Goal: Task Accomplishment & Management: Manage account settings

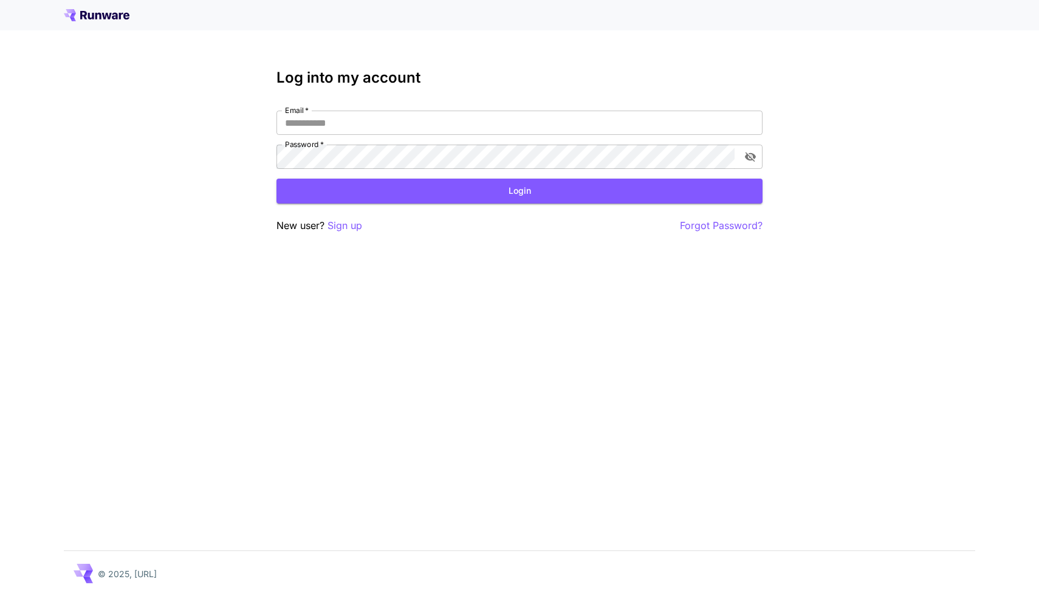
scroll to position [647, 0]
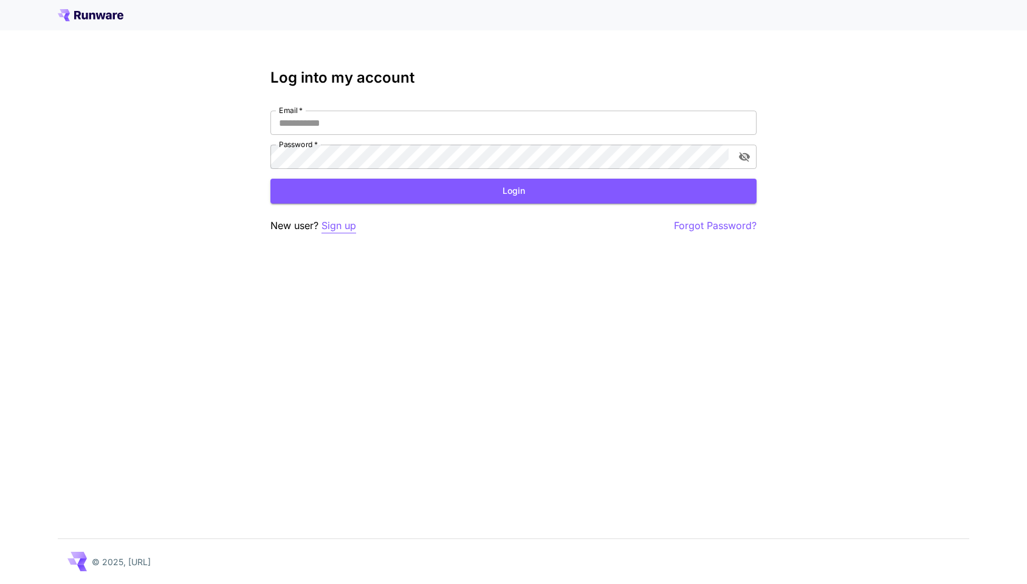
click at [346, 225] on p "Sign up" at bounding box center [338, 225] width 35 height 15
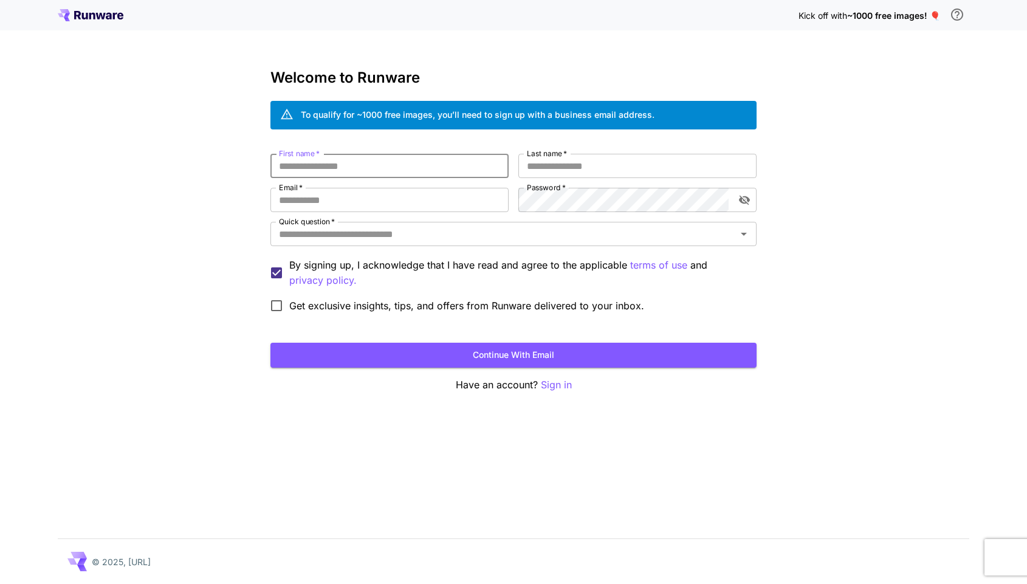
click at [415, 164] on input "First name   *" at bounding box center [389, 166] width 238 height 24
type input "*"
type input "*****"
type input "***"
type input "**********"
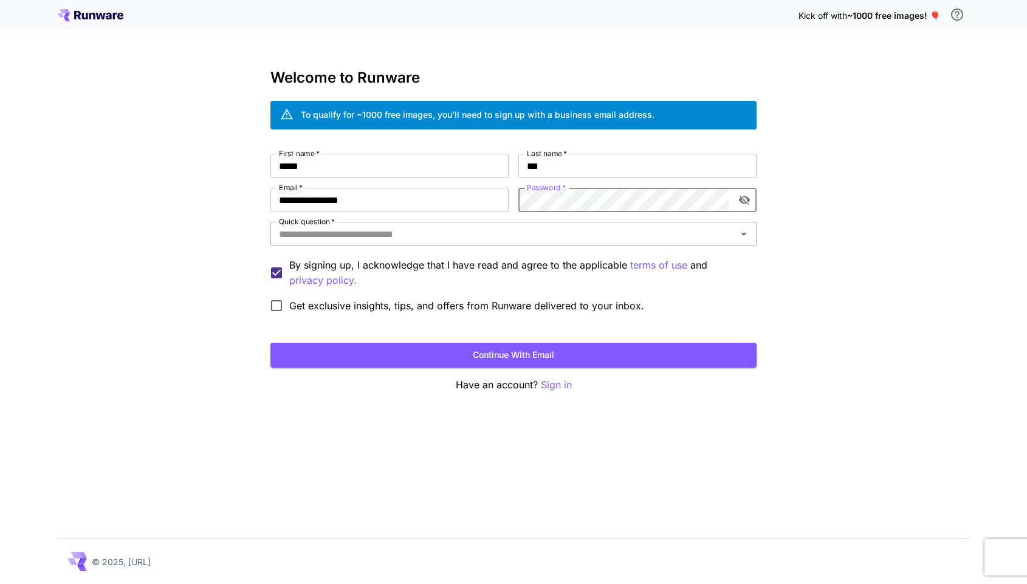
click at [361, 239] on input "Quick question   *" at bounding box center [503, 233] width 459 height 17
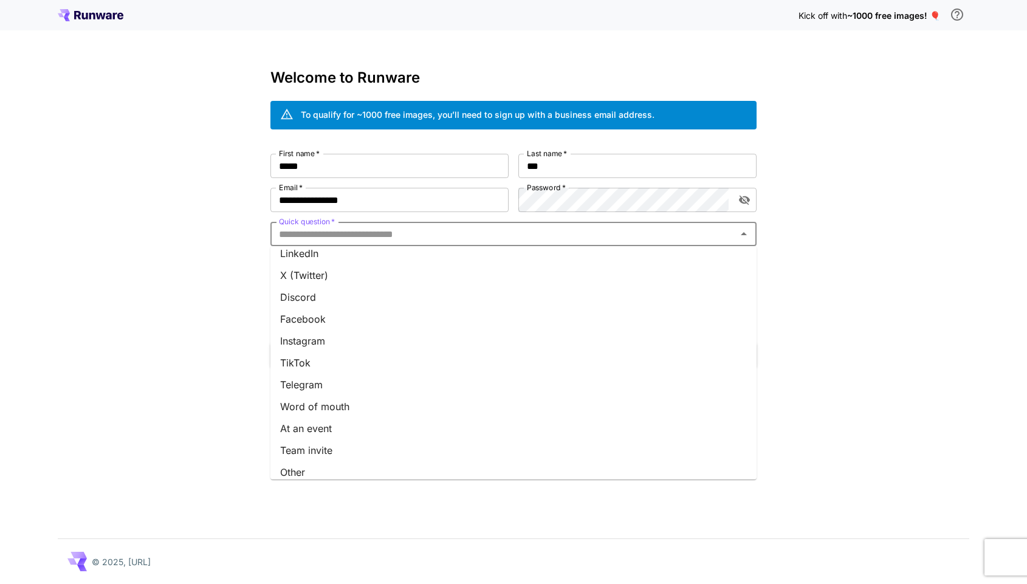
scroll to position [95, 0]
click at [311, 470] on li "Other" at bounding box center [513, 473] width 486 height 22
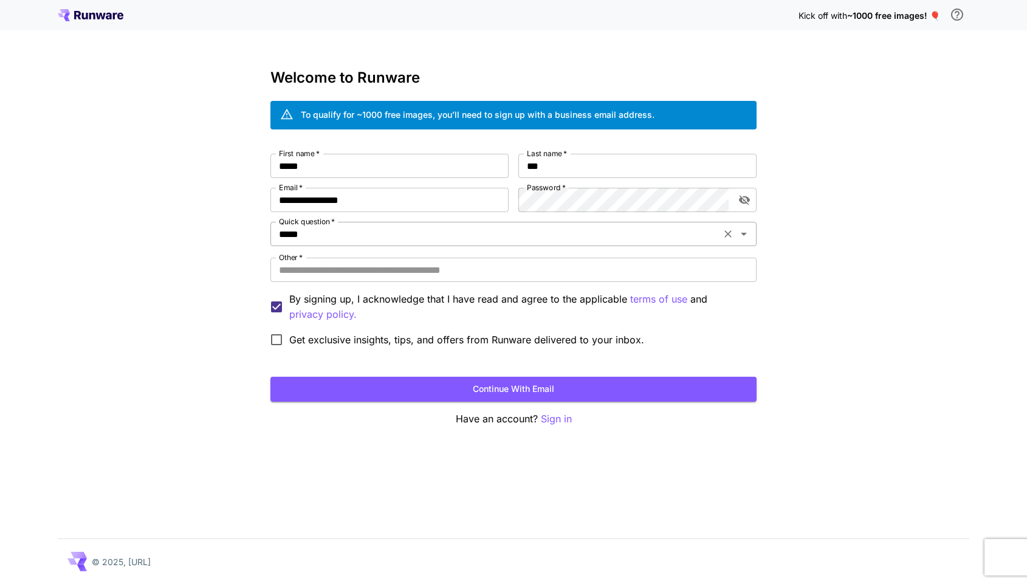
click at [472, 244] on div "***** Quick question   *" at bounding box center [513, 234] width 486 height 24
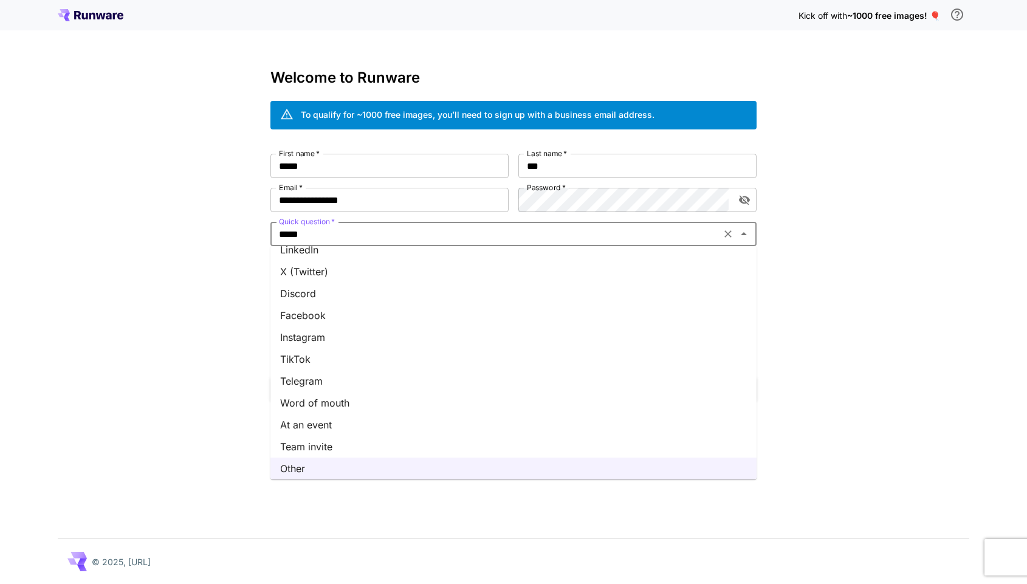
scroll to position [0, 0]
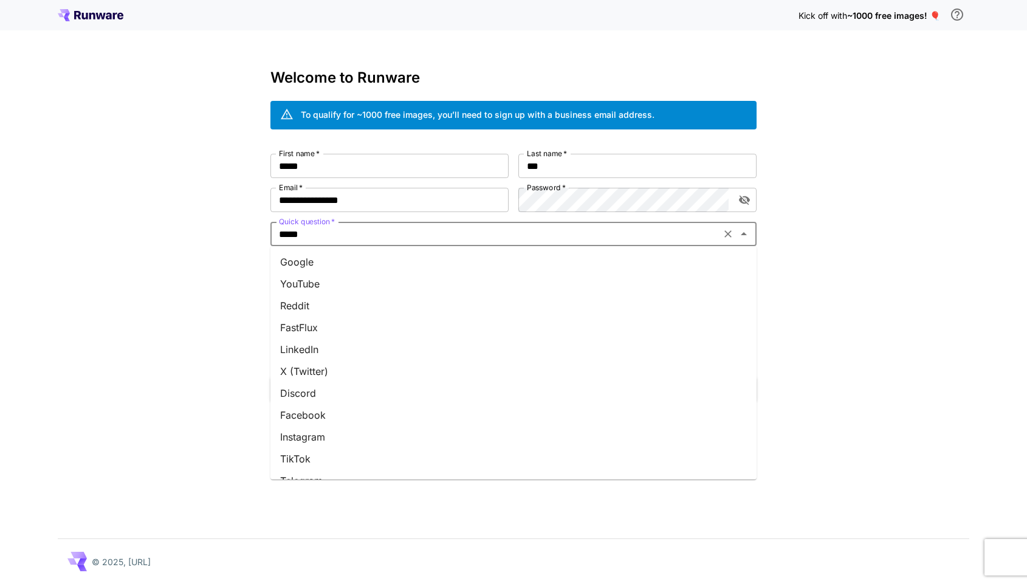
click at [434, 280] on li "YouTube" at bounding box center [513, 284] width 486 height 22
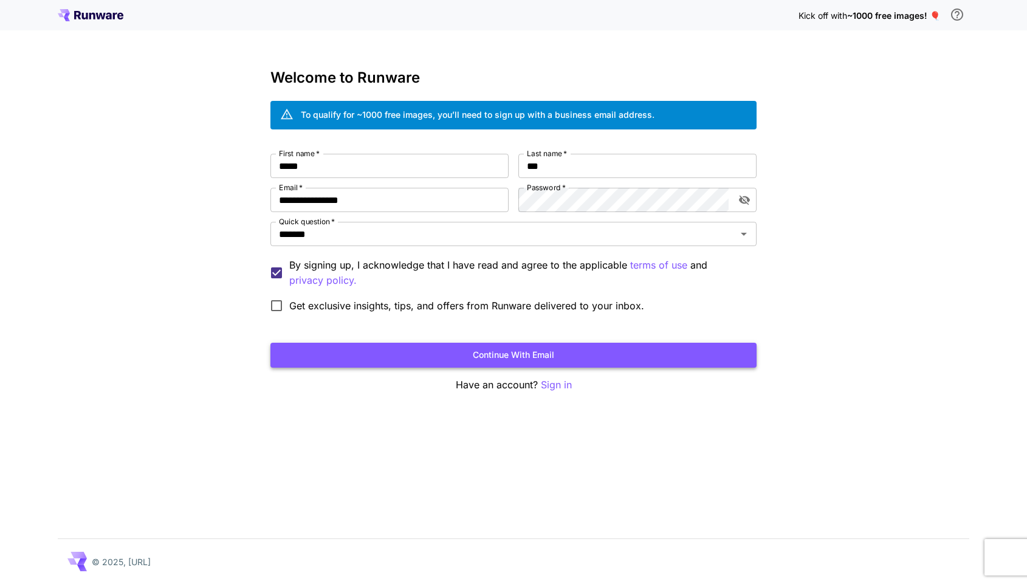
click at [470, 349] on button "Continue with email" at bounding box center [513, 355] width 486 height 25
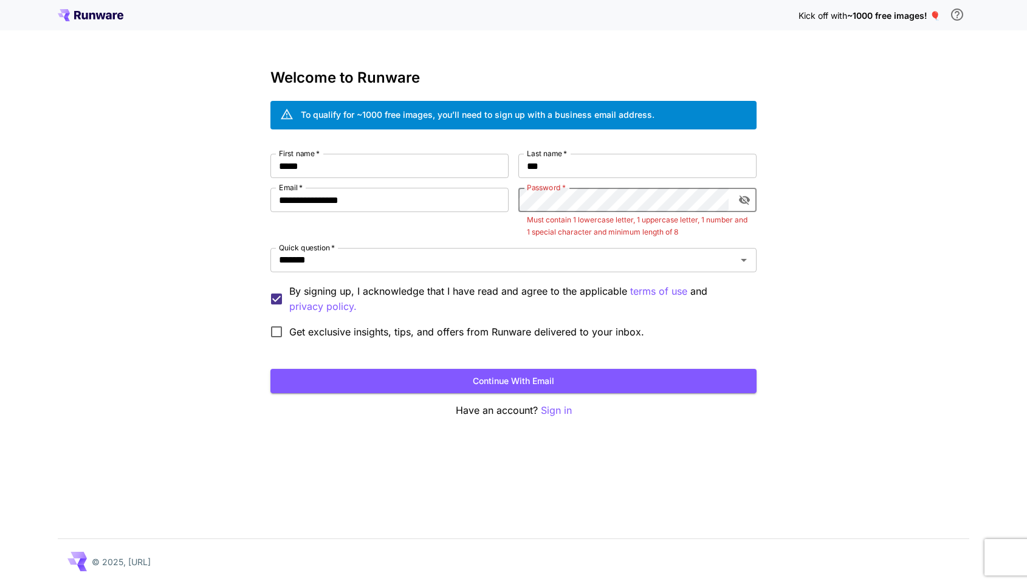
click at [743, 194] on icon "toggle password visibility" at bounding box center [744, 200] width 12 height 12
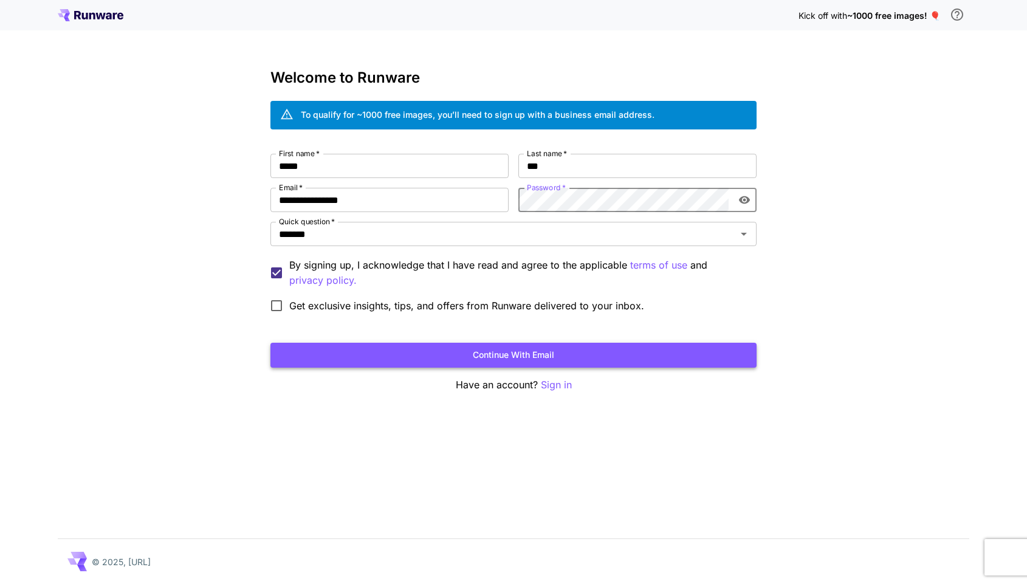
click at [574, 367] on button "Continue with email" at bounding box center [513, 355] width 486 height 25
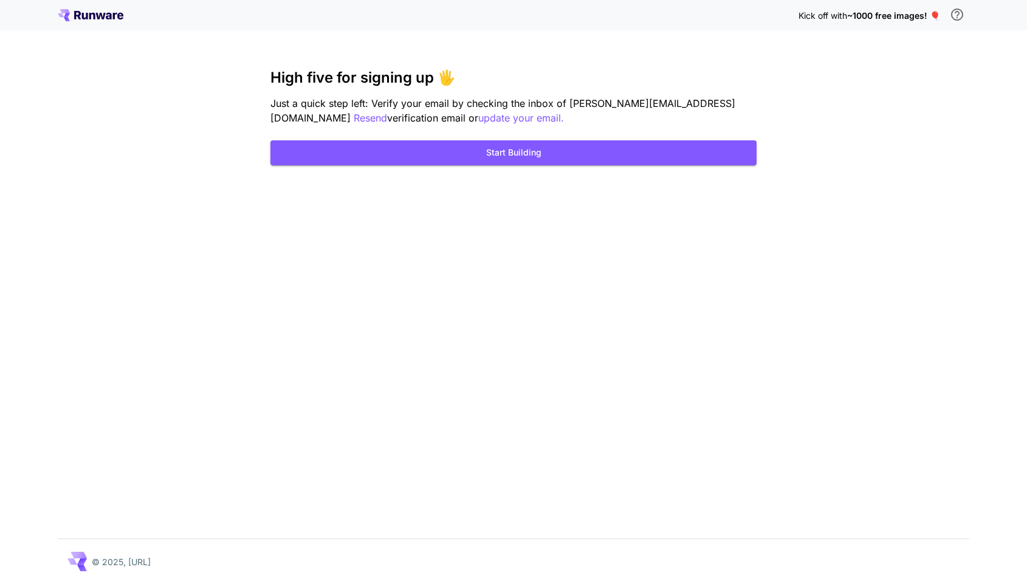
click at [892, 18] on span "~1000 free images! 🎈" at bounding box center [893, 15] width 93 height 10
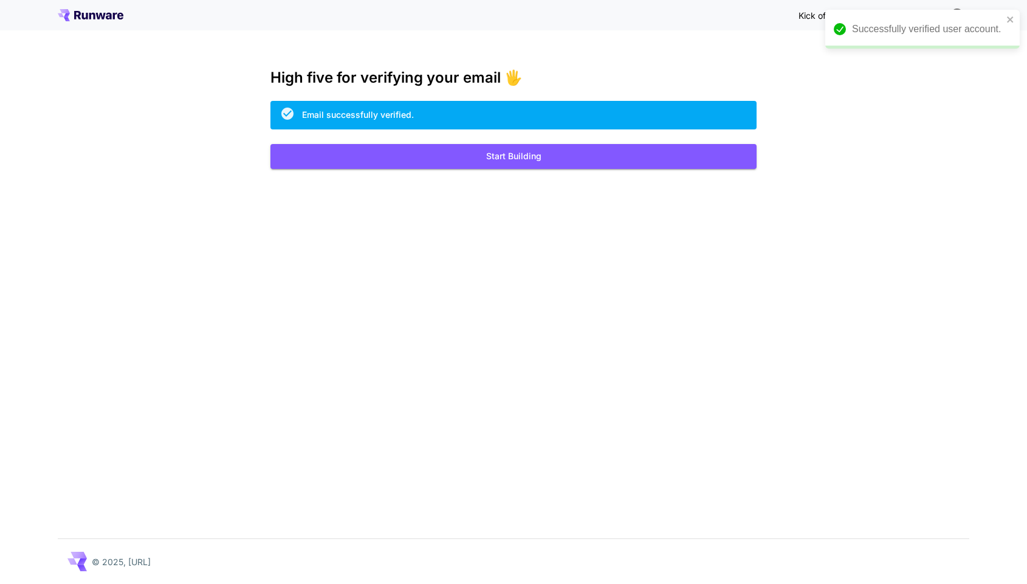
scroll to position [659, 0]
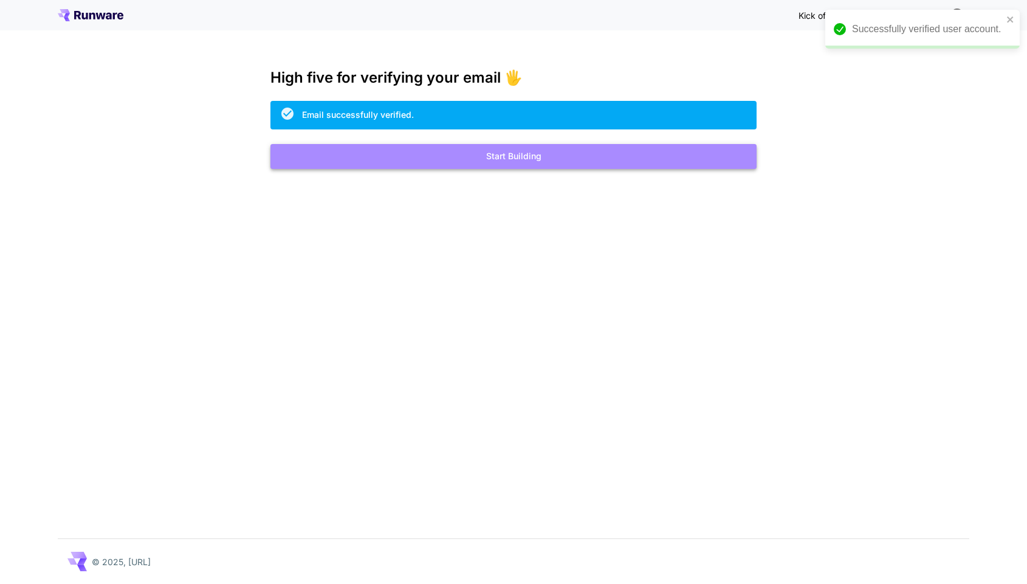
click at [520, 157] on button "Start Building" at bounding box center [513, 156] width 486 height 25
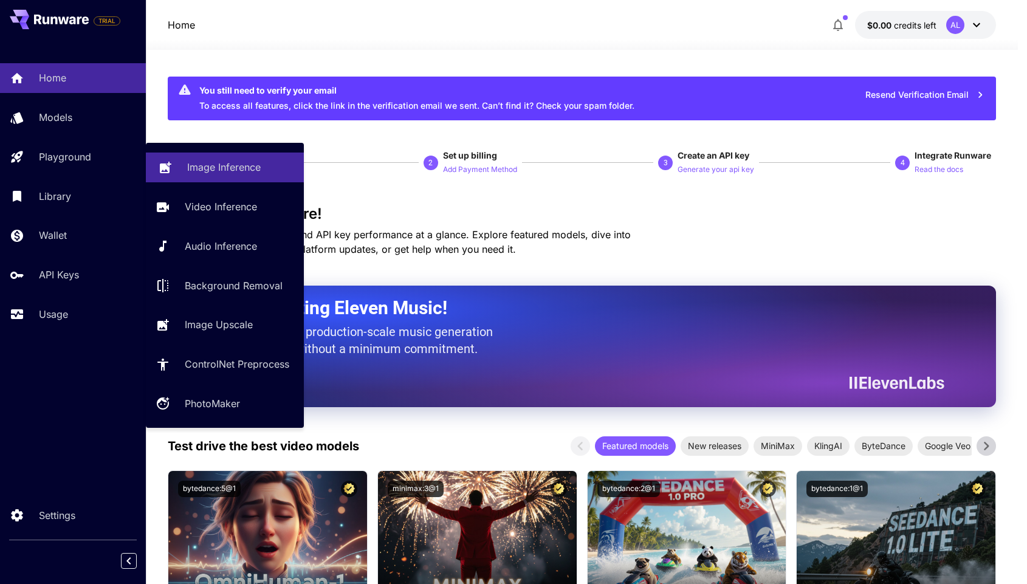
click at [258, 170] on p "Image Inference" at bounding box center [224, 167] width 74 height 15
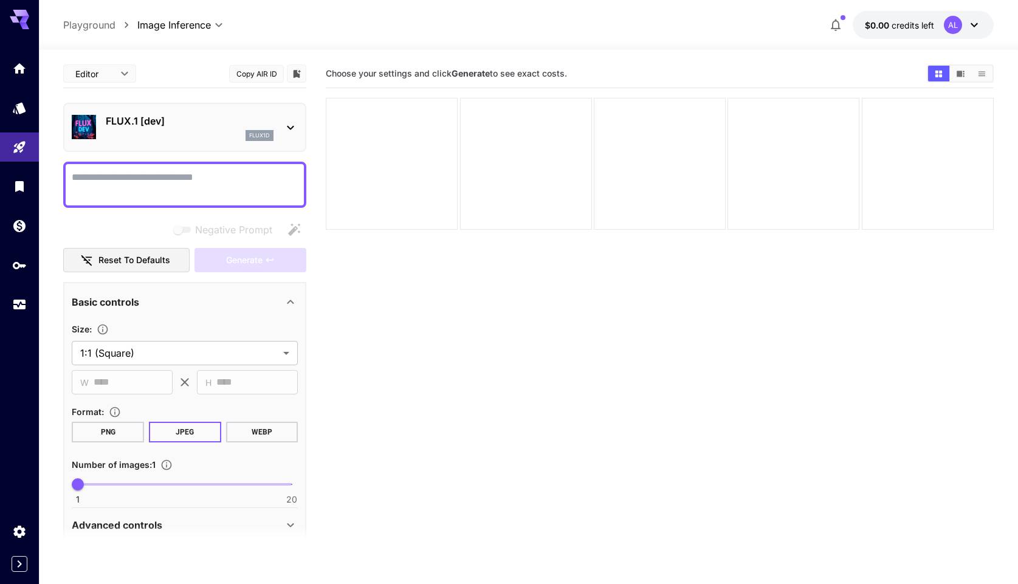
click at [293, 125] on icon at bounding box center [290, 127] width 15 height 15
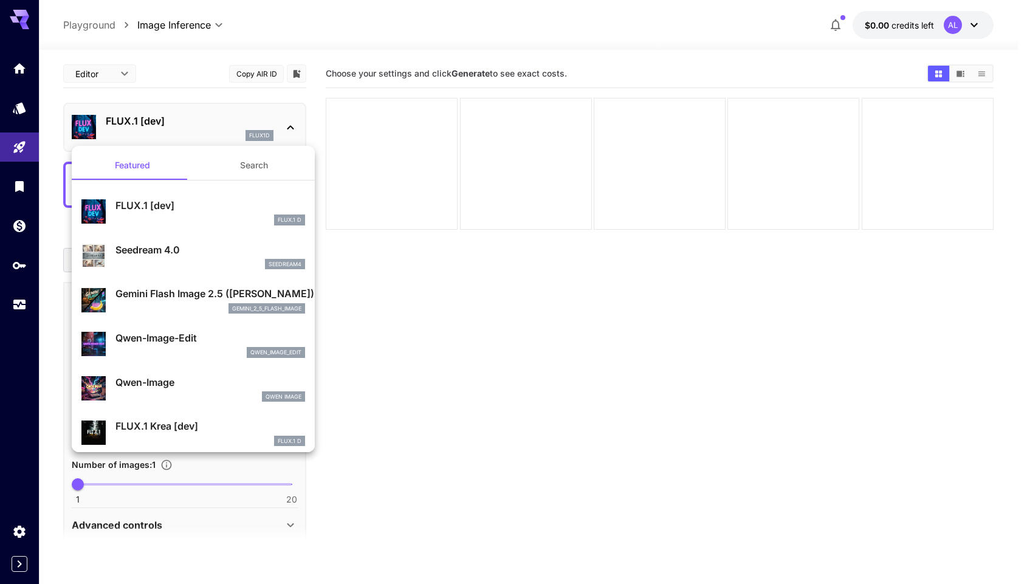
click at [488, 338] on div at bounding box center [513, 292] width 1027 height 584
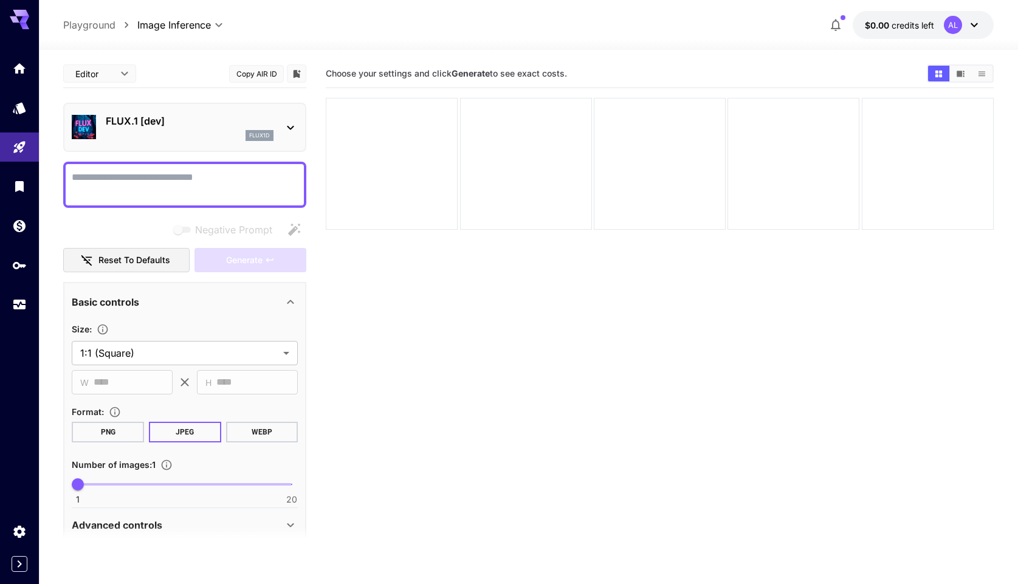
click at [289, 131] on icon at bounding box center [290, 127] width 15 height 15
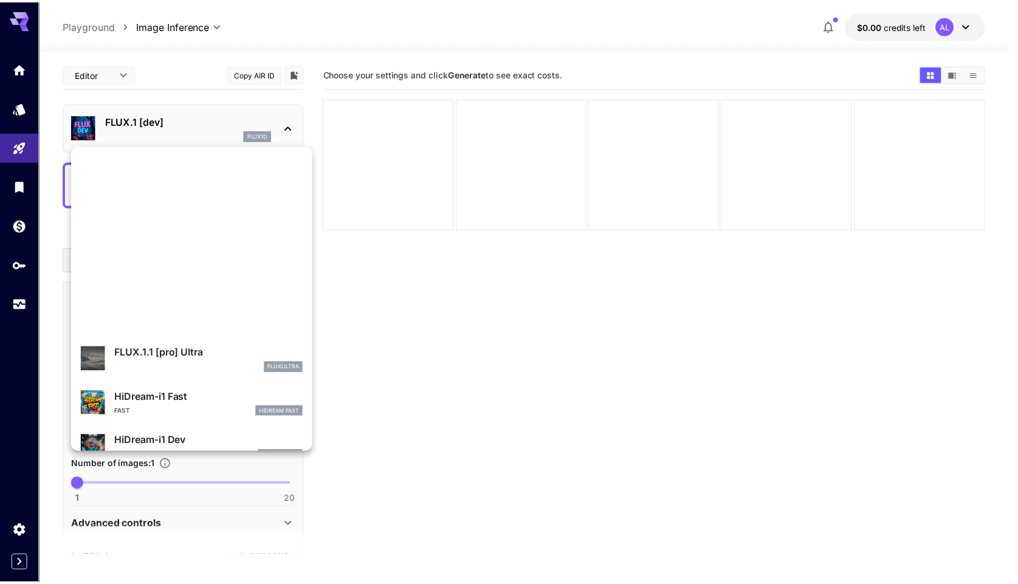
scroll to position [983, 0]
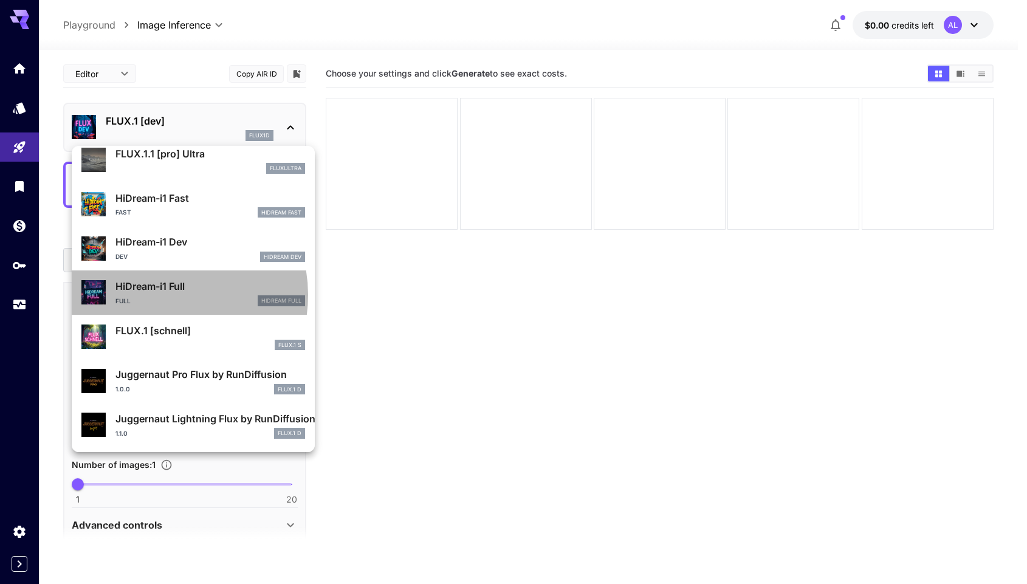
click at [160, 295] on div "HiDream-i1 Full Full HiDream Full" at bounding box center [210, 292] width 190 height 27
type input "**"
type input "***"
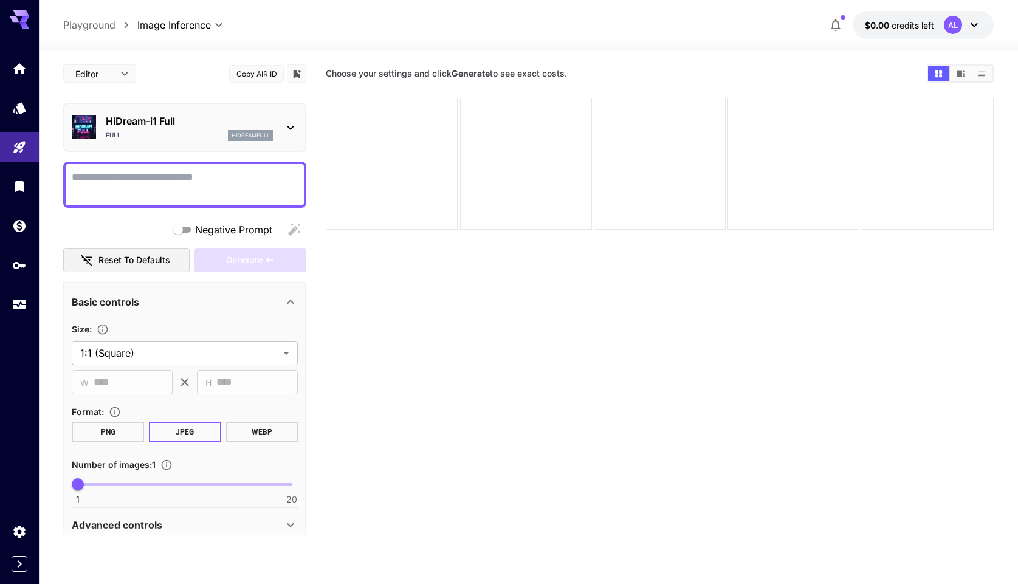
click at [137, 185] on textarea "Full Page" at bounding box center [185, 184] width 226 height 29
paste textarea "**********"
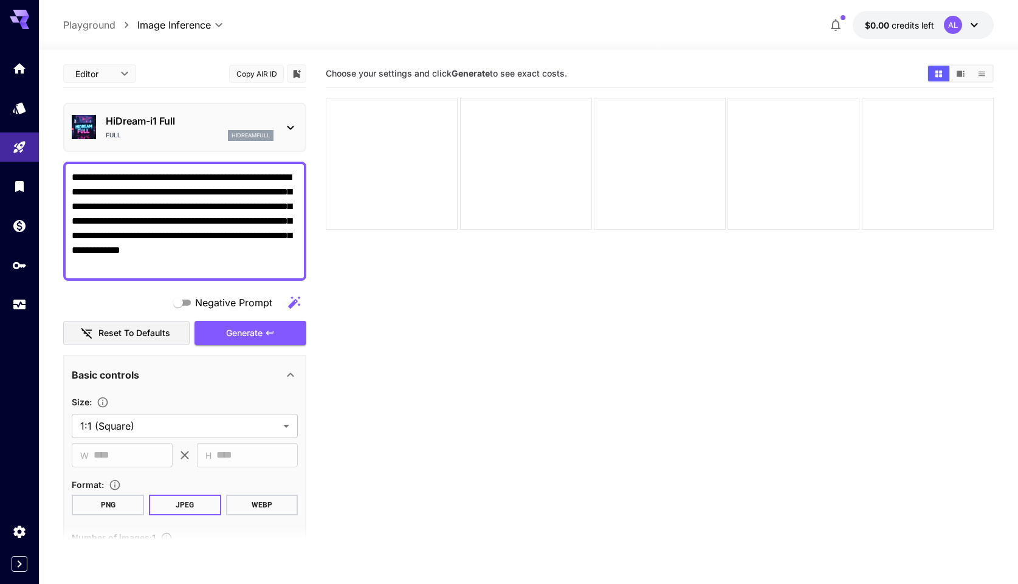
type textarea "**********"
click at [216, 303] on span "Negative Prompt" at bounding box center [233, 302] width 77 height 15
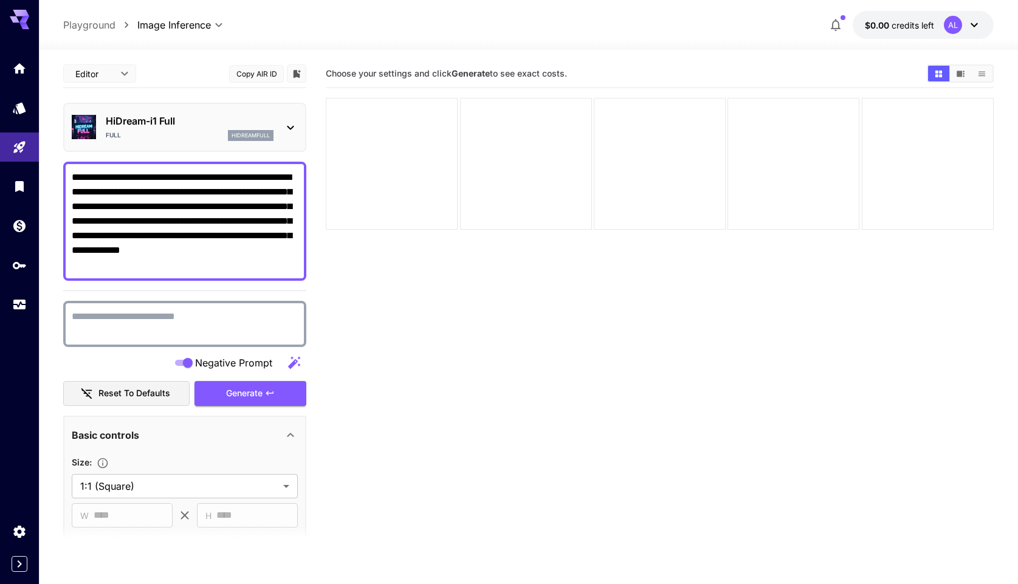
click at [170, 362] on div "Negative Prompt" at bounding box center [184, 363] width 243 height 24
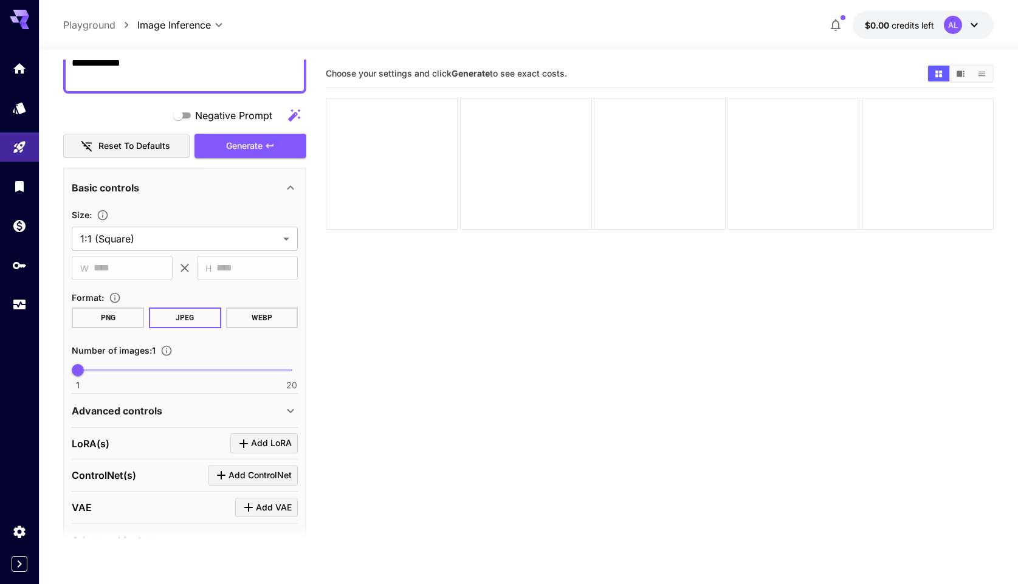
scroll to position [187, 0]
type input "*"
drag, startPoint x: 86, startPoint y: 366, endPoint x: 109, endPoint y: 366, distance: 22.5
click at [109, 366] on span "4" at bounding box center [112, 370] width 12 height 12
click at [404, 403] on section "Choose your settings and click Generate to see exact costs." at bounding box center [659, 352] width 667 height 584
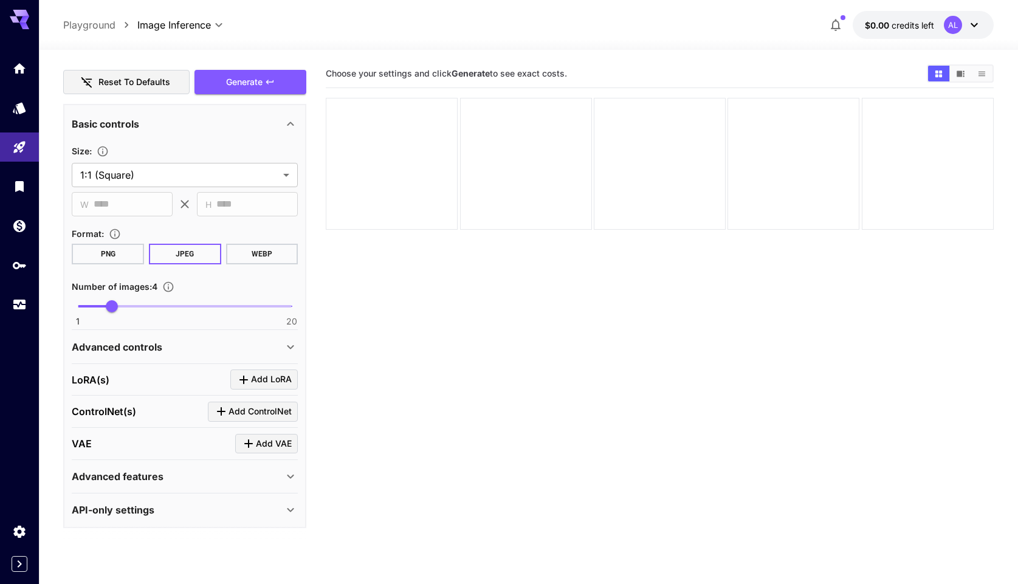
scroll to position [253, 0]
click at [281, 472] on div "Advanced features" at bounding box center [177, 474] width 211 height 15
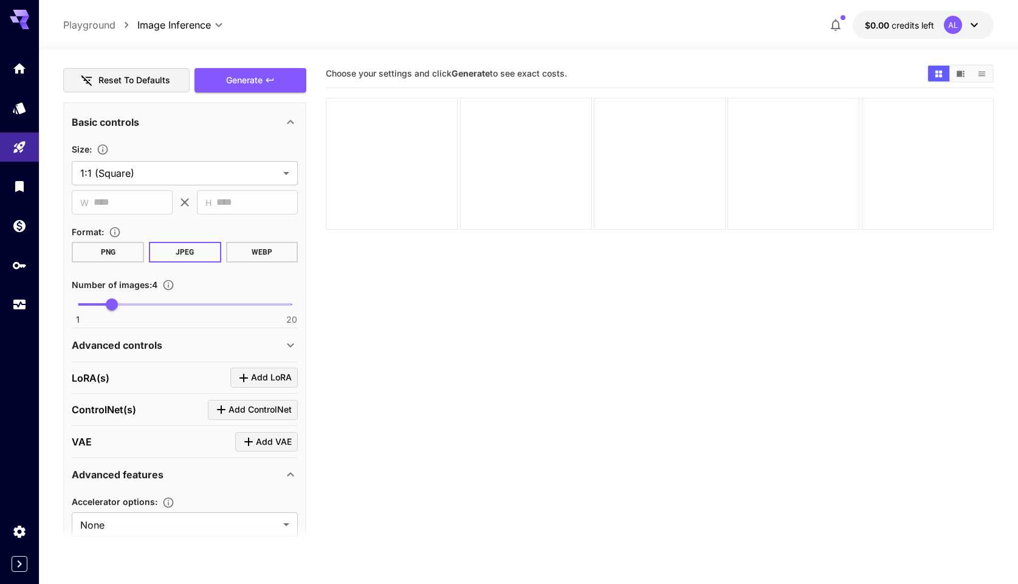
scroll to position [354, 0]
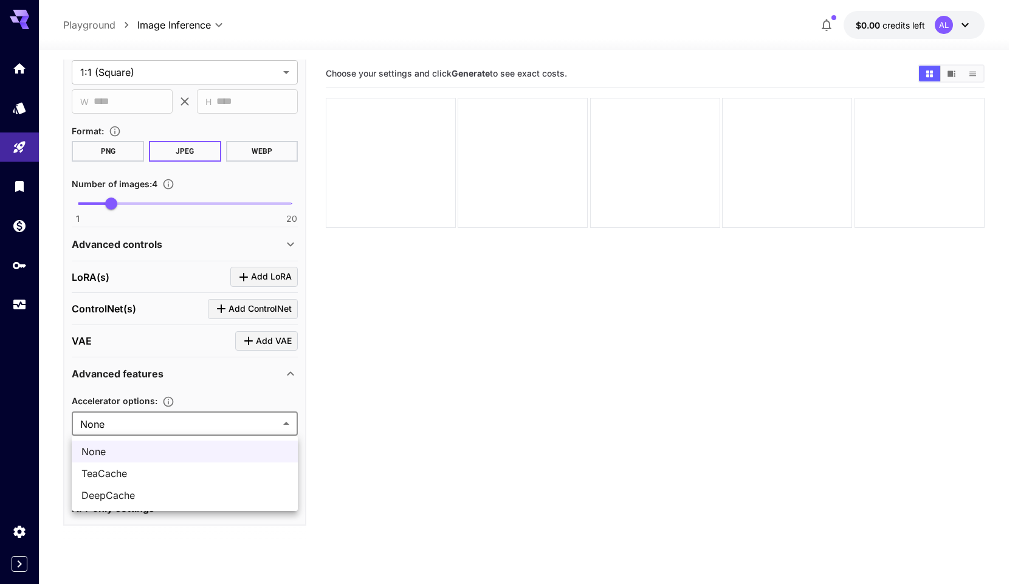
click at [261, 418] on body "**********" at bounding box center [509, 340] width 1018 height 680
click at [380, 403] on div at bounding box center [513, 292] width 1027 height 584
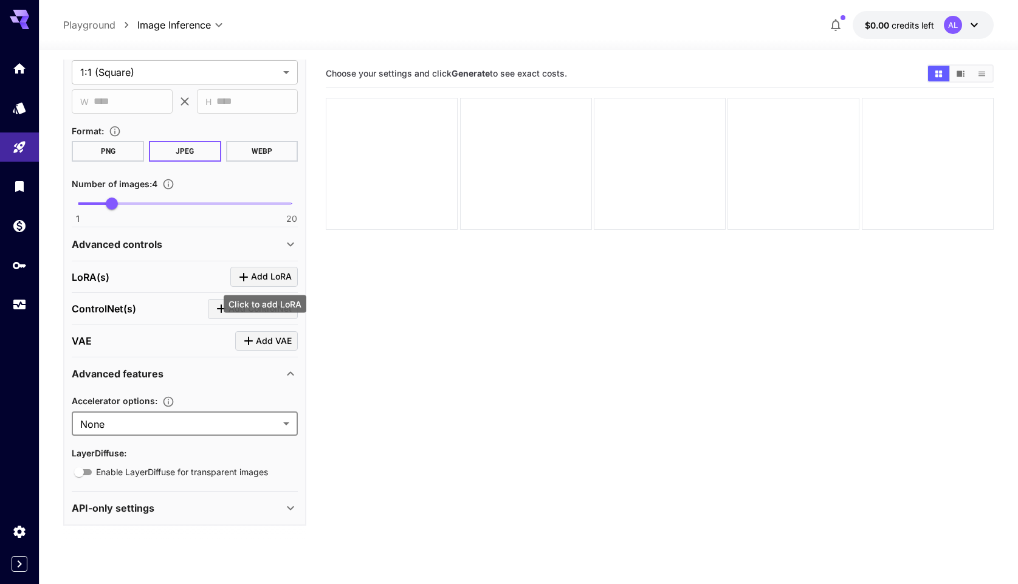
click at [272, 280] on span "Add LoRA" at bounding box center [271, 276] width 41 height 15
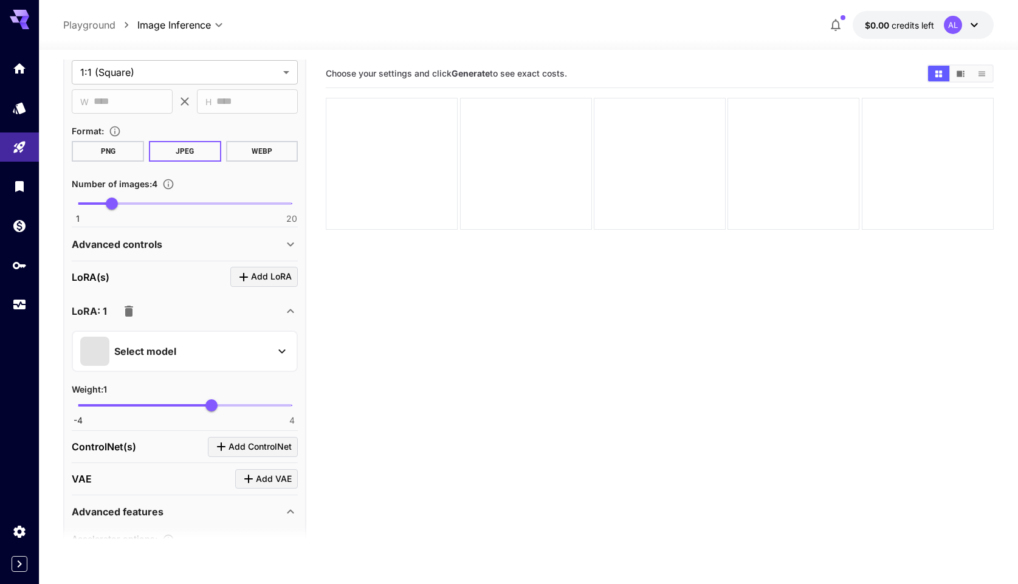
click at [272, 350] on button "Select model" at bounding box center [184, 351] width 209 height 29
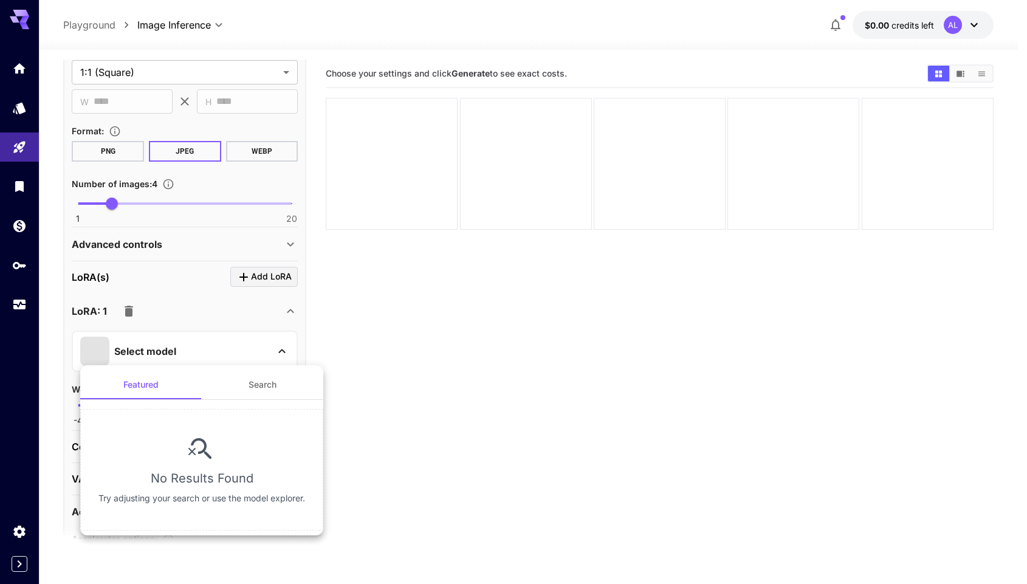
click at [419, 337] on div at bounding box center [513, 292] width 1027 height 584
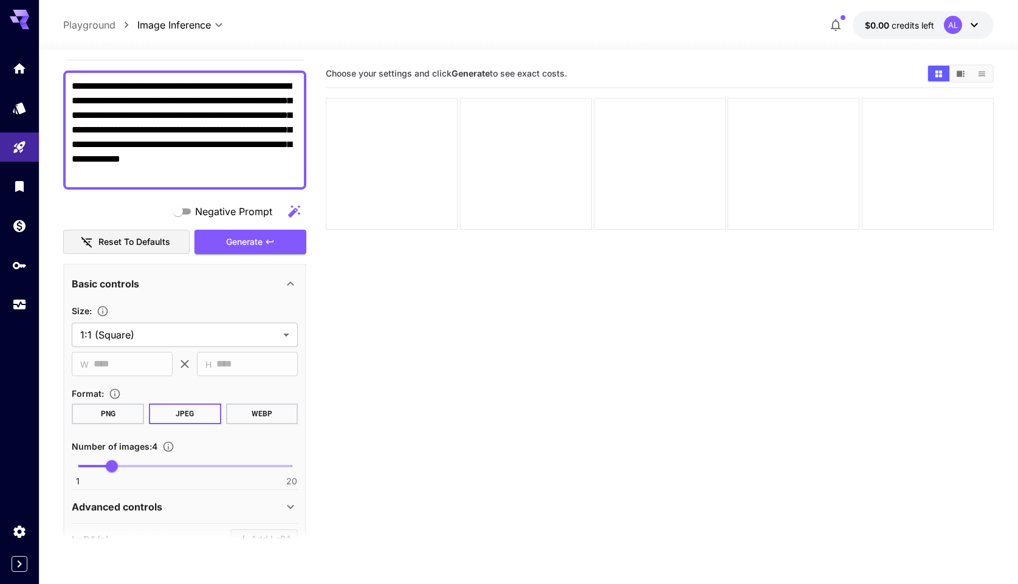
scroll to position [0, 0]
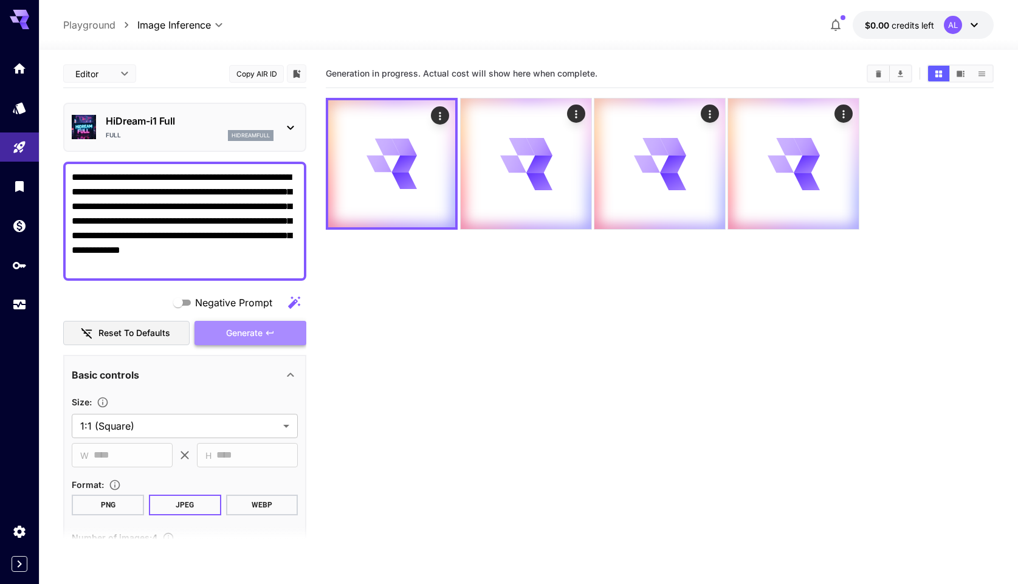
click at [246, 338] on span "Generate" at bounding box center [244, 333] width 36 height 15
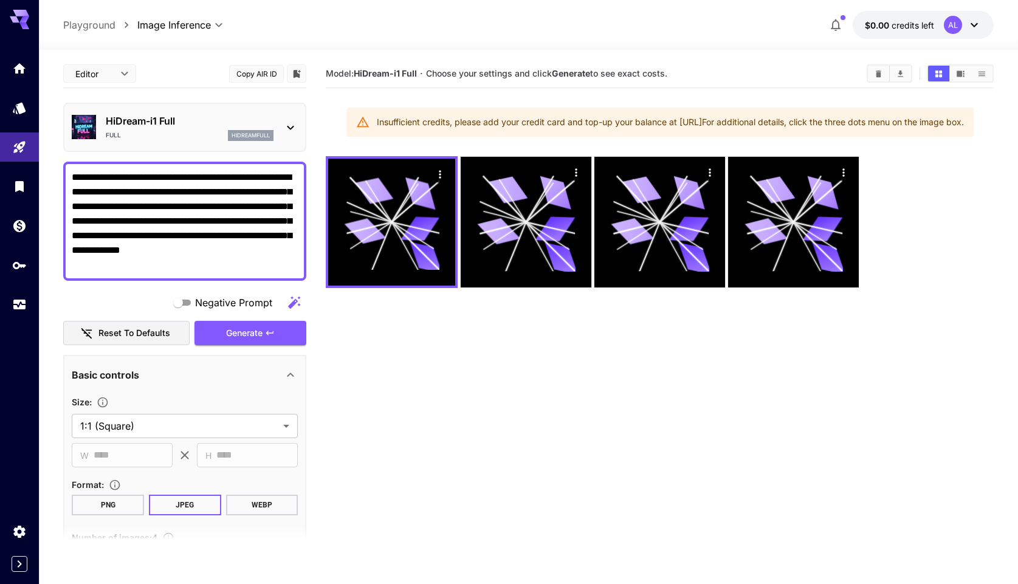
click at [544, 73] on span "Choose your settings and click Generate to see exact costs." at bounding box center [546, 73] width 241 height 10
click at [93, 27] on p "Playground" at bounding box center [89, 25] width 52 height 15
click at [18, 70] on icon "Home" at bounding box center [21, 65] width 12 height 10
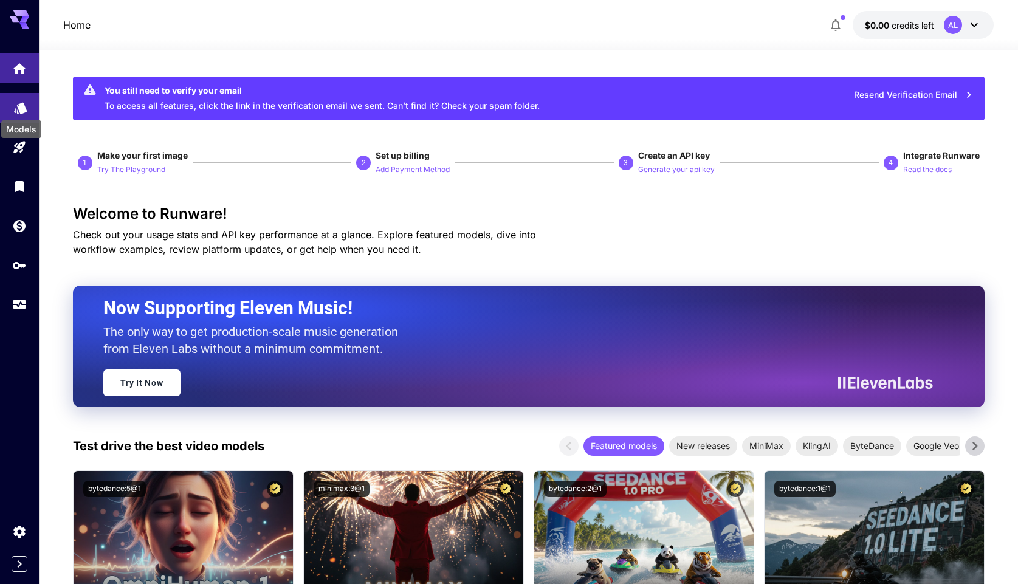
click at [24, 111] on icon "Models" at bounding box center [20, 104] width 15 height 15
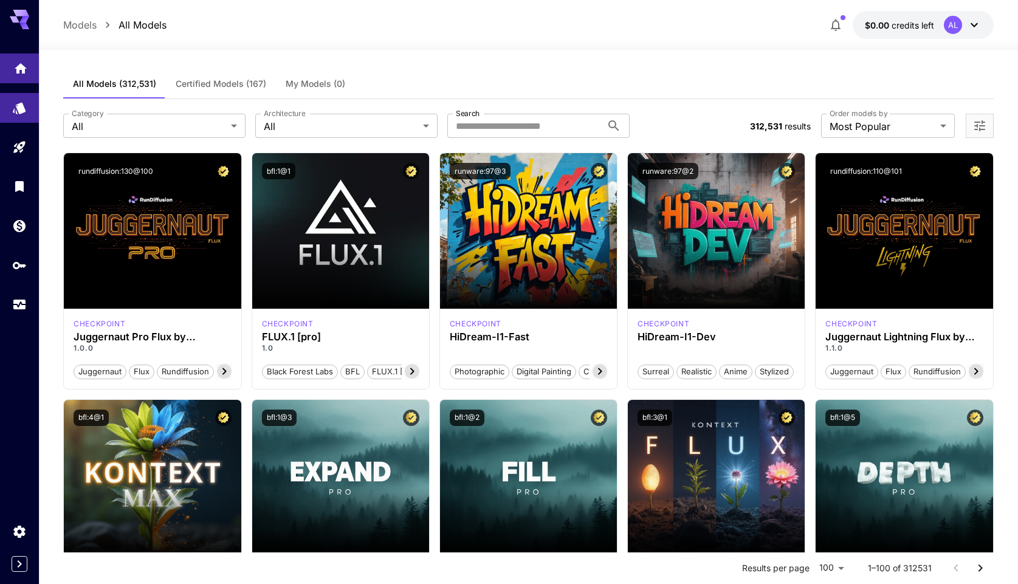
click at [19, 69] on icon "Home" at bounding box center [20, 65] width 15 height 15
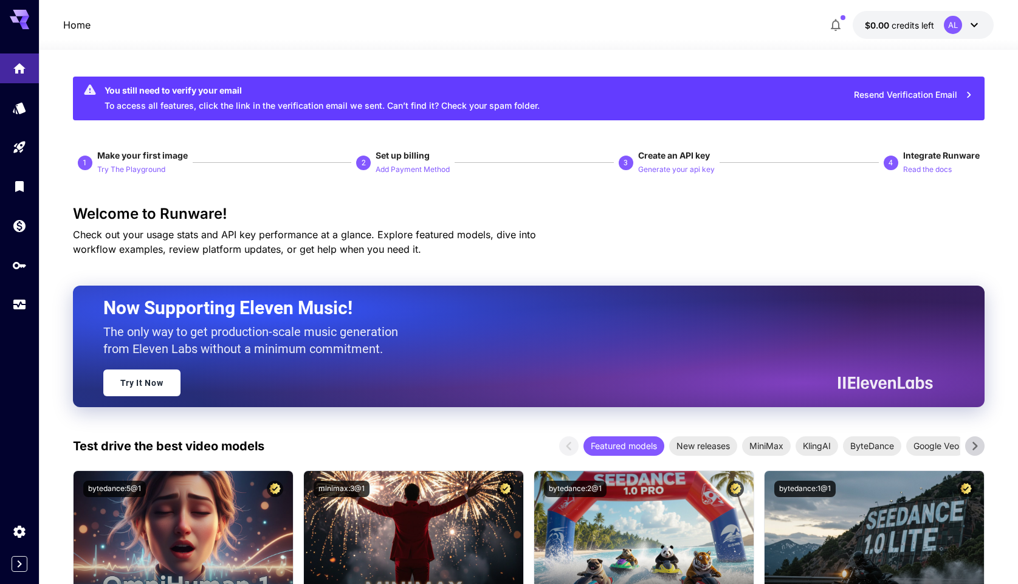
click at [893, 33] on button "$0.00 credits left AL" at bounding box center [923, 25] width 141 height 28
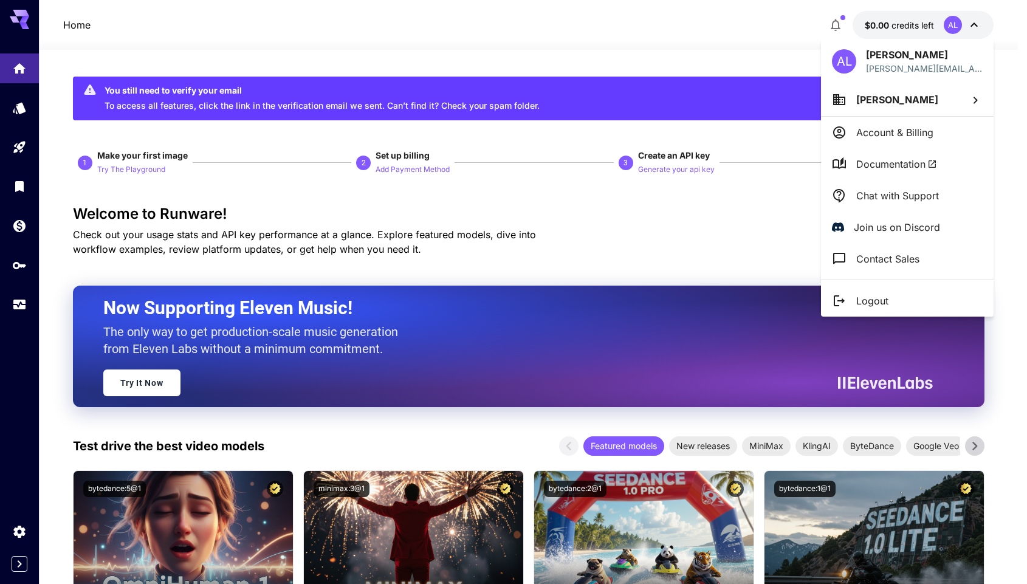
click at [839, 24] on div at bounding box center [513, 292] width 1027 height 584
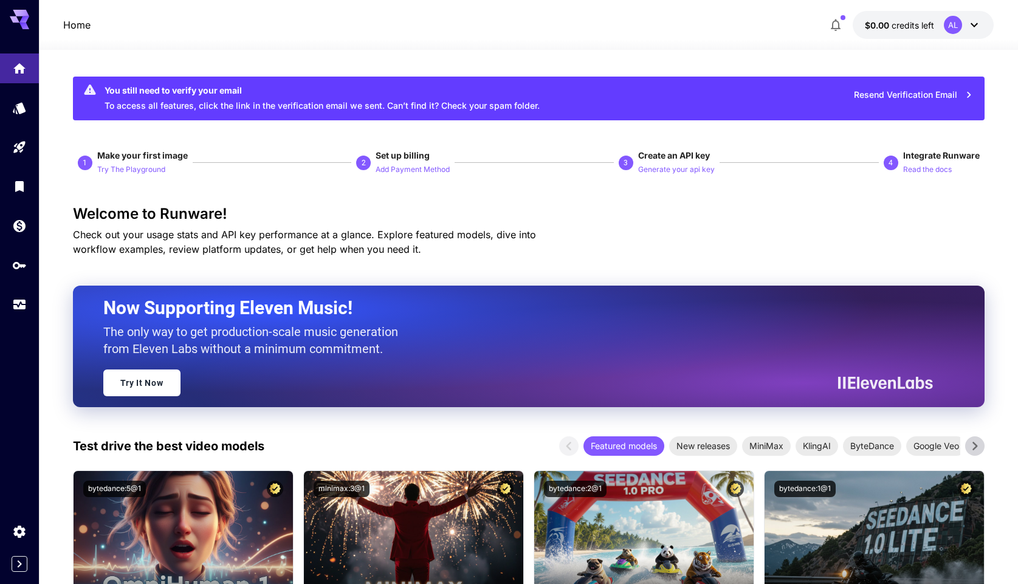
click at [834, 23] on icon "button" at bounding box center [835, 25] width 15 height 15
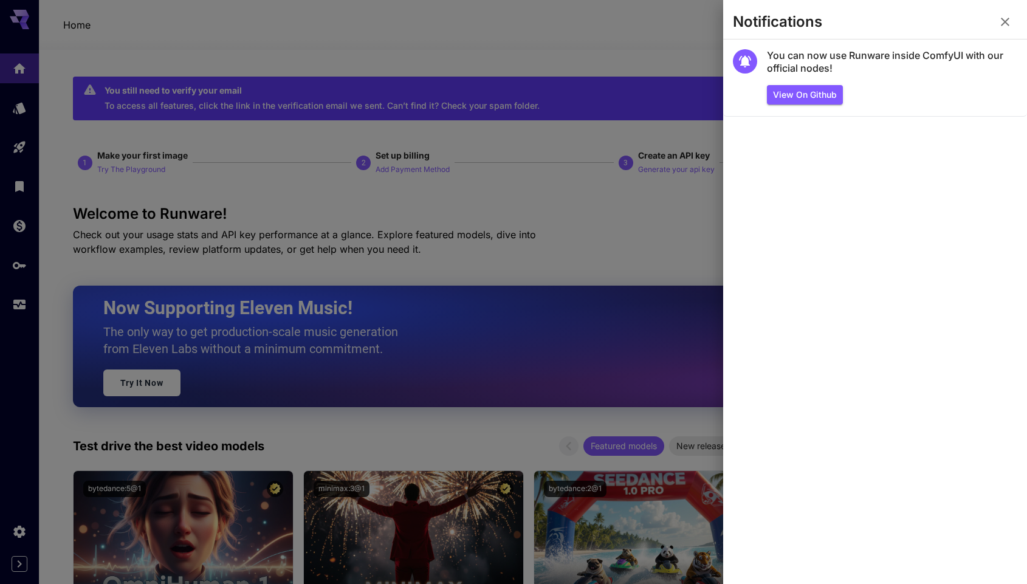
click at [1006, 24] on icon "button" at bounding box center [1005, 22] width 9 height 9
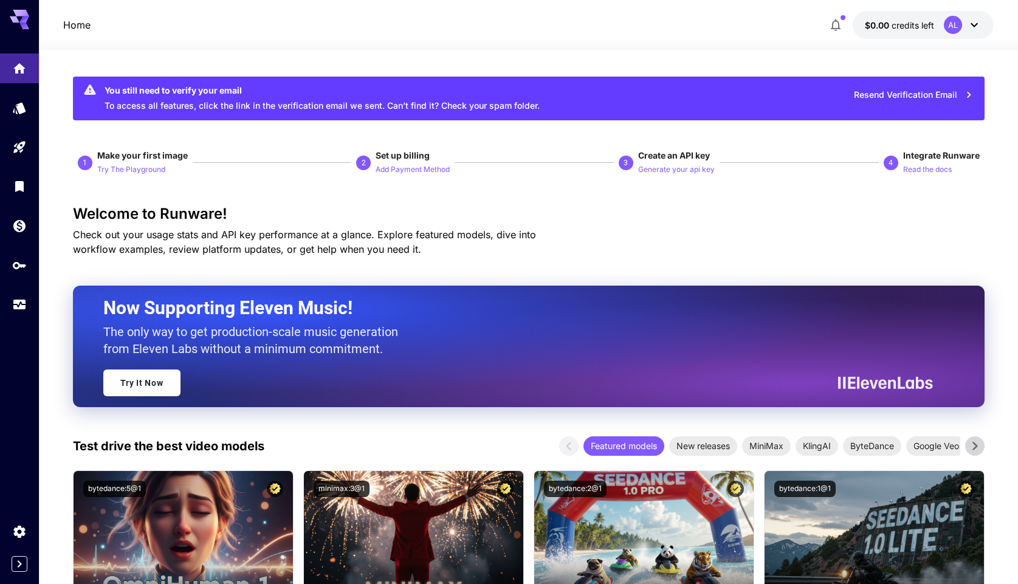
click at [980, 27] on icon at bounding box center [974, 25] width 15 height 15
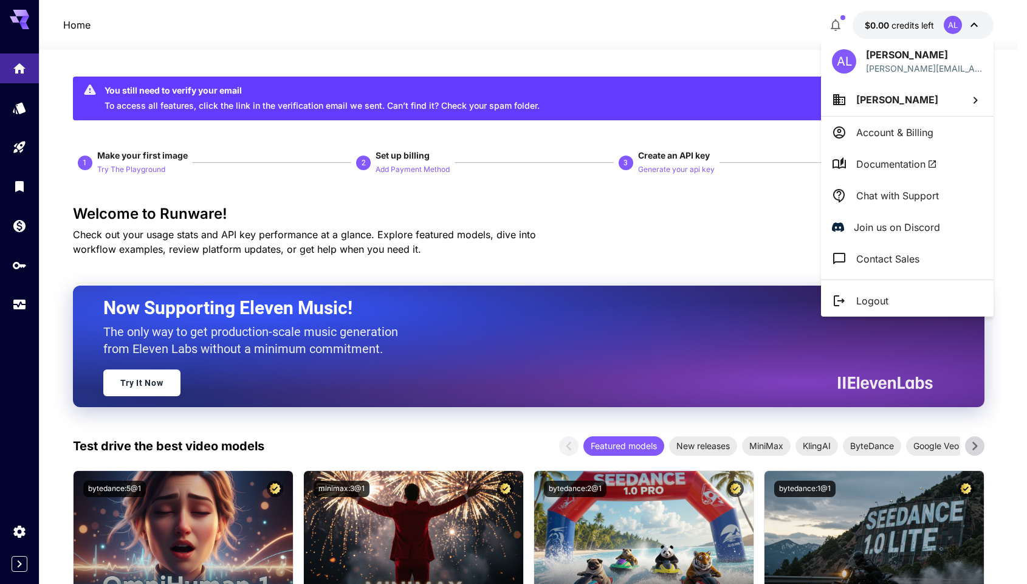
click at [935, 26] on div at bounding box center [513, 292] width 1027 height 584
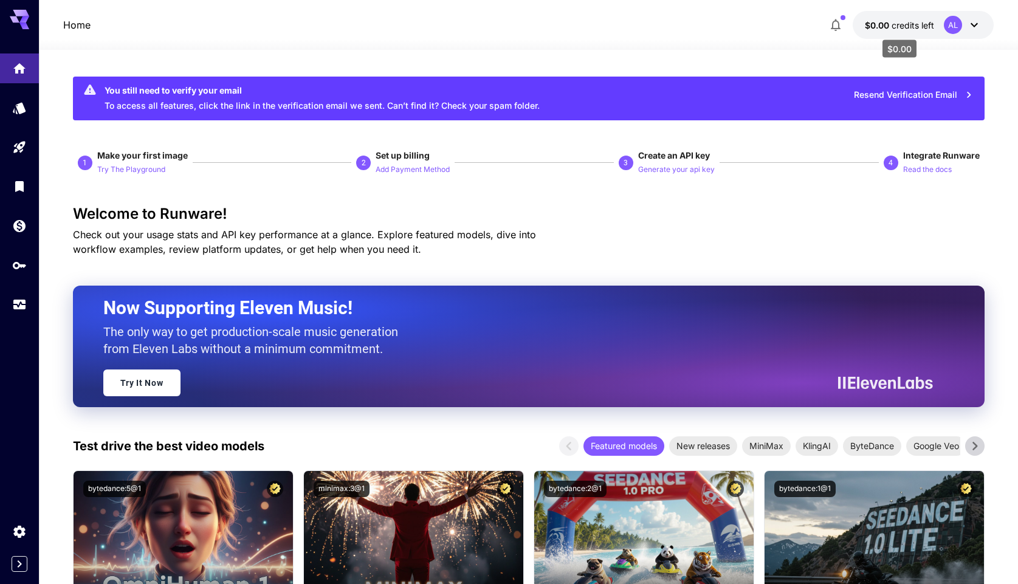
click at [899, 22] on span "credits left" at bounding box center [912, 25] width 43 height 10
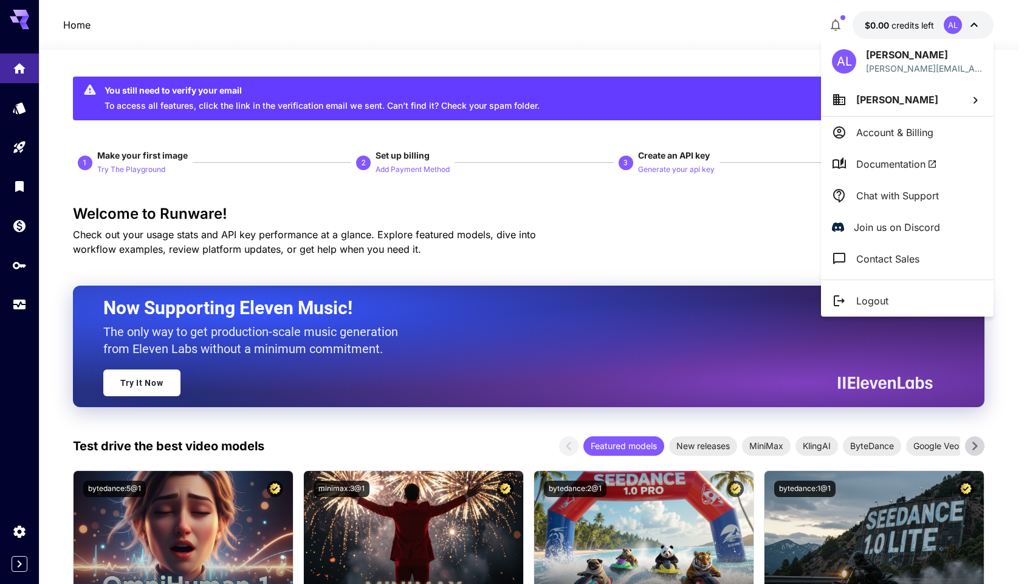
click at [914, 129] on p "Account & Billing" at bounding box center [894, 132] width 77 height 15
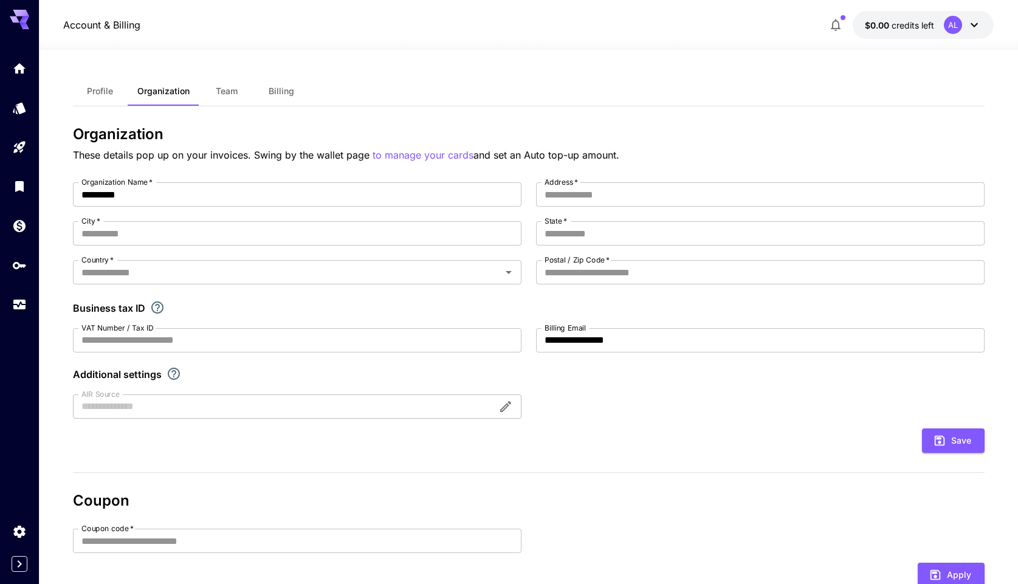
click at [287, 87] on span "Billing" at bounding box center [282, 91] width 26 height 11
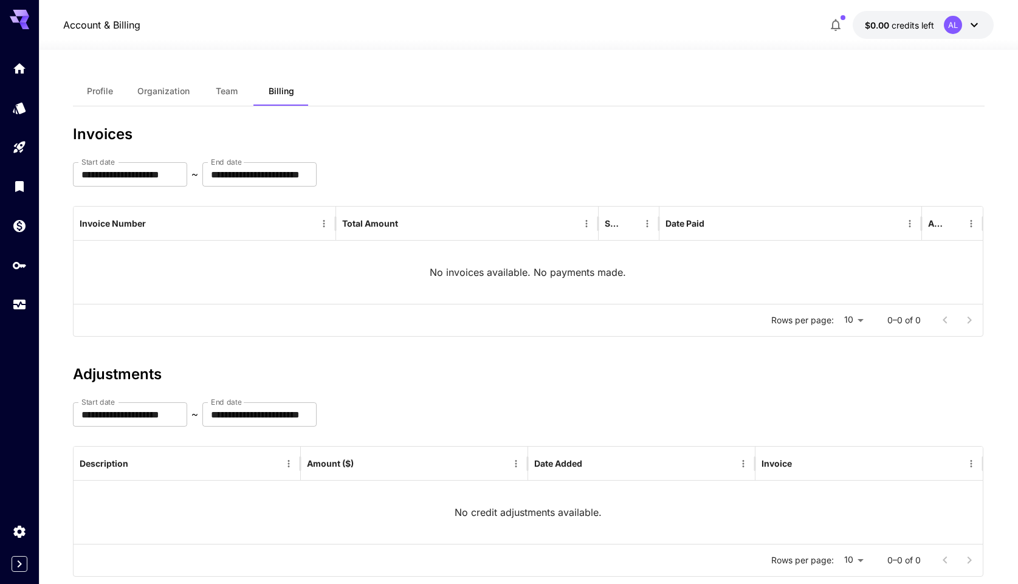
click at [106, 91] on span "Profile" at bounding box center [100, 91] width 26 height 11
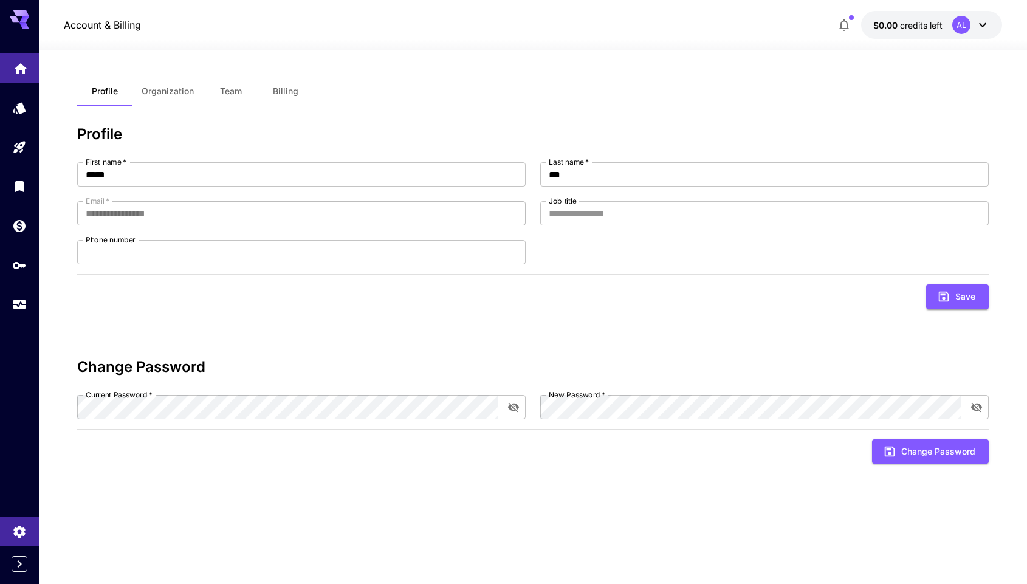
click at [27, 77] on link at bounding box center [19, 68] width 39 height 30
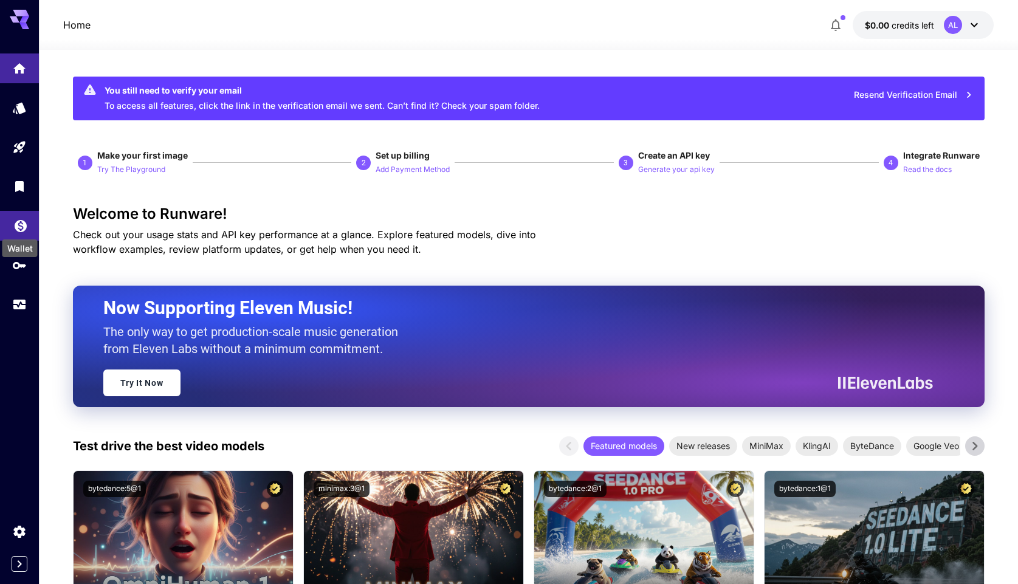
click at [15, 227] on icon "Wallet" at bounding box center [21, 222] width 12 height 12
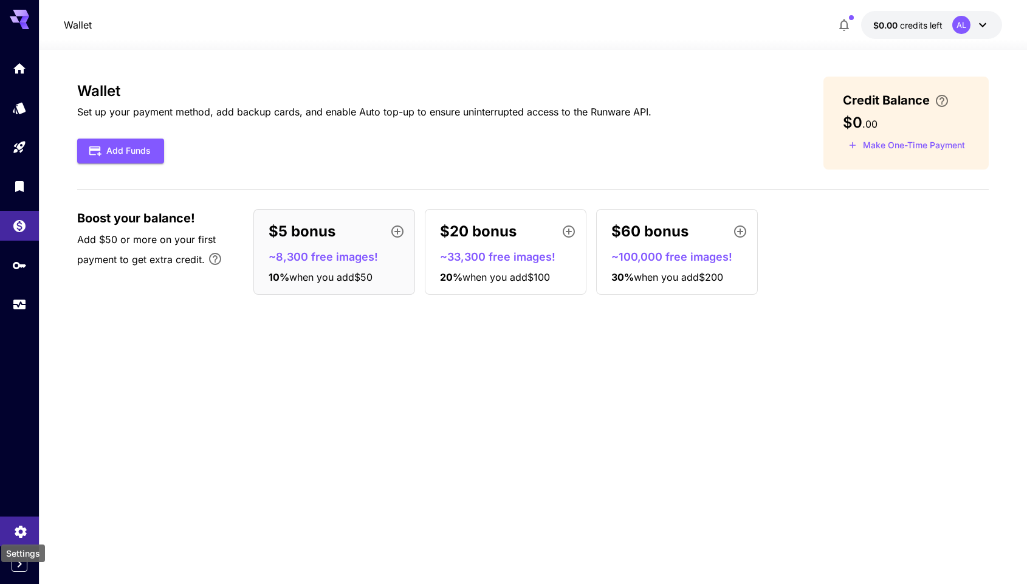
click at [19, 523] on icon "Settings" at bounding box center [20, 528] width 15 height 15
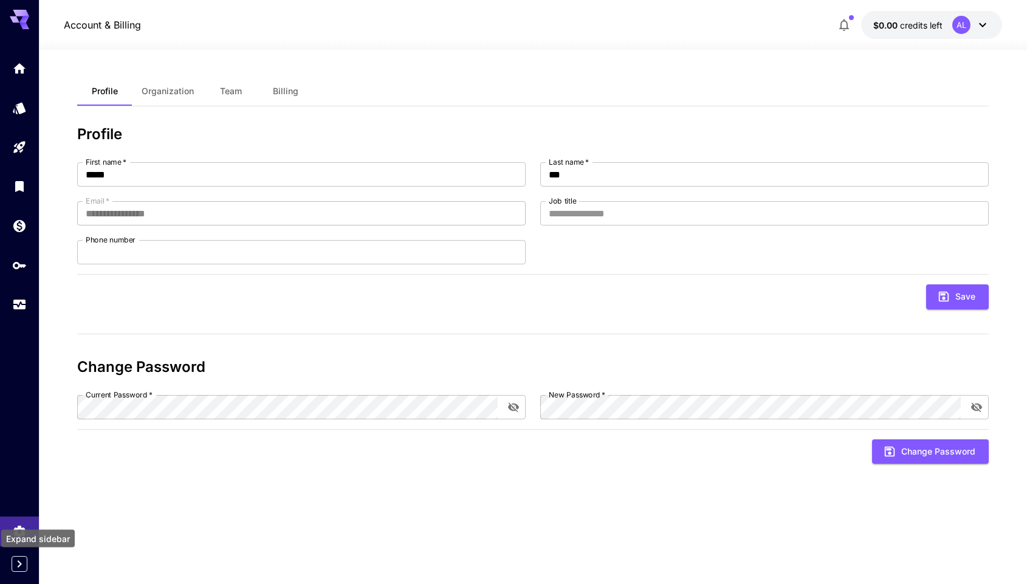
click at [21, 567] on icon "Expand sidebar" at bounding box center [19, 564] width 15 height 15
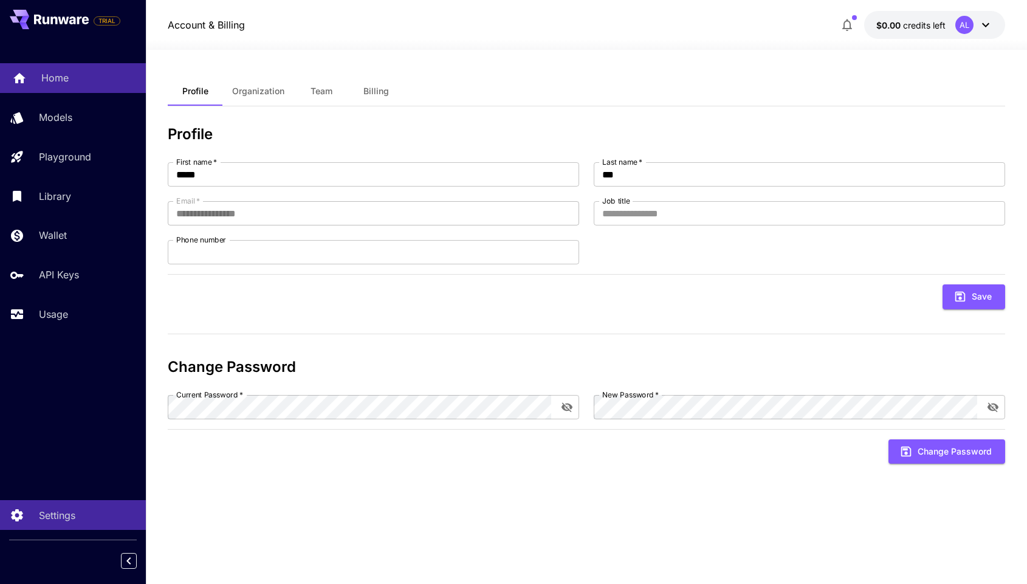
click at [54, 92] on link "Home" at bounding box center [73, 78] width 146 height 30
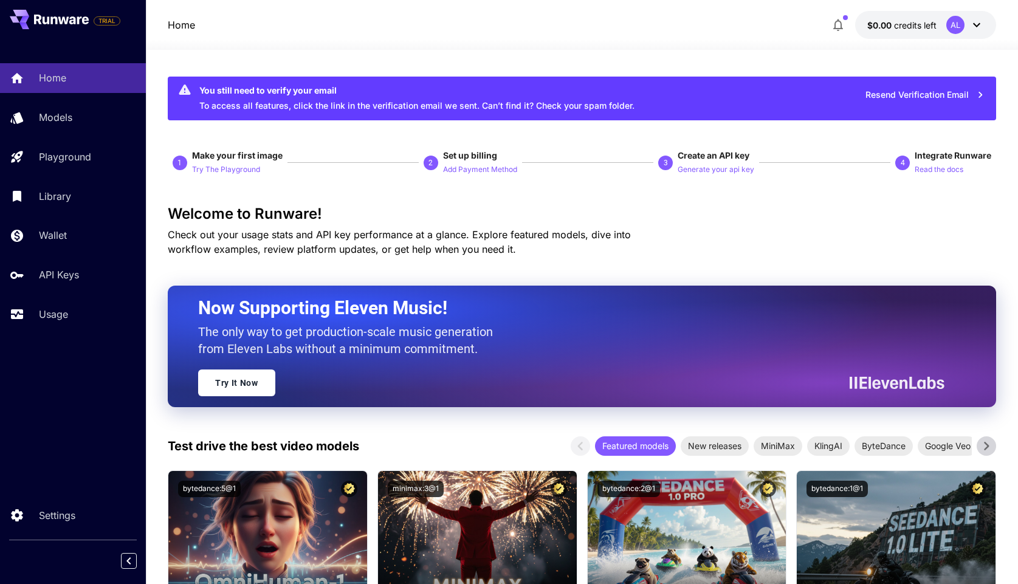
click at [63, 27] on button at bounding box center [49, 19] width 79 height 19
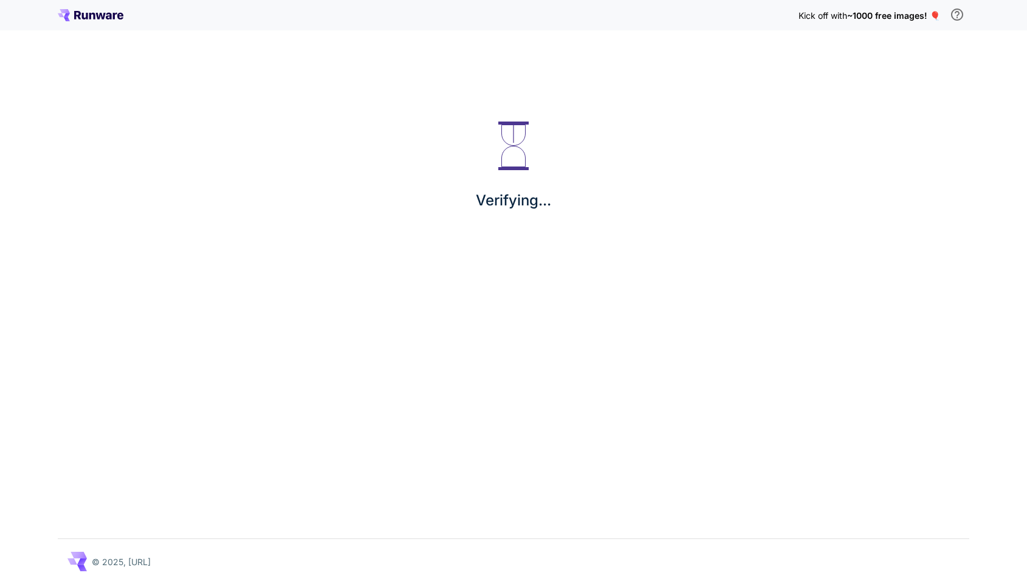
scroll to position [659, 0]
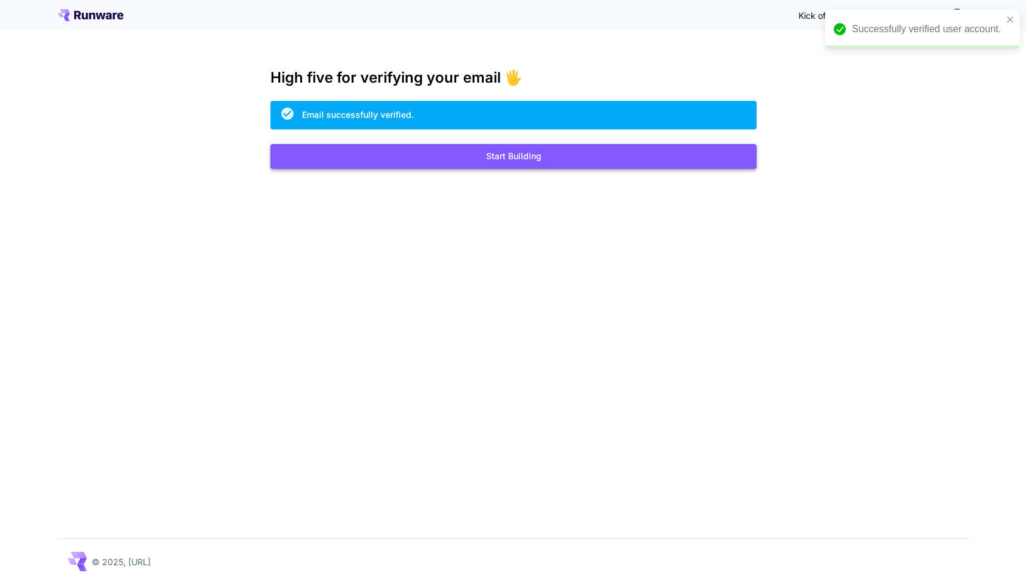
click at [586, 164] on button "Start Building" at bounding box center [513, 156] width 486 height 25
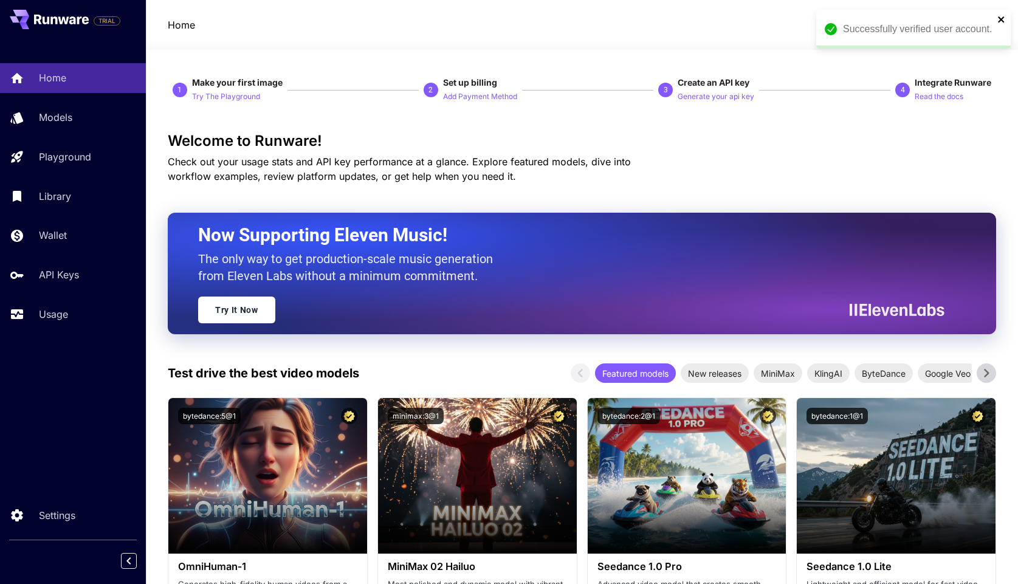
click at [999, 19] on icon "close" at bounding box center [1001, 20] width 9 height 10
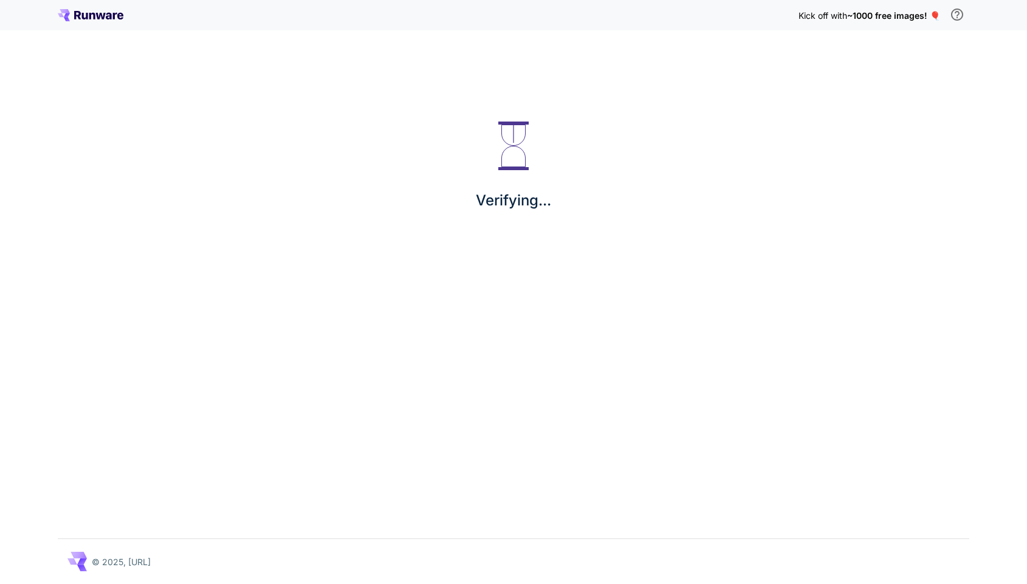
scroll to position [659, 0]
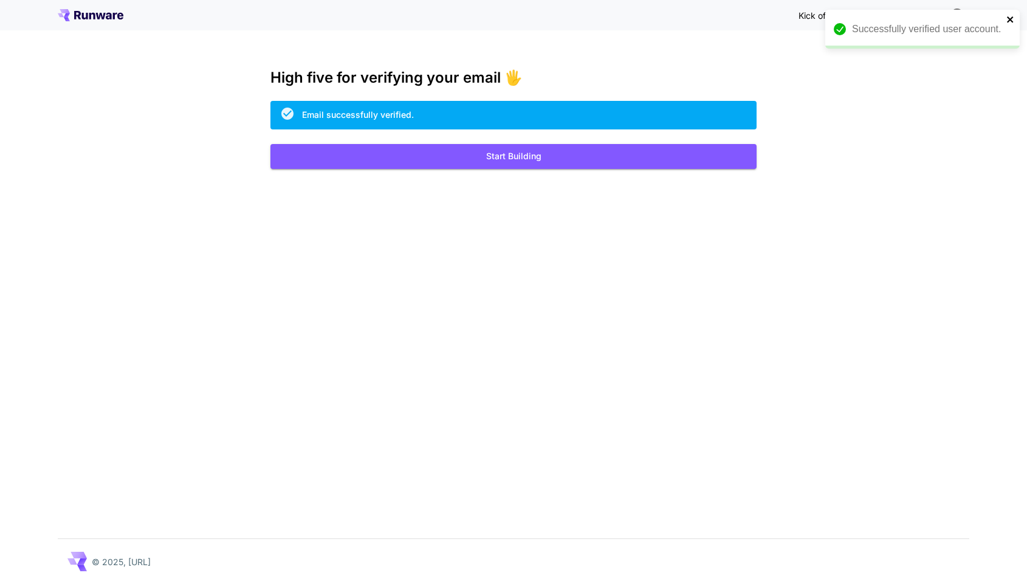
click at [1011, 21] on icon "close" at bounding box center [1010, 20] width 9 height 10
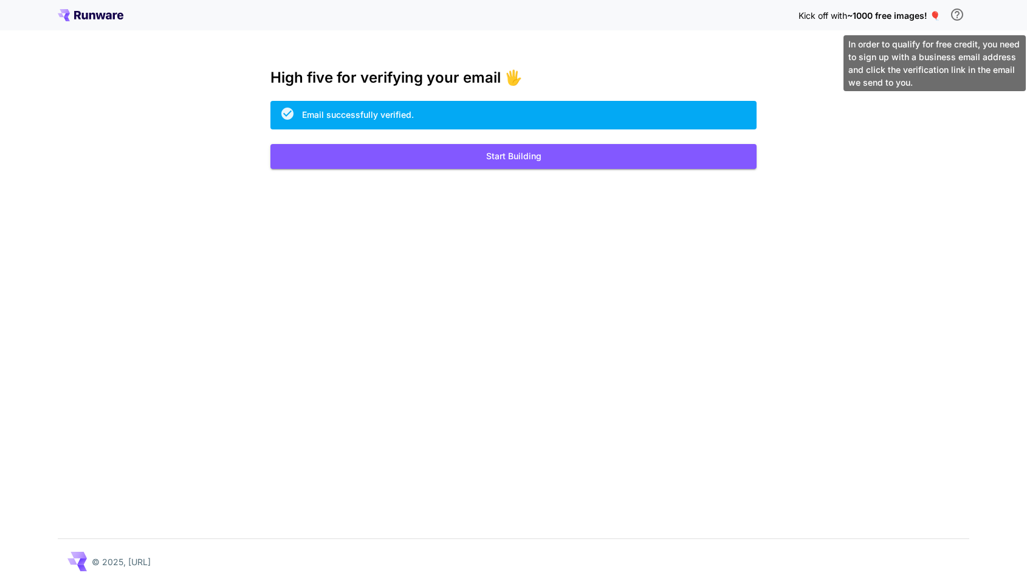
click at [948, 16] on button "\a In order to qualify for free credit, you need to sign up with a business ema…" at bounding box center [957, 14] width 24 height 24
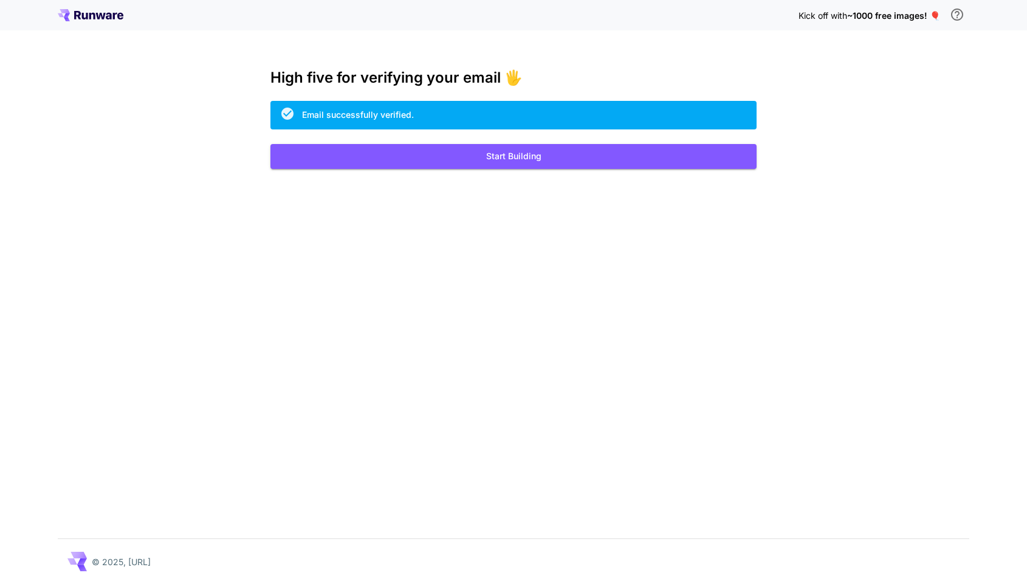
click at [840, 13] on span "Kick off with" at bounding box center [822, 15] width 49 height 10
click at [391, 114] on div "Email successfully verified." at bounding box center [358, 114] width 112 height 13
click at [553, 168] on button "Start Building" at bounding box center [513, 156] width 486 height 25
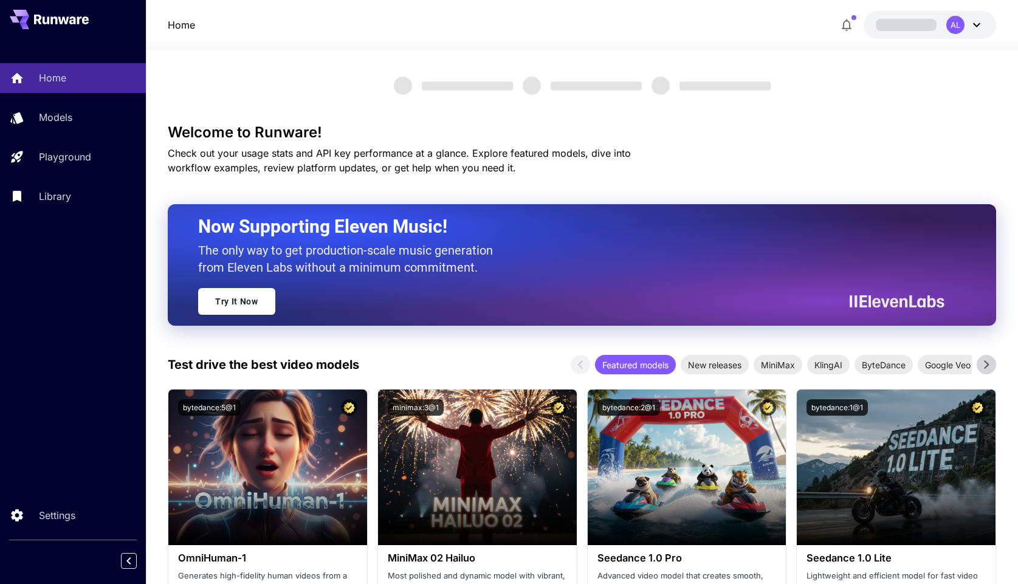
scroll to position [659, 0]
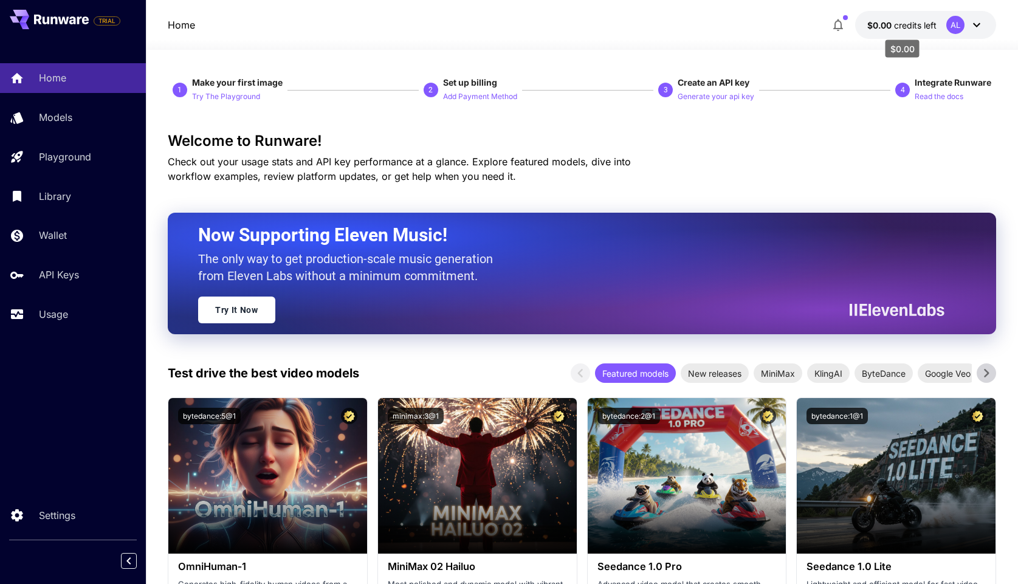
click at [869, 27] on span "$0.00" at bounding box center [880, 25] width 27 height 10
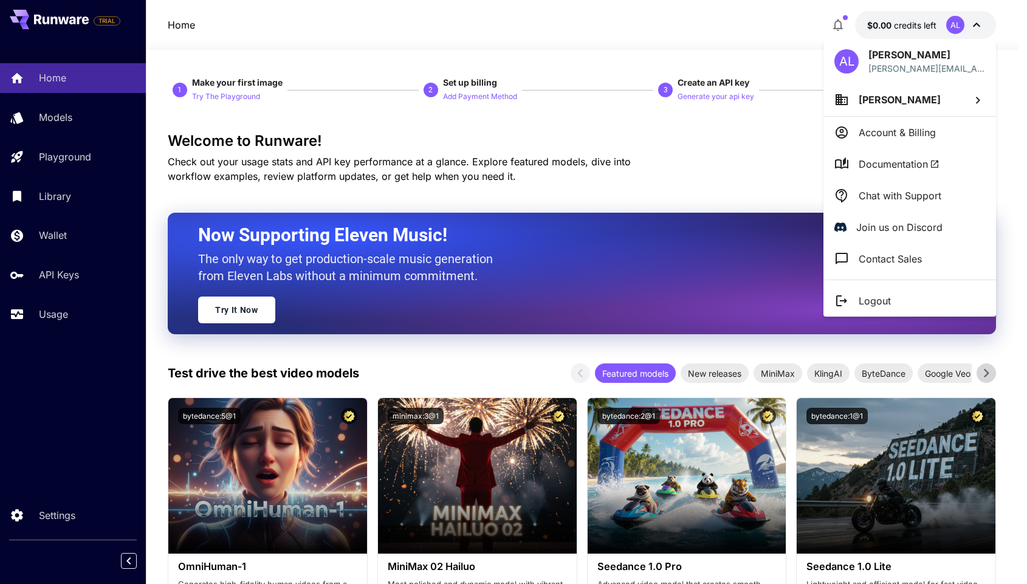
click at [664, 33] on div at bounding box center [513, 292] width 1027 height 584
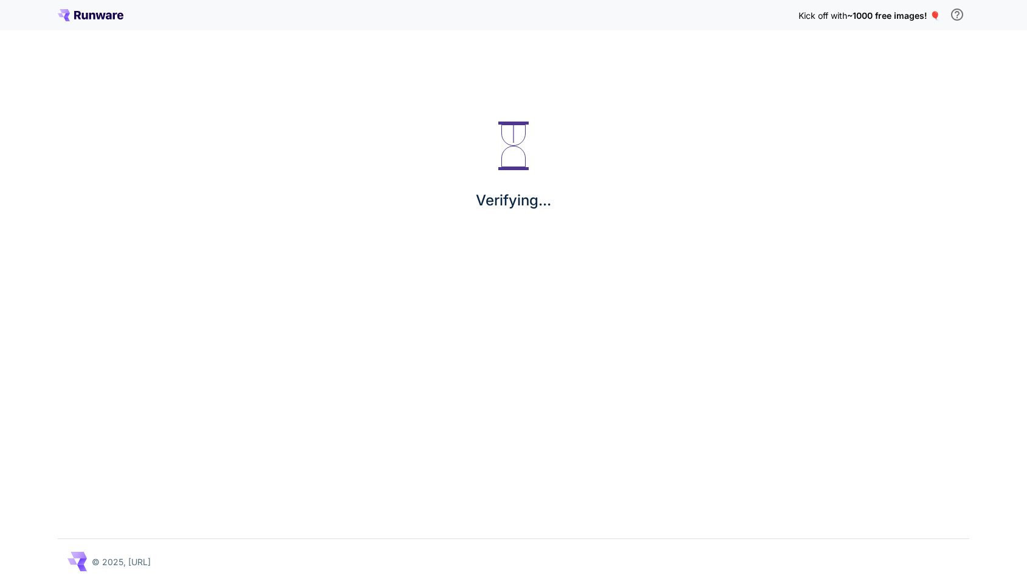
scroll to position [659, 0]
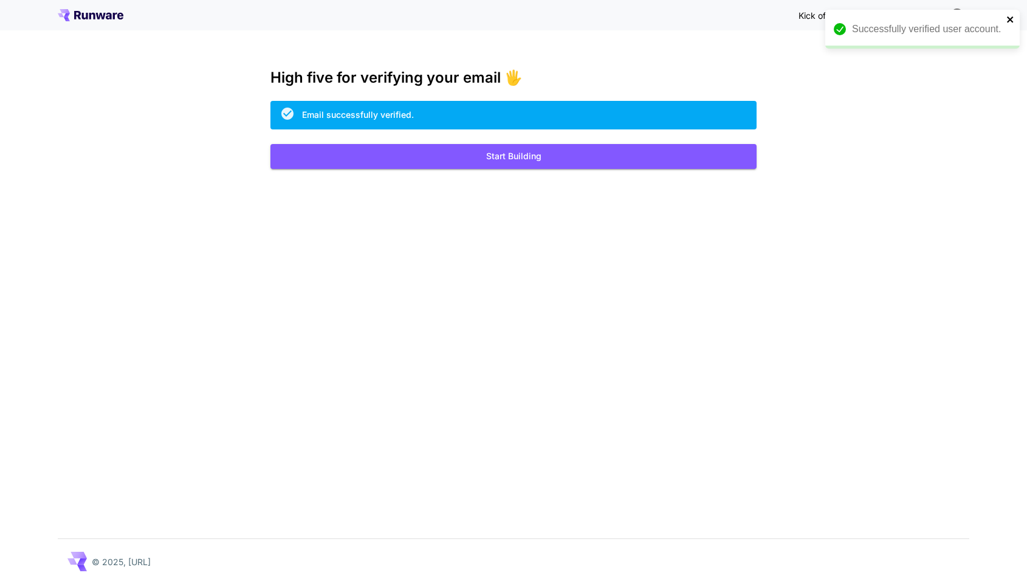
click at [1012, 16] on icon "close" at bounding box center [1010, 19] width 6 height 6
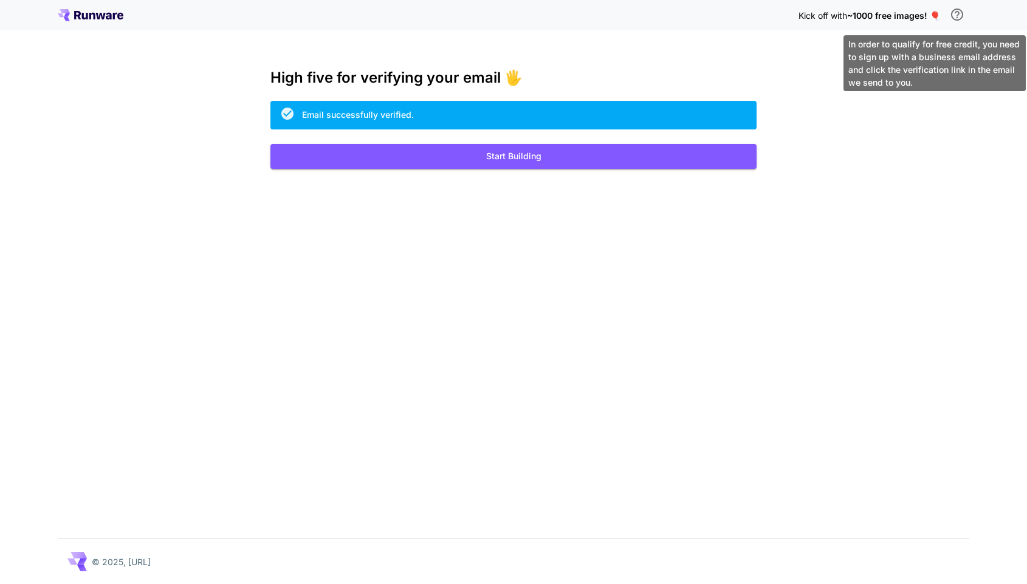
click at [958, 13] on icon "\a In order to qualify for free credit, you need to sign up with a business ema…" at bounding box center [957, 14] width 15 height 15
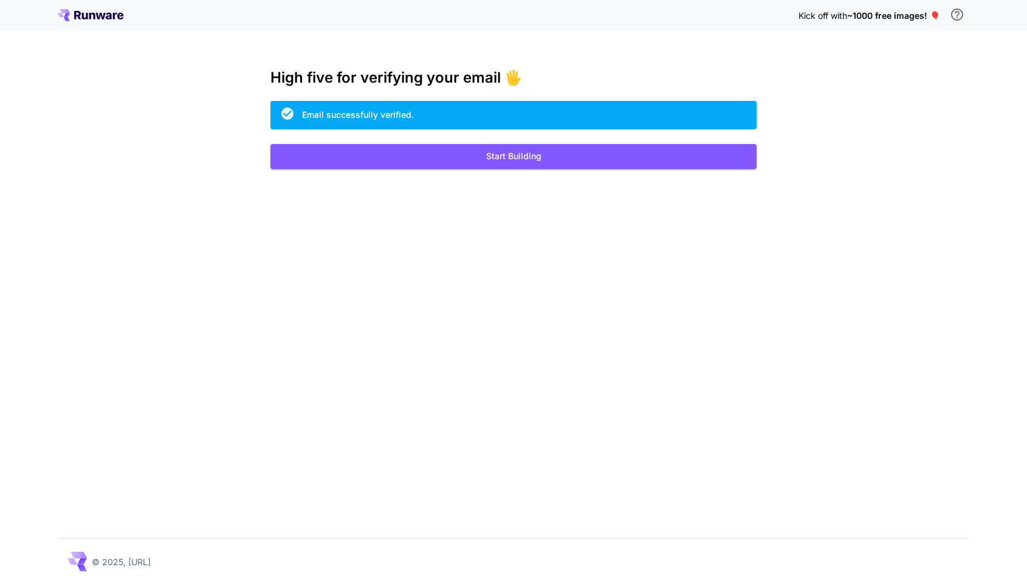
click at [817, 13] on span "Kick off with" at bounding box center [822, 15] width 49 height 10
click at [819, 17] on span "Kick off with" at bounding box center [822, 15] width 49 height 10
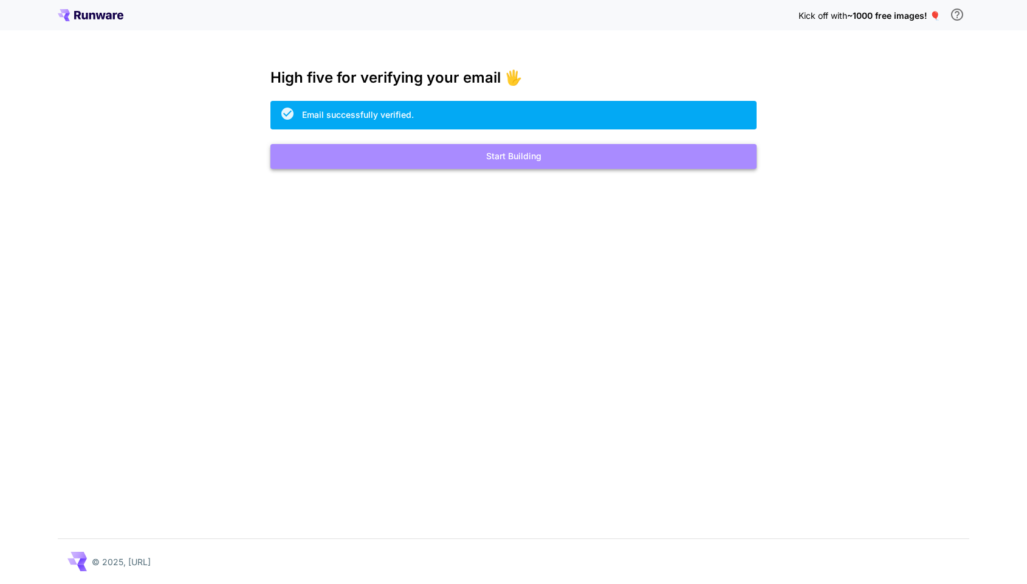
click at [453, 165] on button "Start Building" at bounding box center [513, 156] width 486 height 25
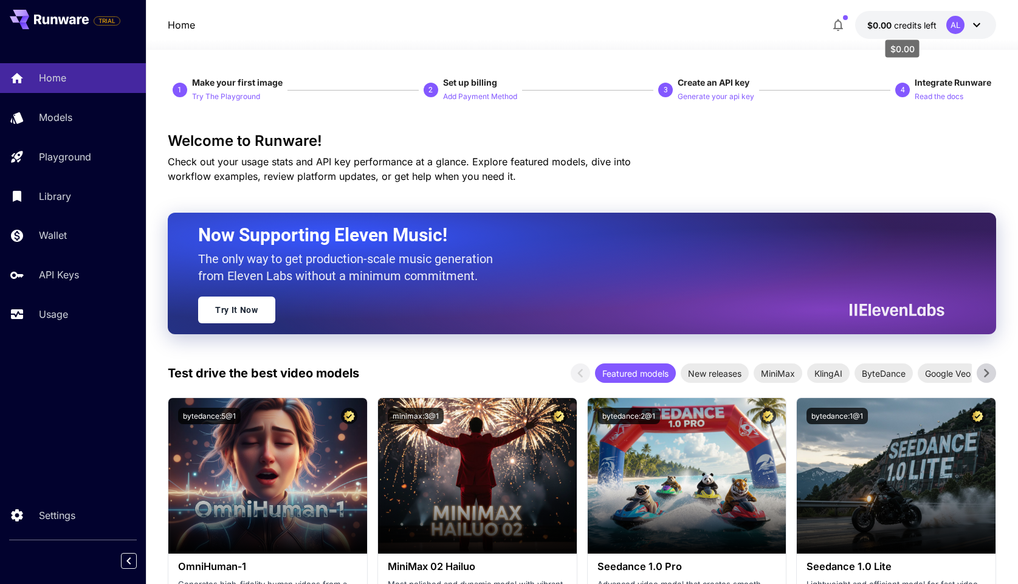
click at [887, 20] on span "$0.00" at bounding box center [880, 25] width 27 height 10
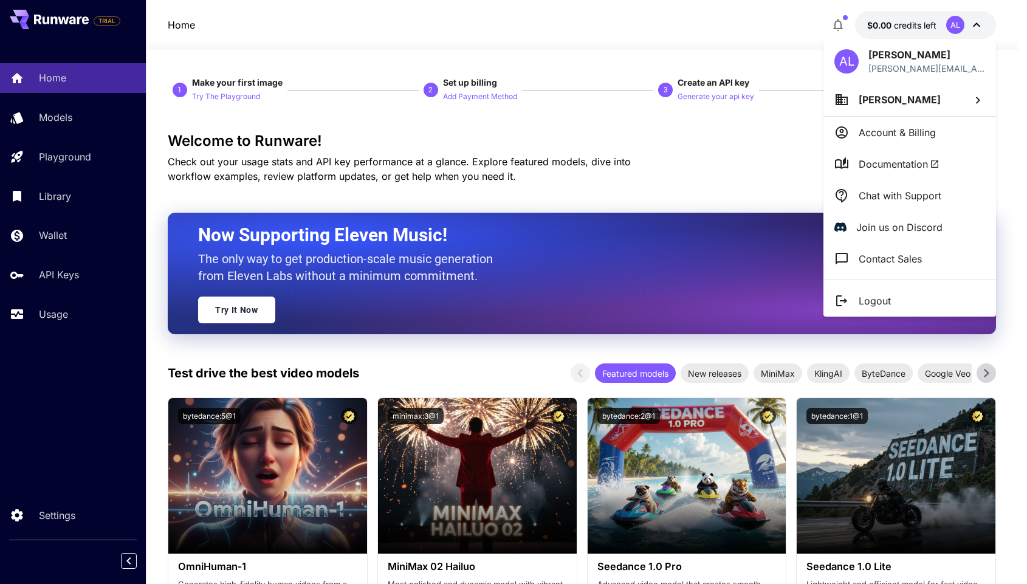
click at [660, 32] on div at bounding box center [513, 292] width 1027 height 584
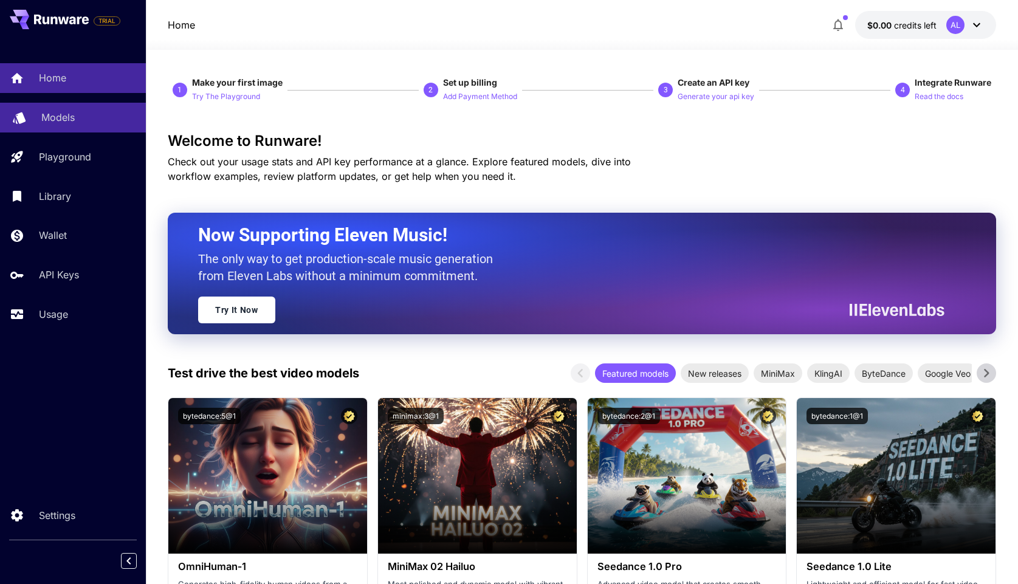
click at [75, 119] on div "Models" at bounding box center [88, 117] width 95 height 15
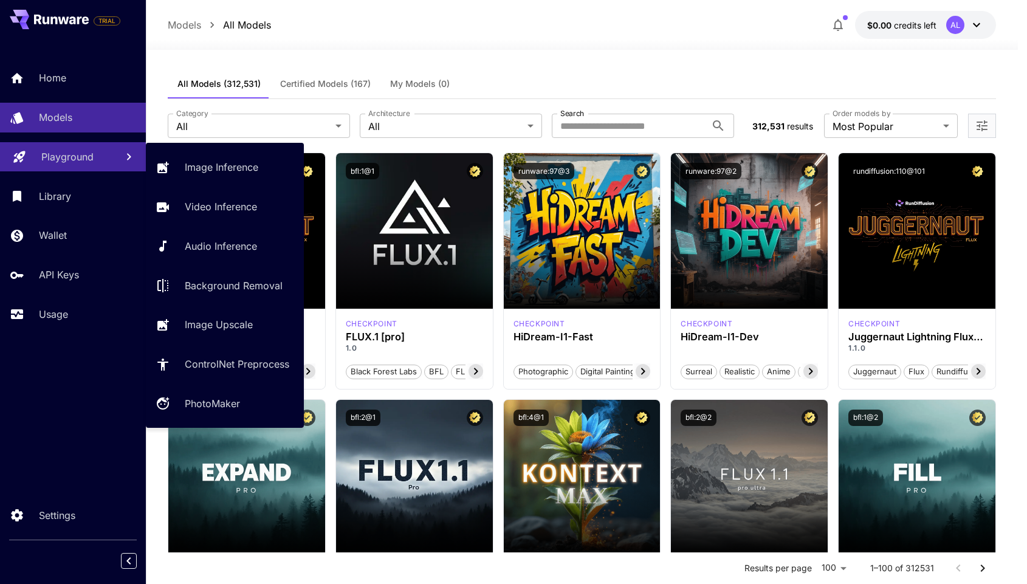
click at [69, 166] on link "Playground" at bounding box center [73, 157] width 146 height 30
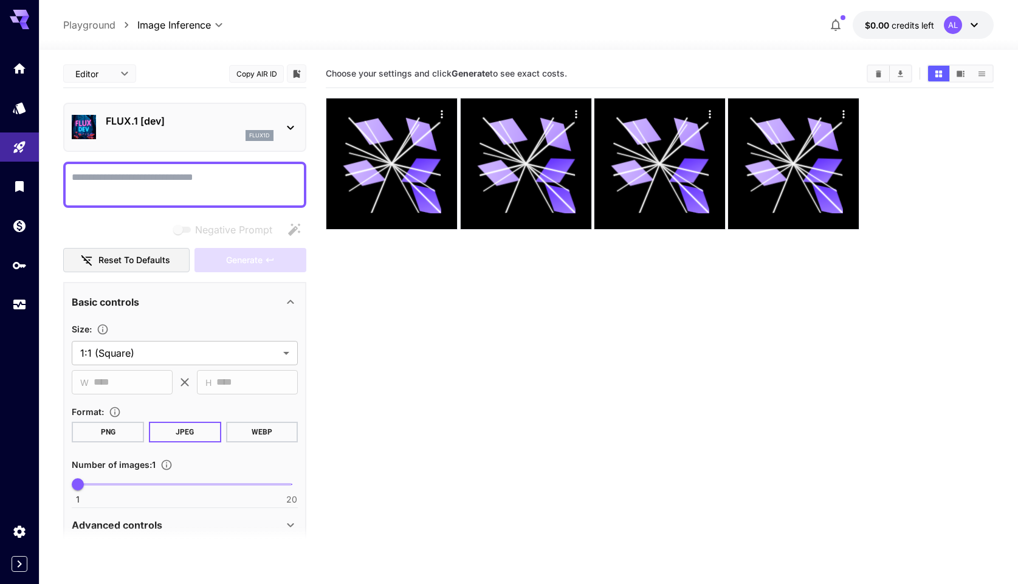
click at [450, 284] on section "Choose your settings and click Generate to see exact costs." at bounding box center [659, 352] width 667 height 584
click at [192, 194] on textarea "Full Page" at bounding box center [185, 184] width 226 height 29
click at [21, 243] on div at bounding box center [19, 186] width 39 height 266
click at [21, 232] on link at bounding box center [19, 226] width 39 height 30
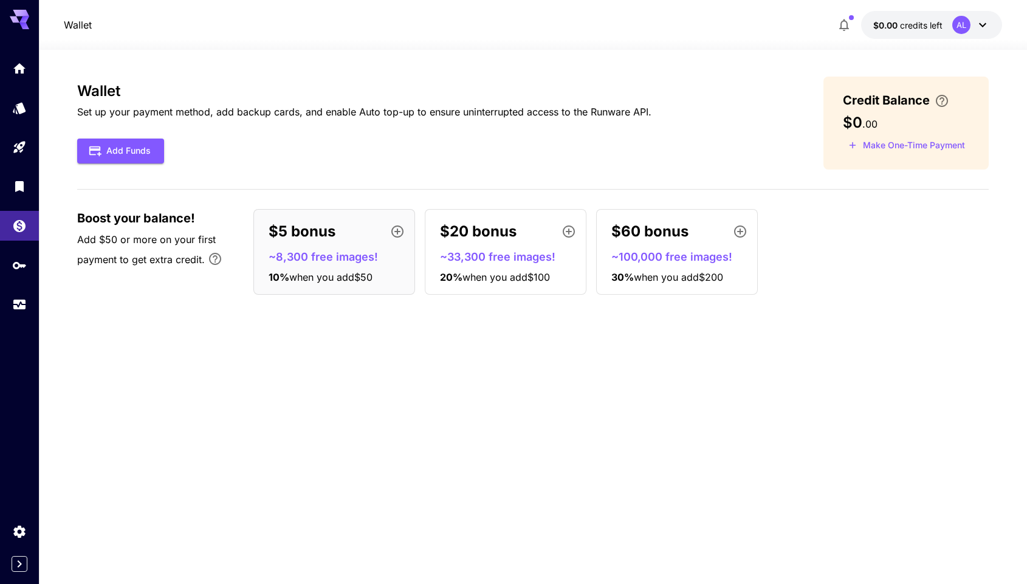
click at [247, 374] on div "Wallet Set up your payment method, add backup cards, and enable Auto top-up to …" at bounding box center [532, 317] width 911 height 481
click at [21, 79] on link at bounding box center [19, 68] width 39 height 30
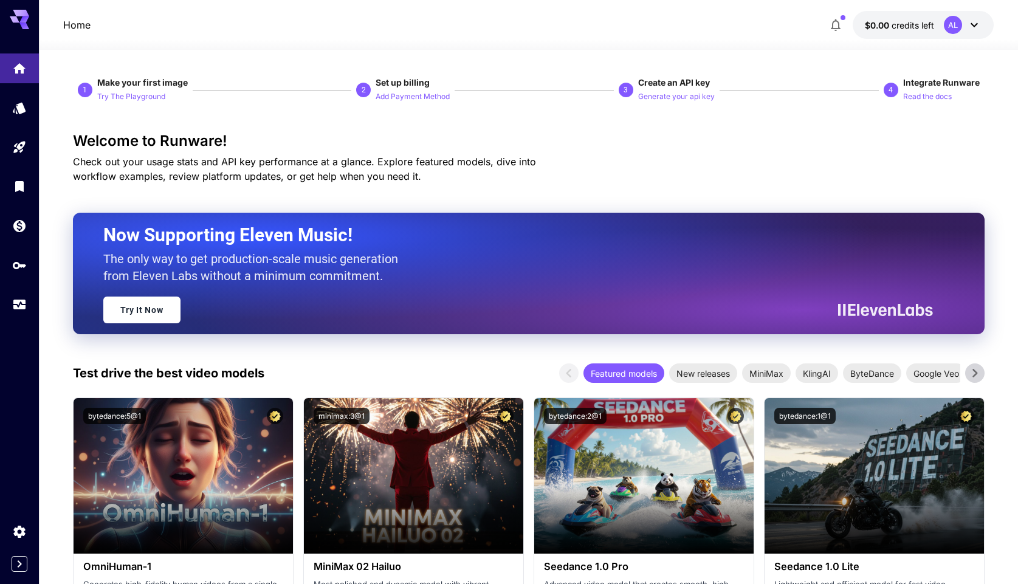
click at [976, 35] on div "Home $0.00 credits left AL" at bounding box center [528, 25] width 979 height 50
click at [975, 27] on icon at bounding box center [974, 25] width 15 height 15
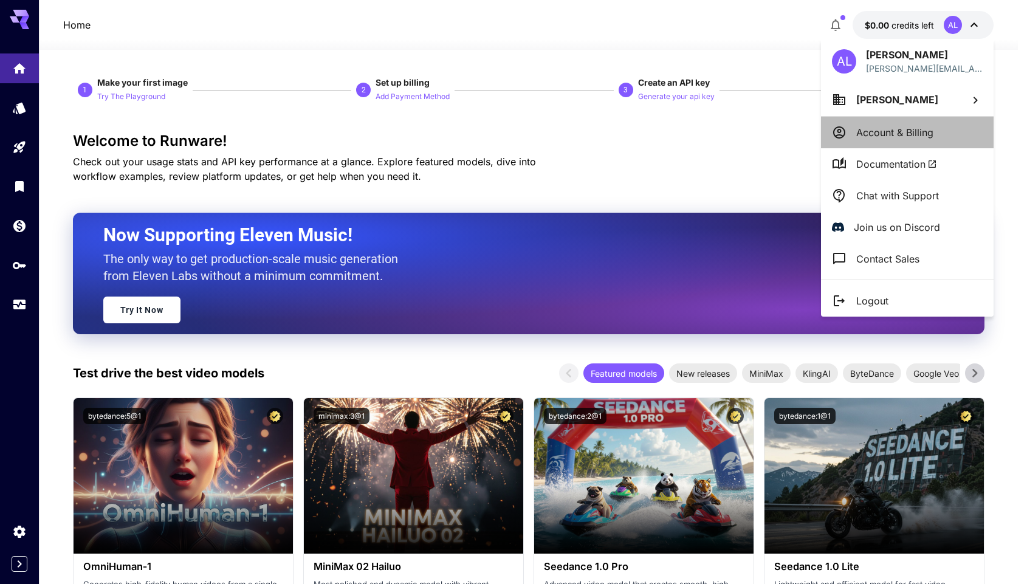
click at [917, 132] on p "Account & Billing" at bounding box center [894, 132] width 77 height 15
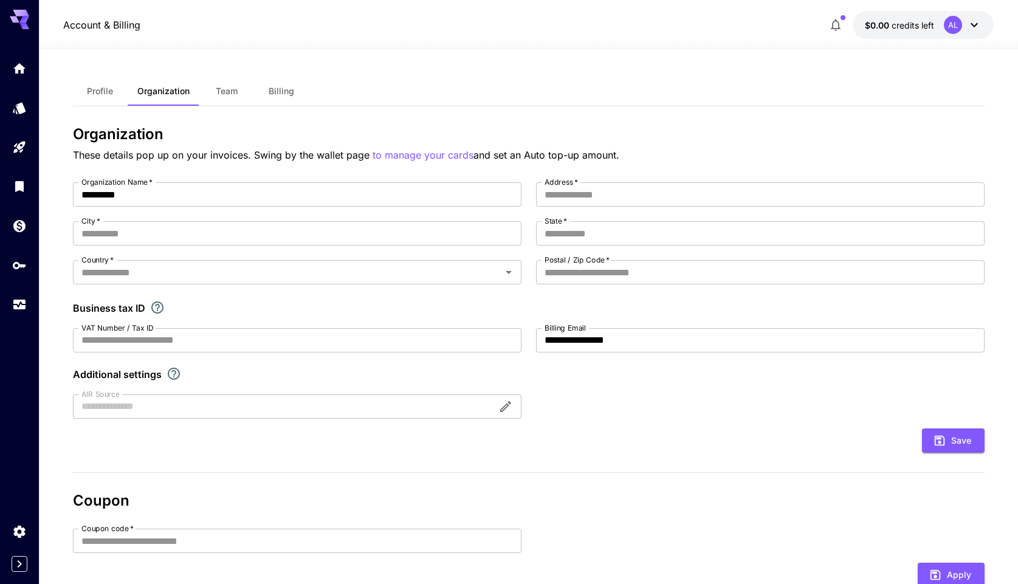
click at [709, 392] on div "**********" at bounding box center [528, 300] width 911 height 236
click at [280, 233] on input "City   *" at bounding box center [297, 233] width 448 height 24
type input "*****"
click at [299, 86] on button "Billing" at bounding box center [281, 91] width 55 height 29
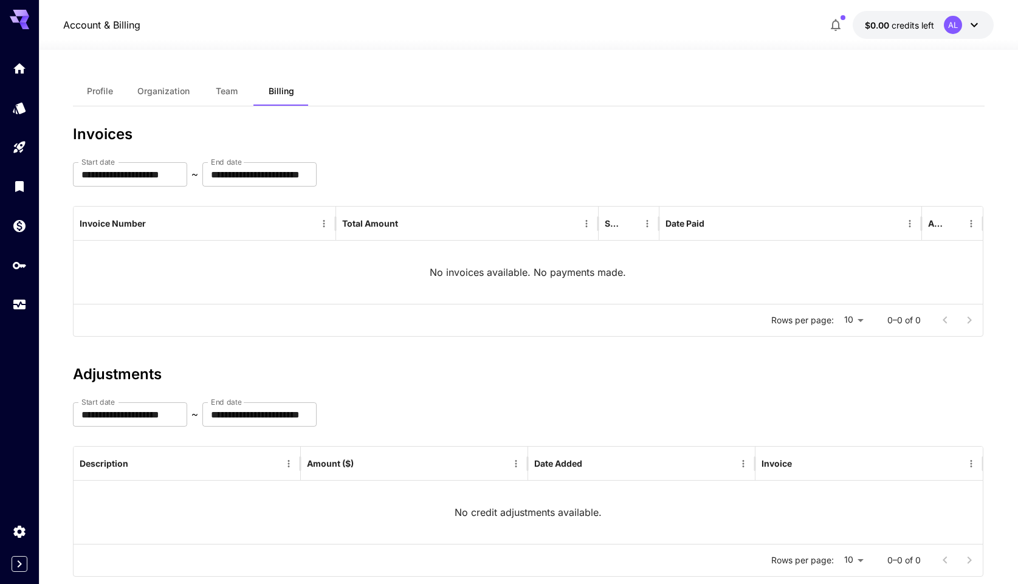
click at [174, 94] on span "Organization" at bounding box center [163, 91] width 52 height 11
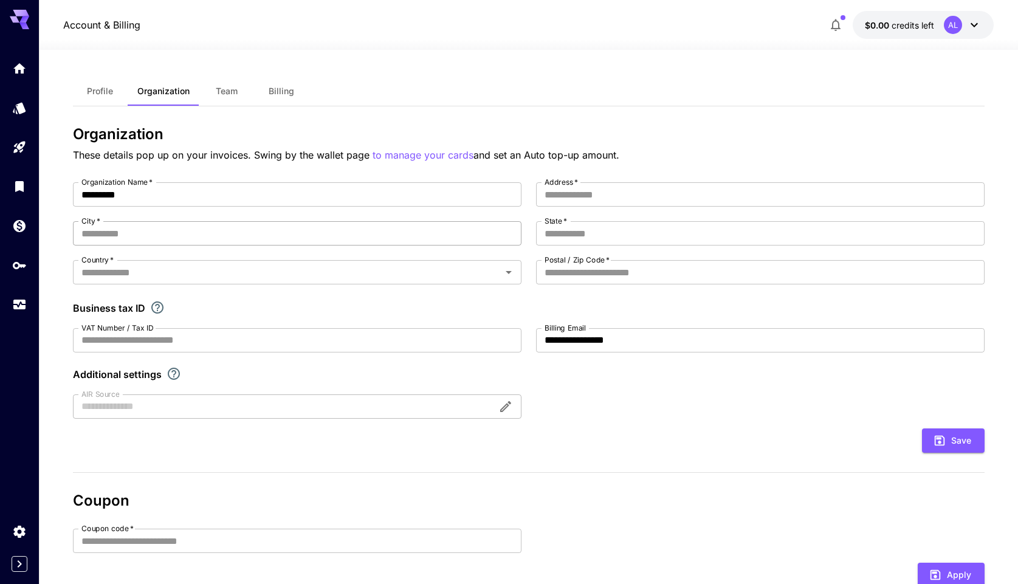
click at [172, 225] on input "City   *" at bounding box center [297, 233] width 448 height 24
type input "*****"
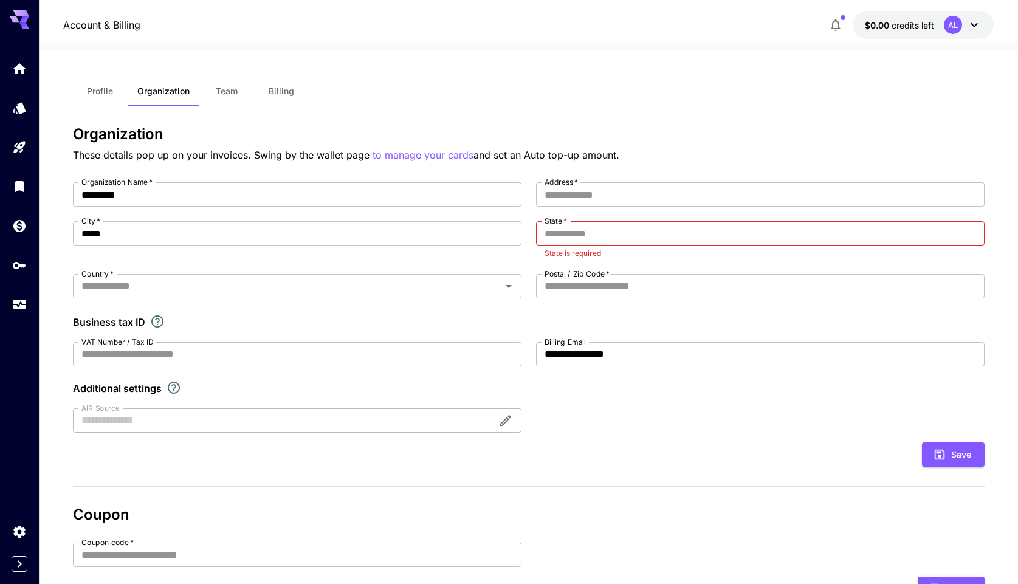
click at [677, 428] on form "**********" at bounding box center [528, 324] width 911 height 284
click at [626, 194] on input "Address   *" at bounding box center [760, 194] width 448 height 24
click at [587, 236] on input "State   *" at bounding box center [760, 233] width 448 height 24
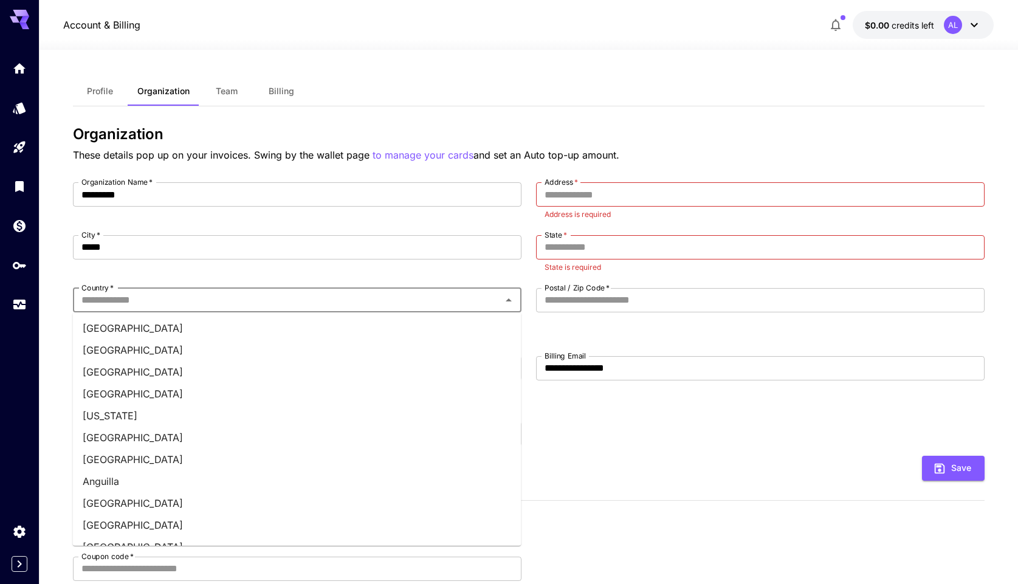
click at [163, 296] on input "Country   *" at bounding box center [287, 300] width 421 height 17
type input "**********"
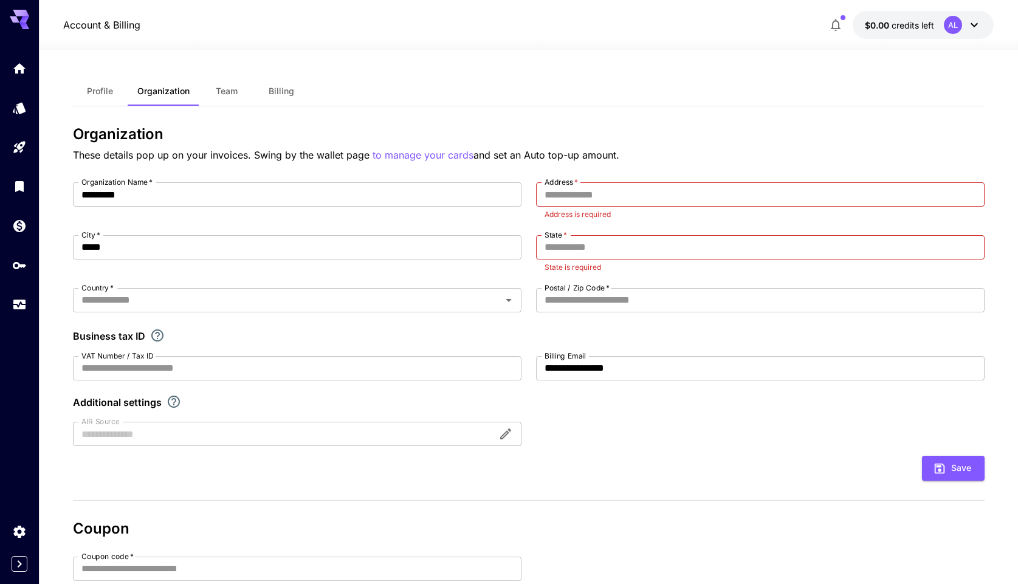
click at [671, 447] on form "**********" at bounding box center [528, 331] width 911 height 298
click at [476, 300] on input "Country   *" at bounding box center [287, 300] width 421 height 17
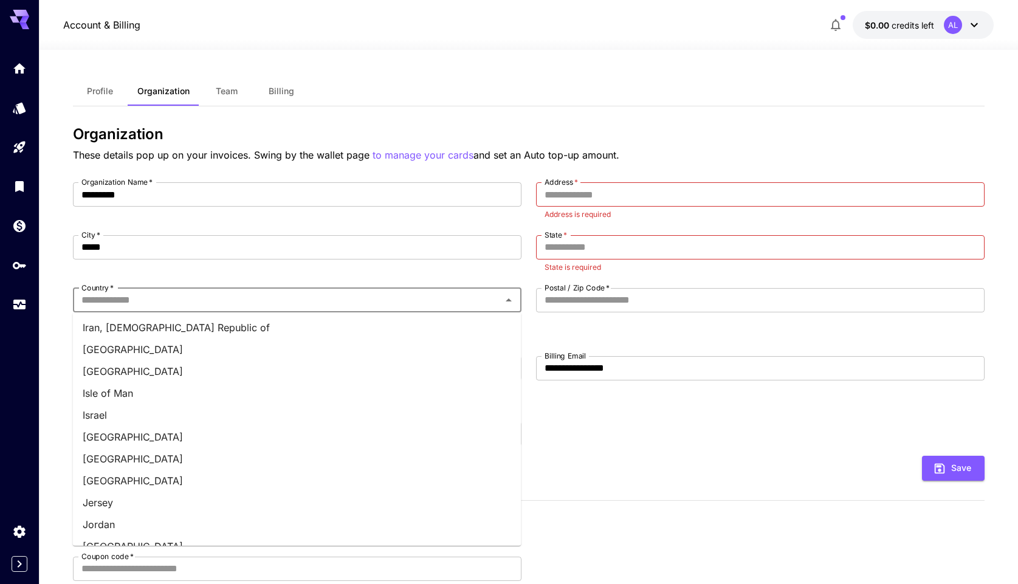
scroll to position [2501, 0]
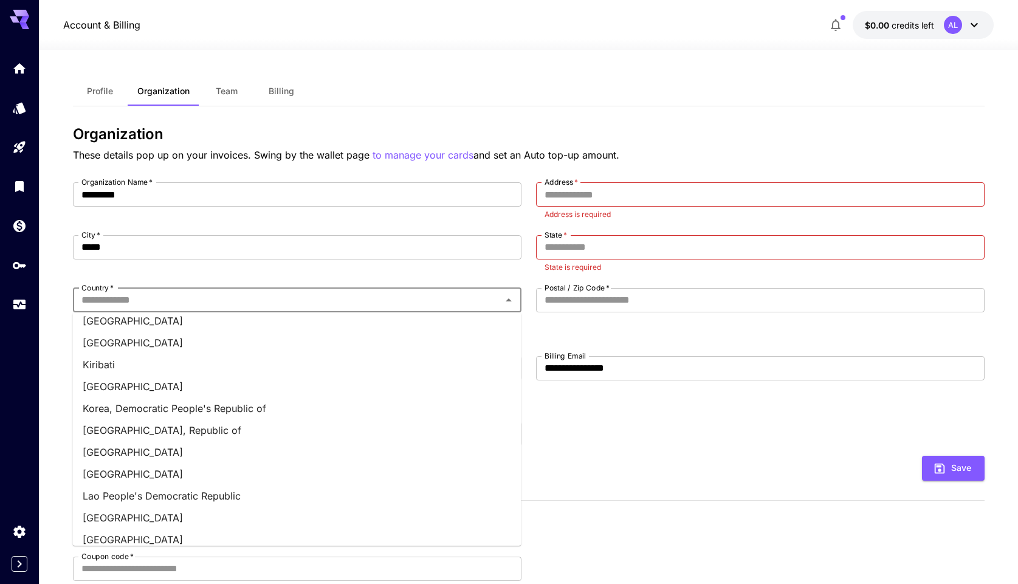
click at [140, 438] on li "Korea, Republic of" at bounding box center [297, 430] width 448 height 22
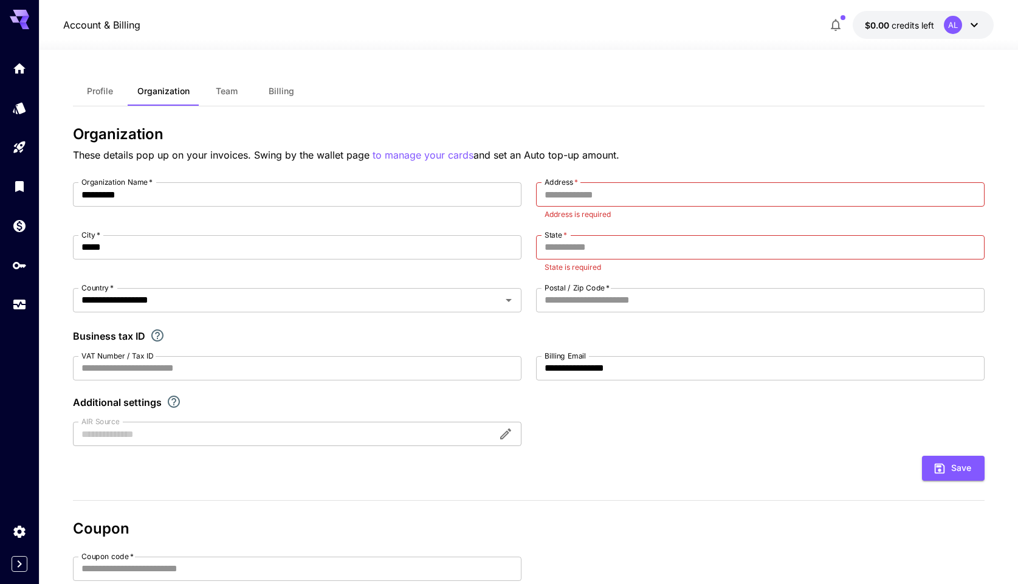
click at [668, 450] on form "**********" at bounding box center [528, 331] width 911 height 298
click at [630, 198] on input "Address   *" at bounding box center [760, 194] width 448 height 24
click at [623, 254] on input "State   *" at bounding box center [760, 247] width 448 height 24
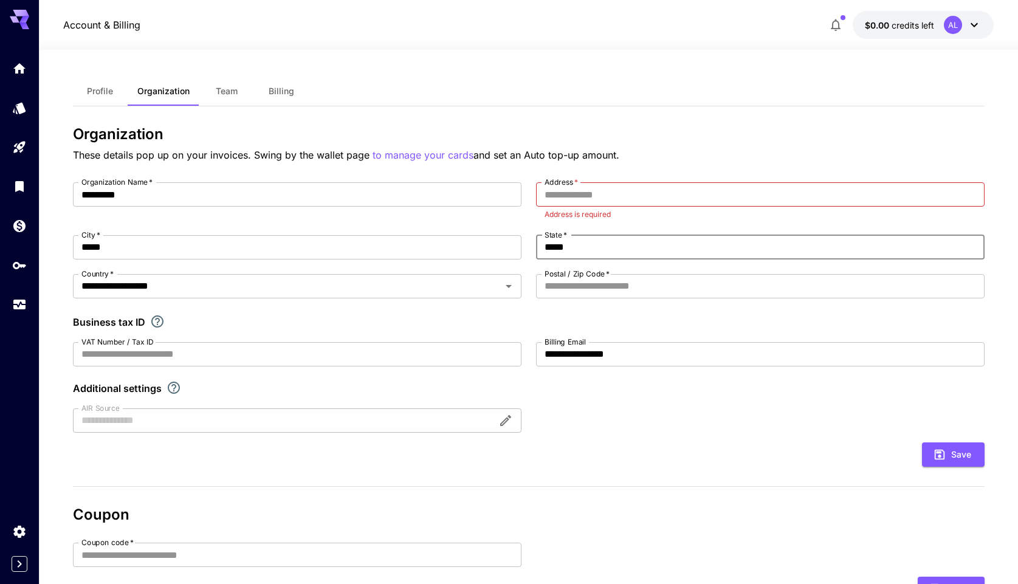
type input "*****"
click at [672, 431] on div "**********" at bounding box center [528, 307] width 911 height 250
click at [628, 208] on p "Address is required" at bounding box center [759, 214] width 431 height 12
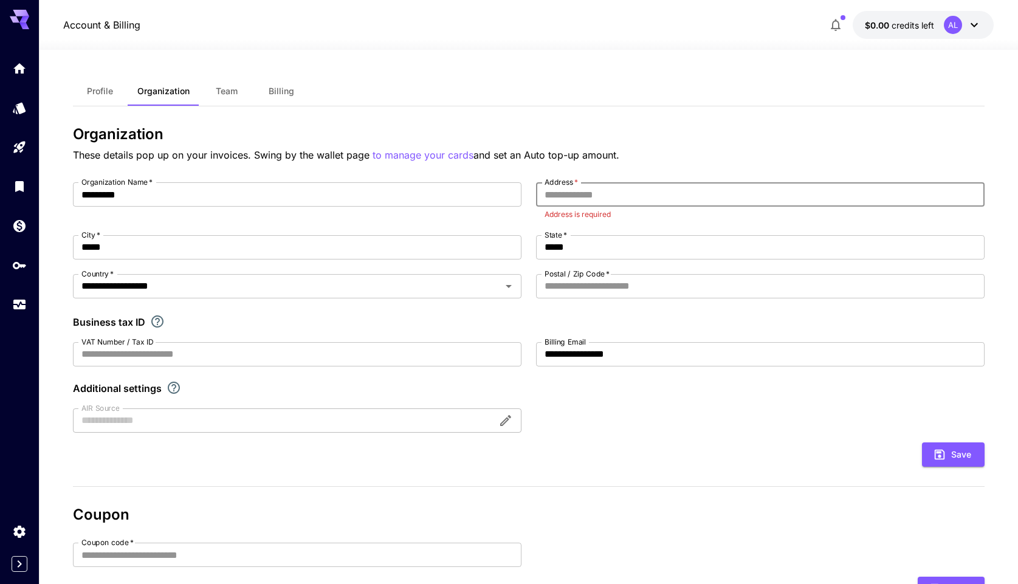
click at [646, 182] on input "Address   *" at bounding box center [760, 194] width 448 height 24
paste input "**********"
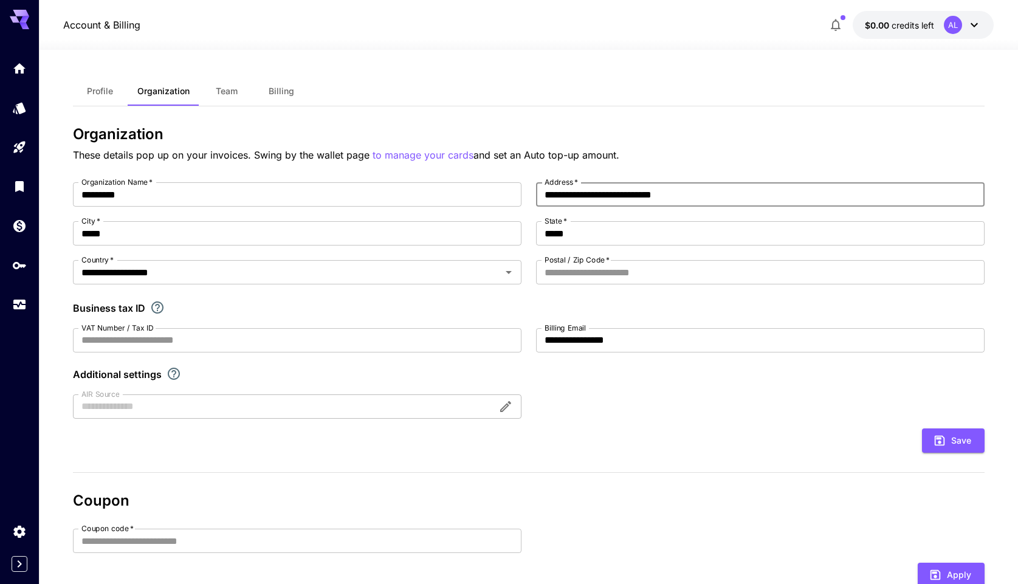
type input "**********"
click at [749, 273] on input "Postal / Zip Code   *" at bounding box center [760, 272] width 448 height 24
paste input "*****"
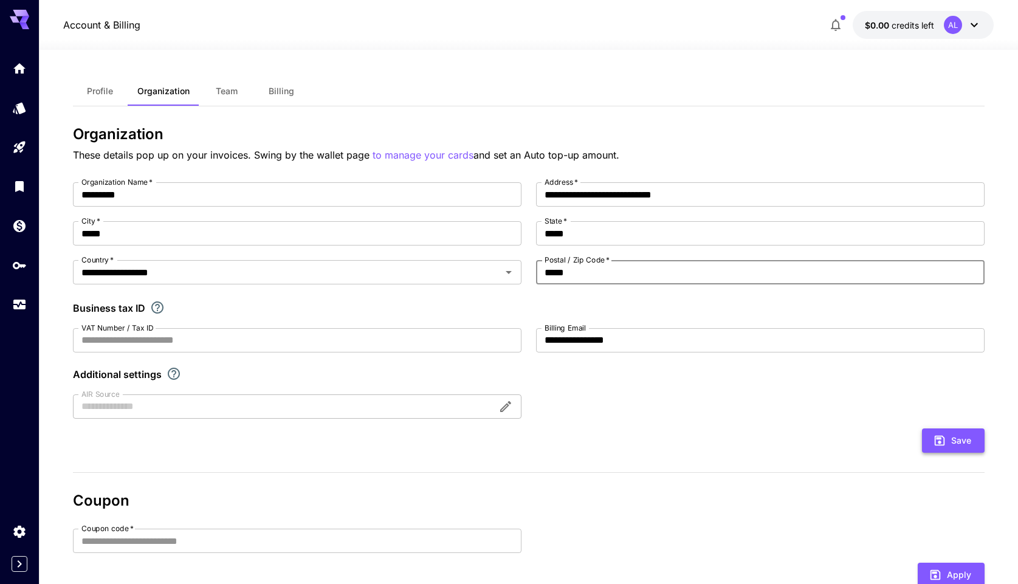
type input "*****"
click at [944, 447] on button "Save" at bounding box center [953, 440] width 63 height 25
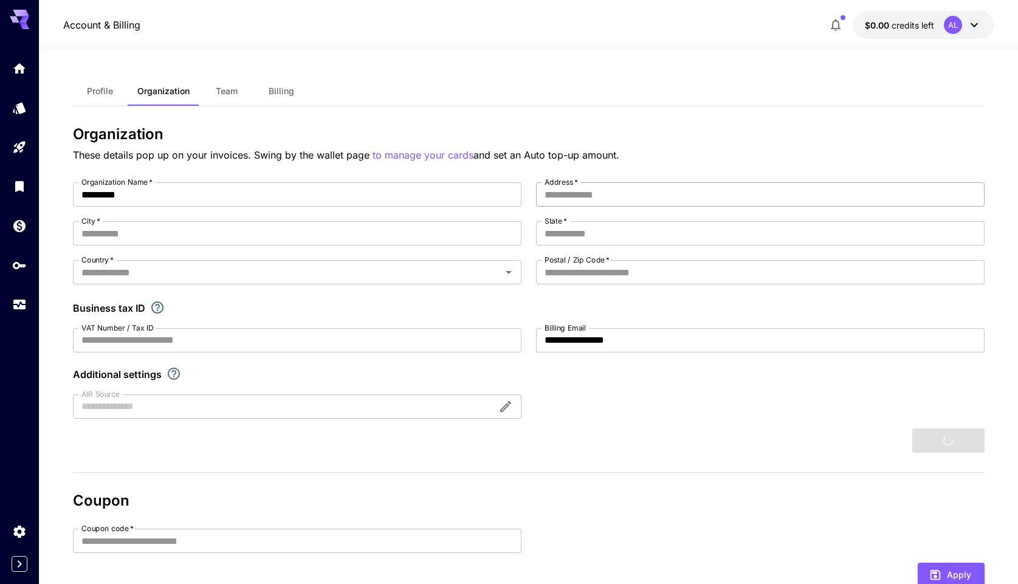
type input "**********"
type input "*****"
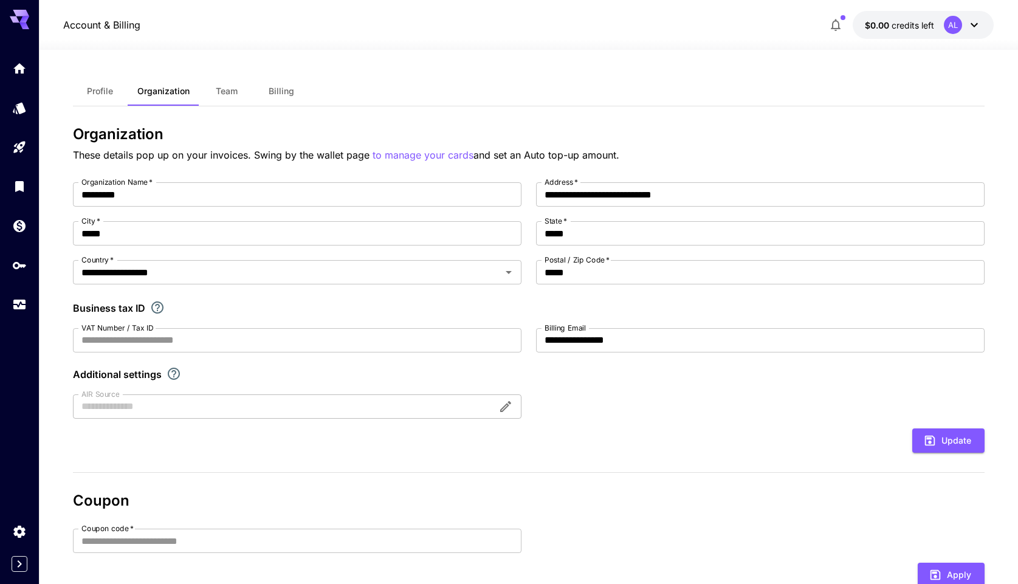
click at [108, 88] on span "Profile" at bounding box center [100, 91] width 26 height 11
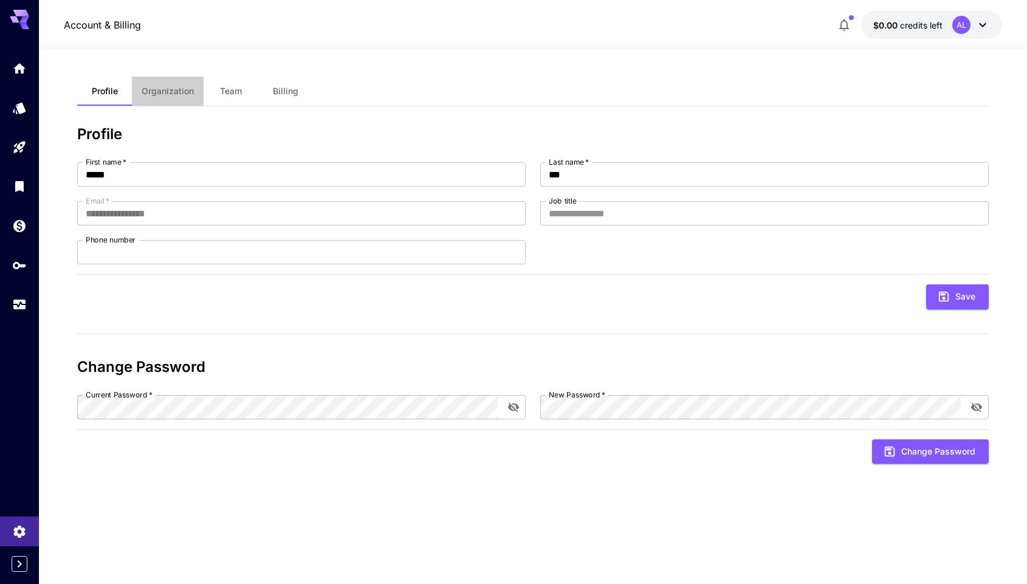
click at [182, 97] on button "Organization" at bounding box center [168, 91] width 72 height 29
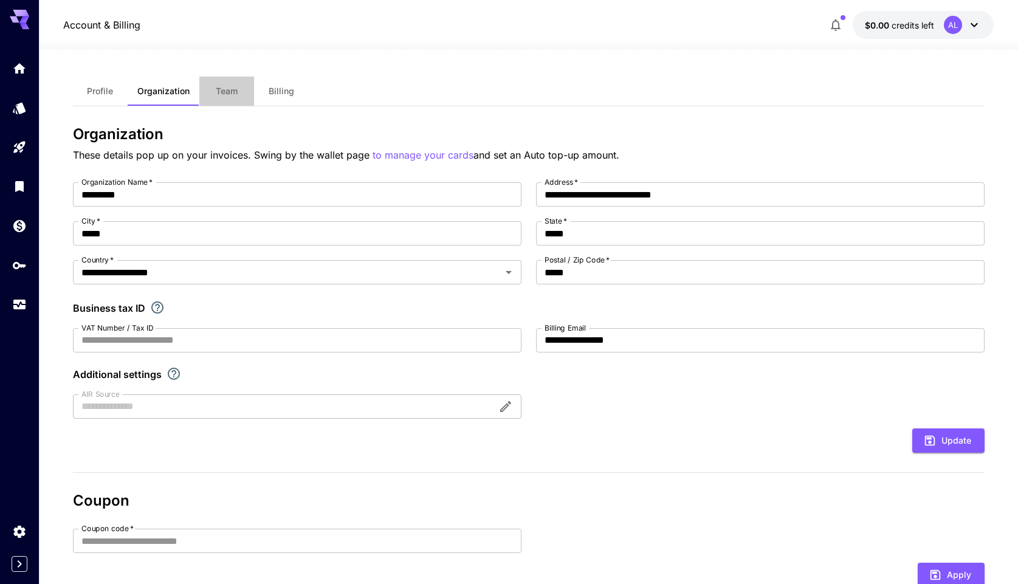
click at [224, 97] on button "Team" at bounding box center [226, 91] width 55 height 29
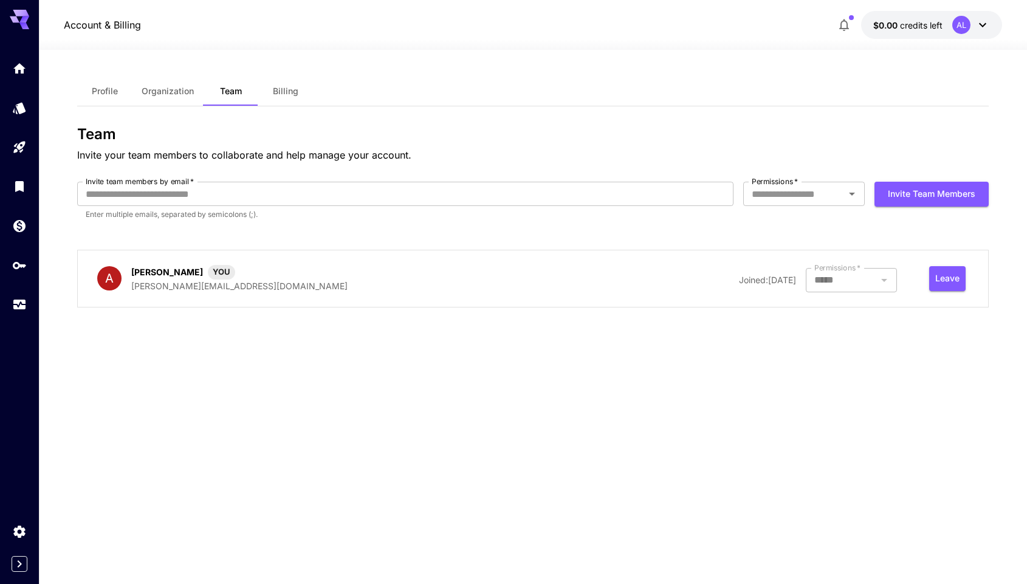
click at [290, 105] on button "Billing" at bounding box center [285, 91] width 55 height 29
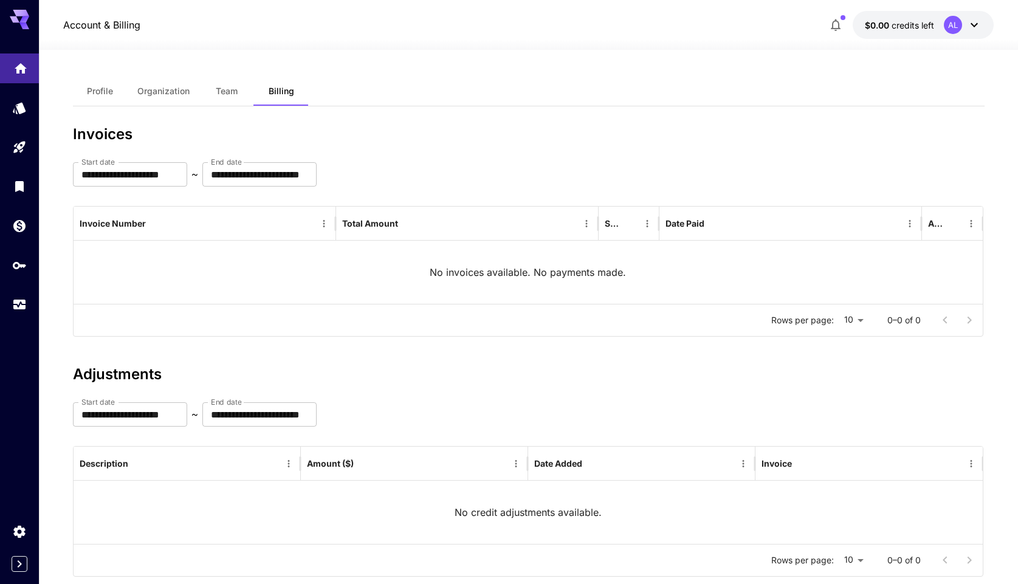
click at [28, 66] on link at bounding box center [19, 68] width 39 height 30
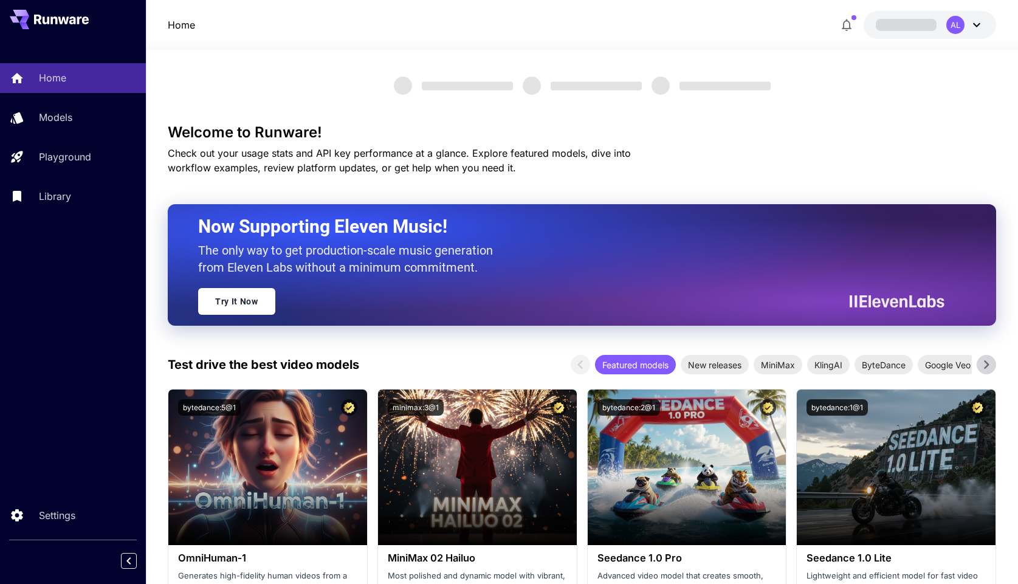
scroll to position [659, 0]
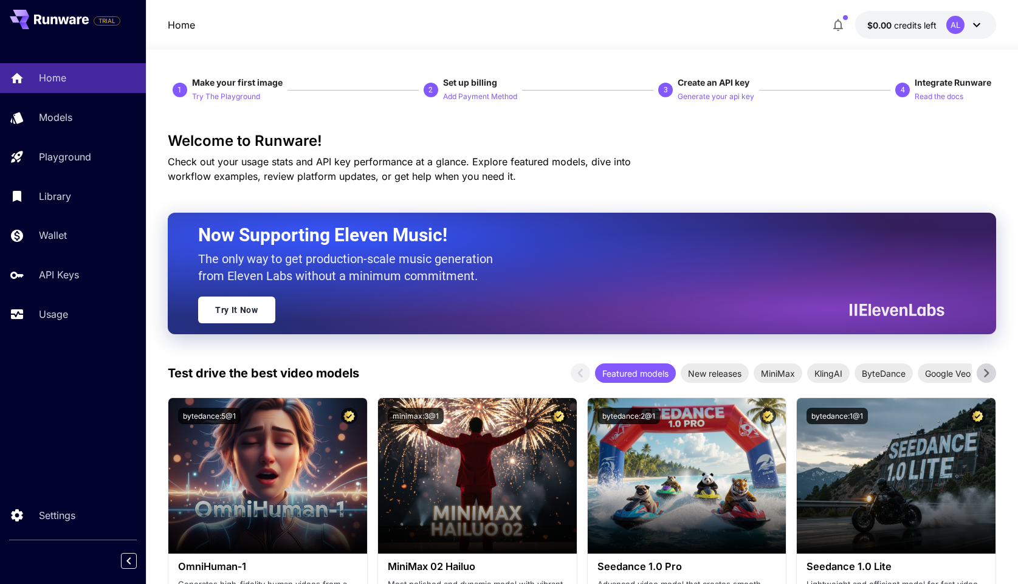
click at [979, 26] on icon at bounding box center [976, 25] width 15 height 15
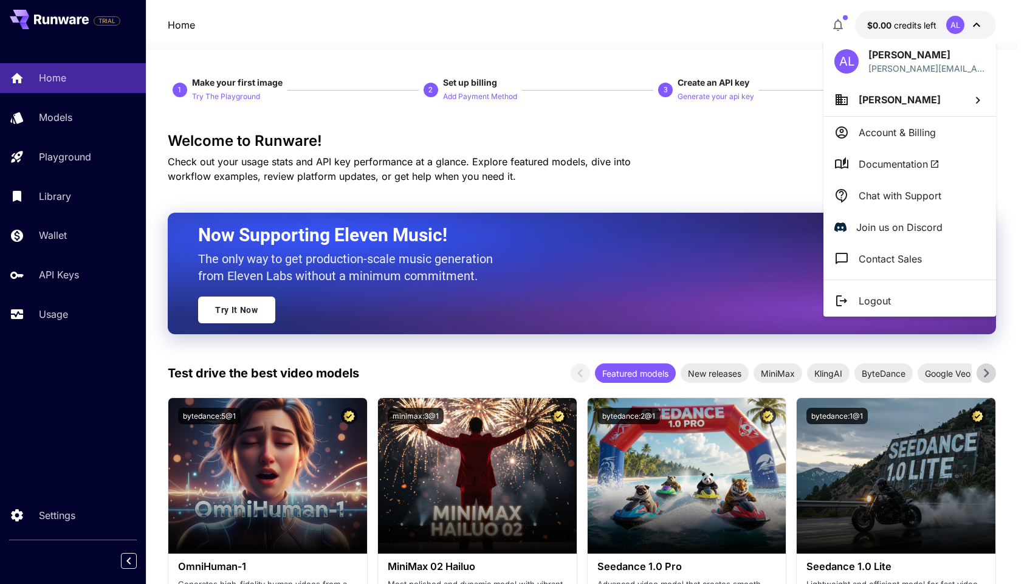
click at [897, 127] on p "Account & Billing" at bounding box center [897, 132] width 77 height 15
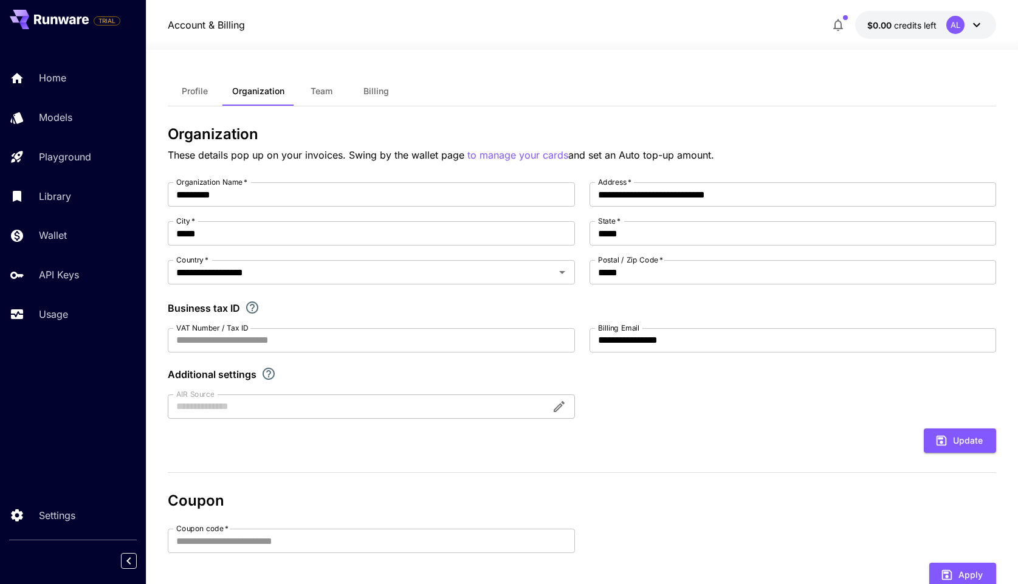
click at [363, 92] on button "Billing" at bounding box center [376, 91] width 55 height 29
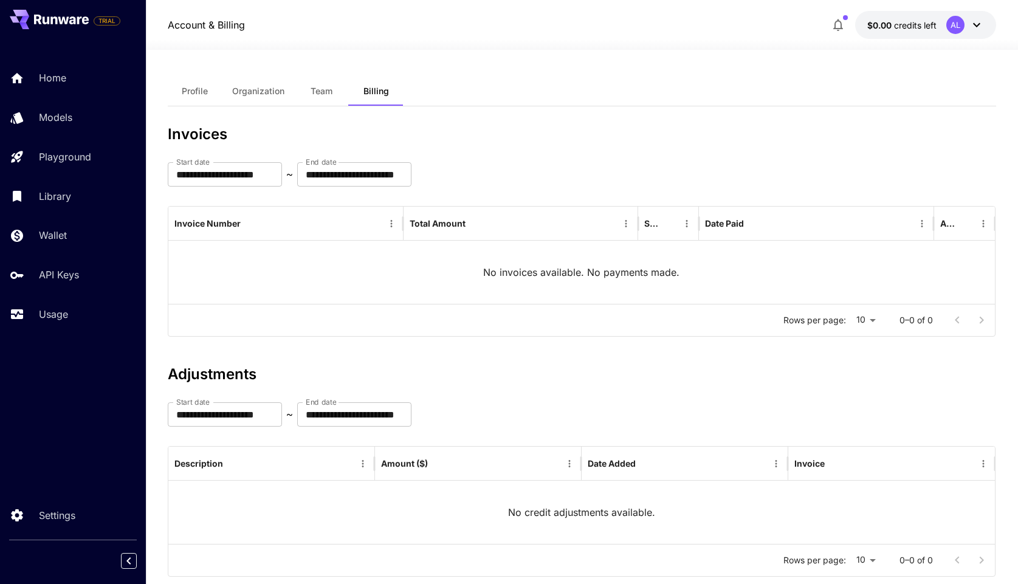
click at [338, 72] on div "**********" at bounding box center [582, 331] width 828 height 563
click at [318, 95] on span "Team" at bounding box center [322, 91] width 22 height 11
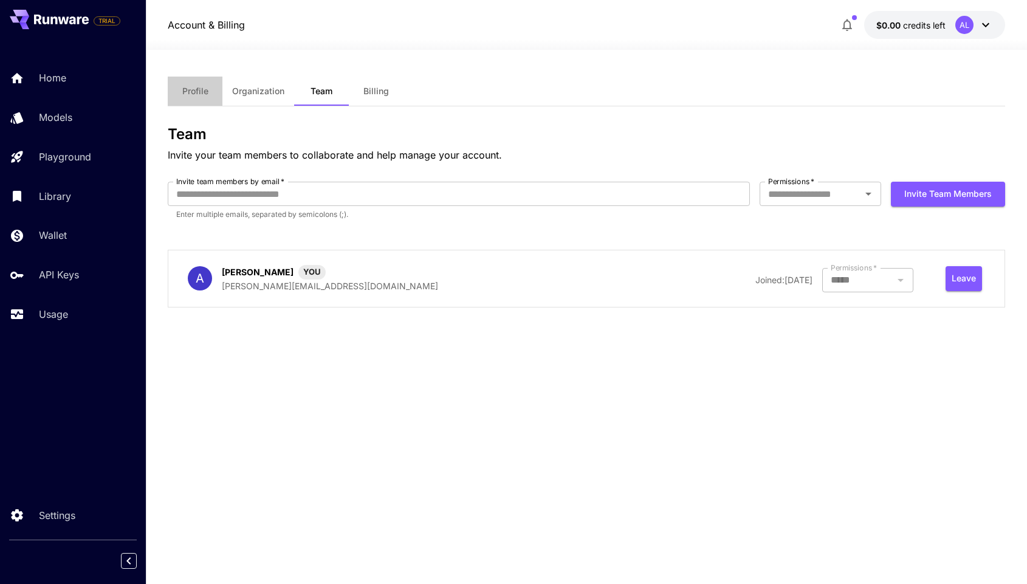
click at [196, 94] on span "Profile" at bounding box center [195, 91] width 26 height 11
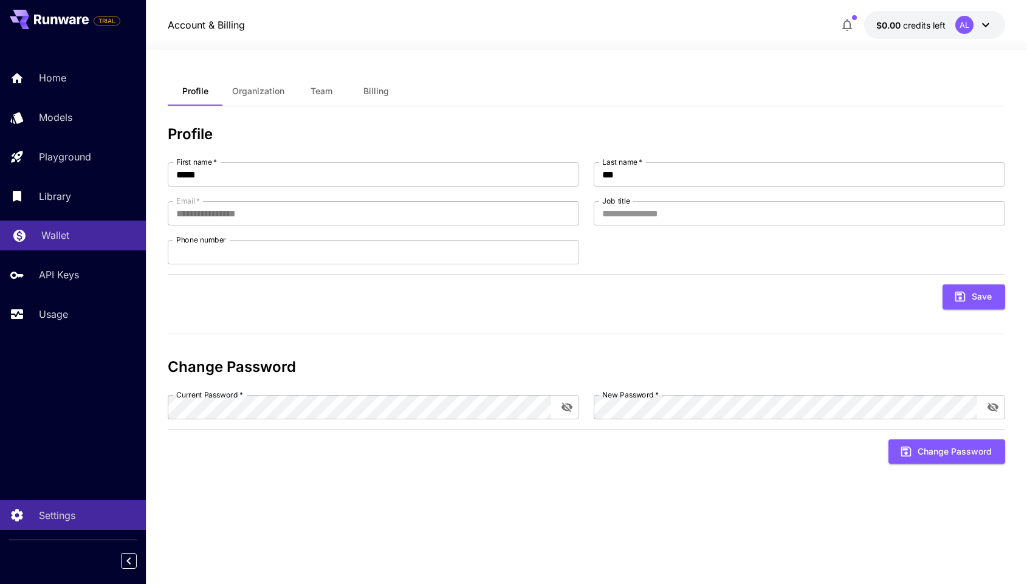
click at [69, 234] on p "Wallet" at bounding box center [55, 235] width 28 height 15
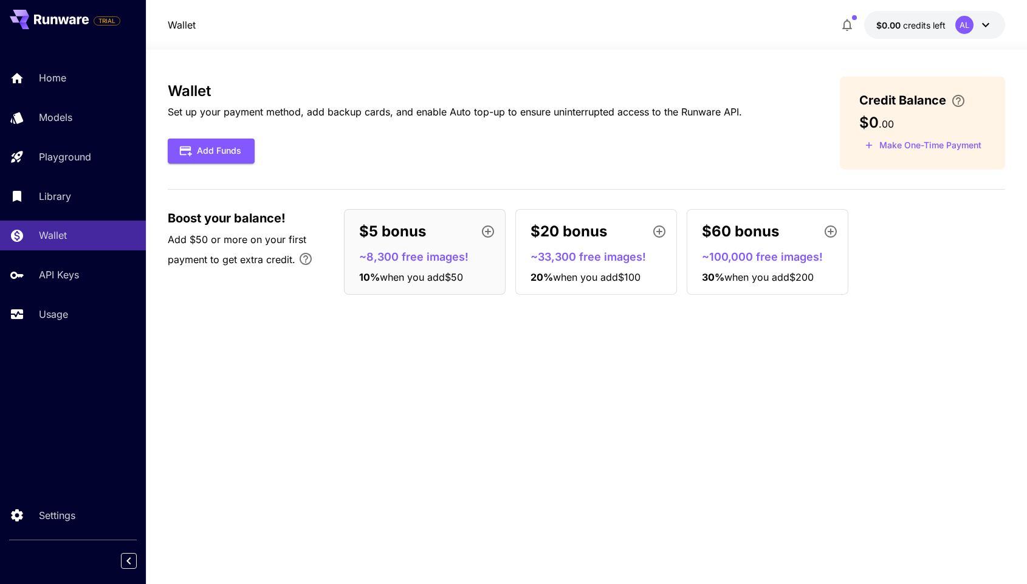
click at [421, 245] on div "$5 bonus ~8,300 free images! 10 % when you add $50" at bounding box center [425, 252] width 162 height 86
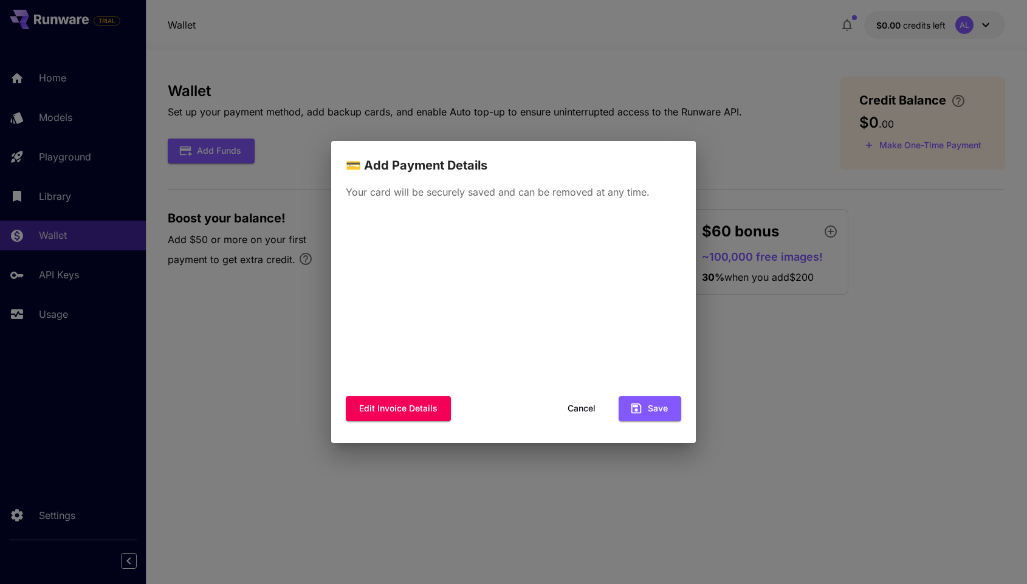
click at [582, 411] on button "Cancel" at bounding box center [581, 408] width 55 height 25
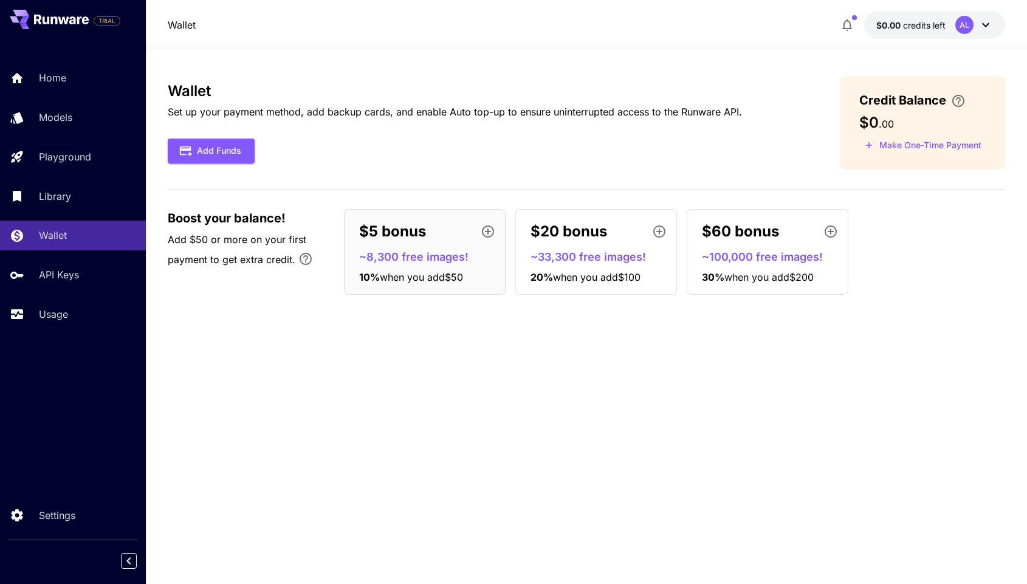
click at [404, 245] on div "$5 bonus ~8,300 free images! 10 % when you add $50" at bounding box center [425, 252] width 162 height 86
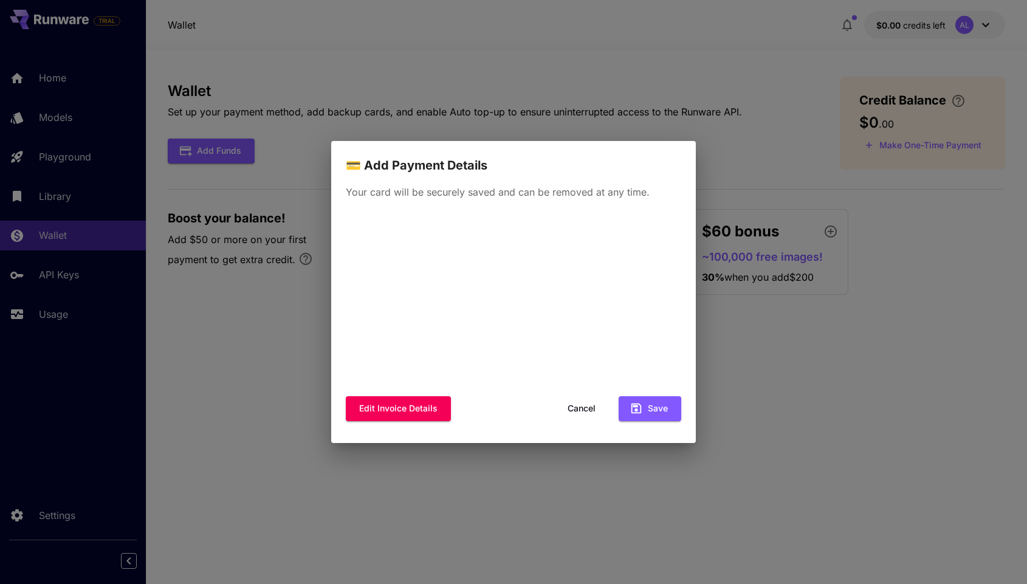
click at [765, 364] on div "💳 Add Payment Details Your card will be securely saved and can be removed at an…" at bounding box center [513, 292] width 1027 height 584
click at [575, 404] on button "Cancel" at bounding box center [581, 408] width 55 height 25
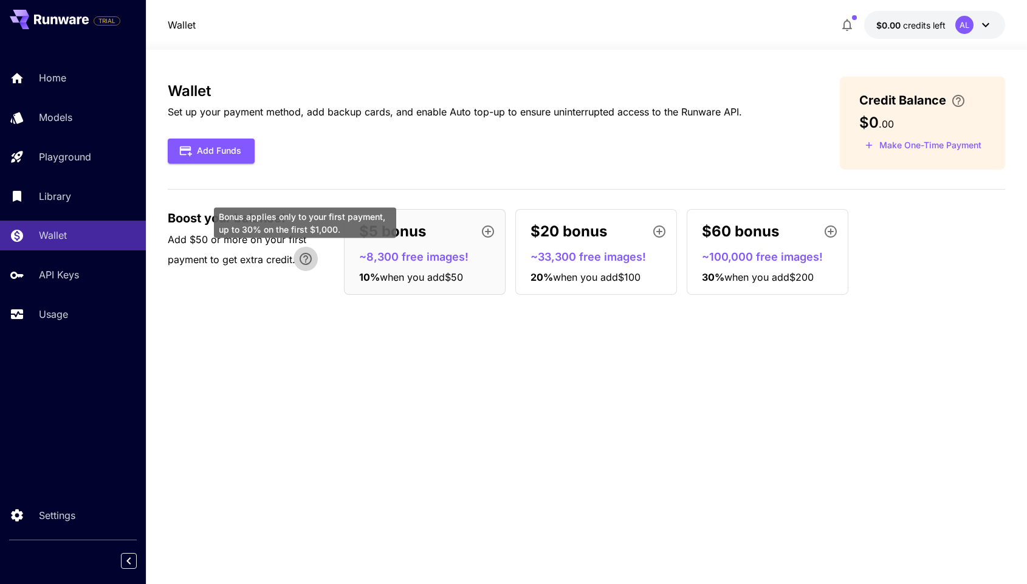
click at [307, 262] on icon "Bonus applies only to your first payment, up to 30% on the first $1,000." at bounding box center [305, 259] width 15 height 15
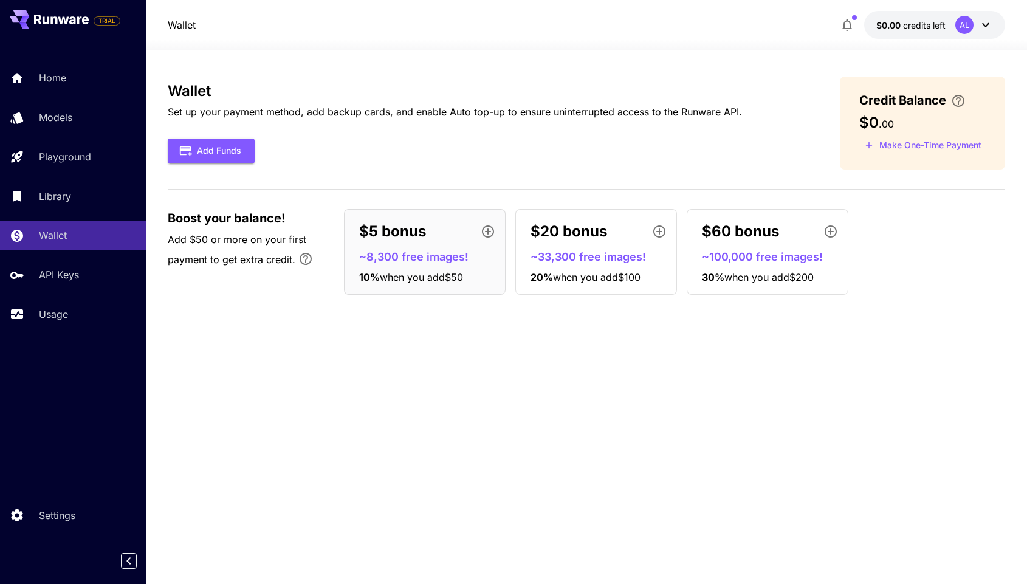
click at [321, 379] on div "Wallet Set up your payment method, add backup cards, and enable Auto top-up to …" at bounding box center [586, 317] width 837 height 481
click at [990, 26] on icon at bounding box center [985, 25] width 15 height 15
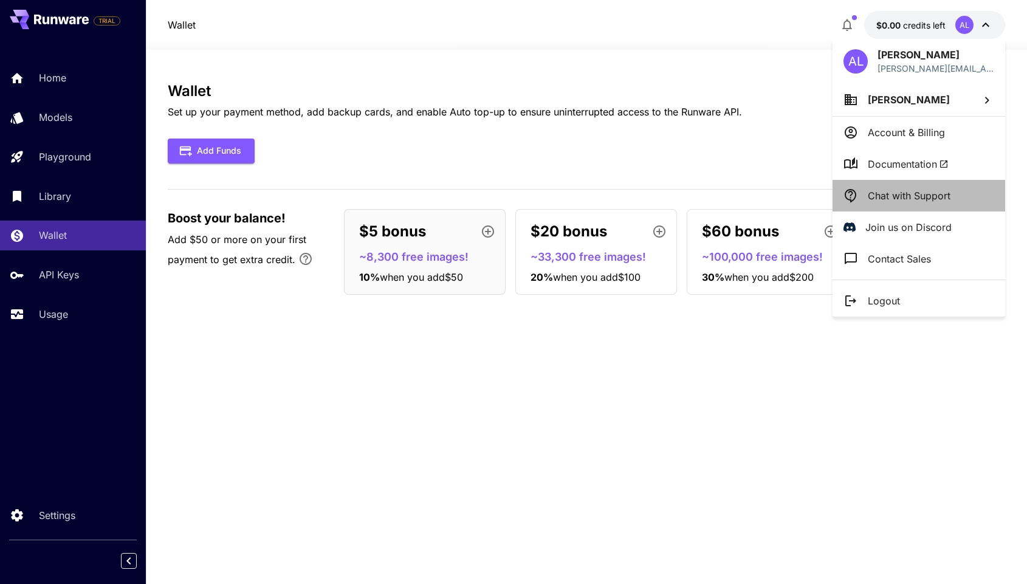
click at [876, 196] on p "Chat with Support" at bounding box center [909, 195] width 83 height 15
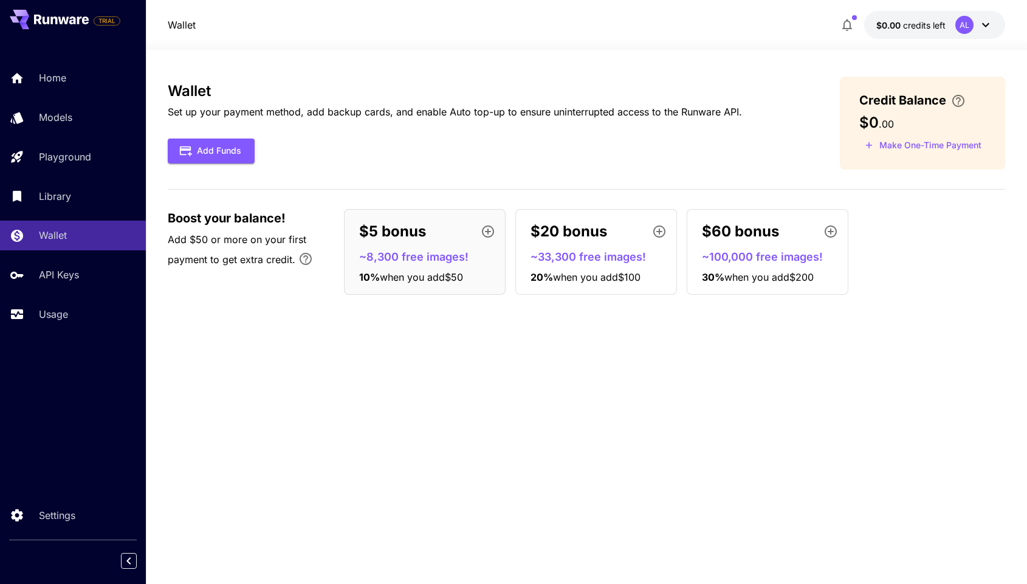
click at [585, 495] on div "Wallet Set up your payment method, add backup cards, and enable Auto top-up to …" at bounding box center [586, 317] width 837 height 481
click at [595, 475] on div "Wallet Set up your payment method, add backup cards, and enable Auto top-up to …" at bounding box center [586, 317] width 837 height 481
click at [761, 466] on div "Wallet Set up your payment method, add backup cards, and enable Auto top-up to …" at bounding box center [586, 317] width 837 height 481
click at [65, 61] on div "Home Models Playground Library Wallet API Keys Usage" at bounding box center [73, 196] width 146 height 314
click at [51, 82] on p "Home" at bounding box center [54, 77] width 27 height 15
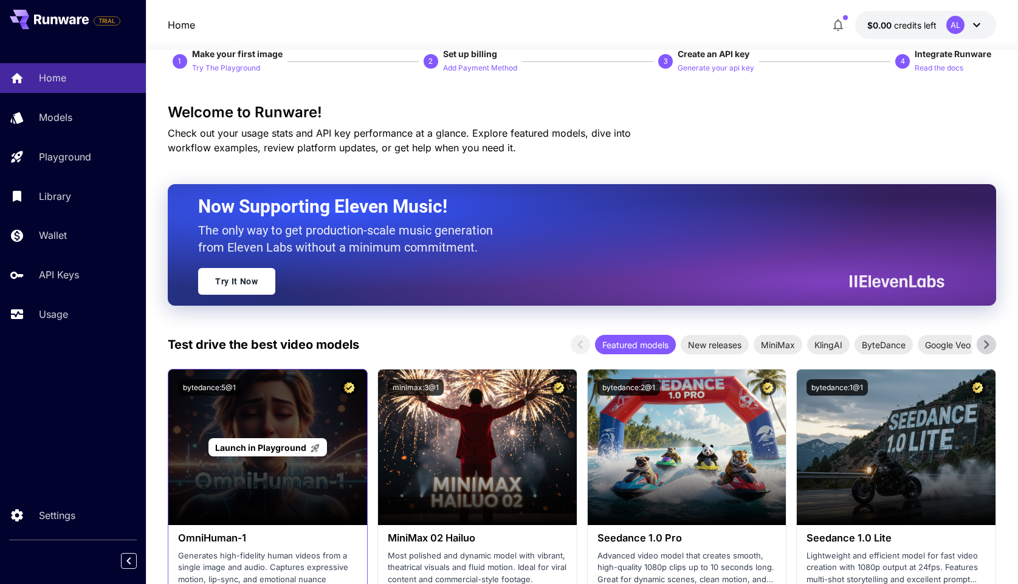
scroll to position [92, 0]
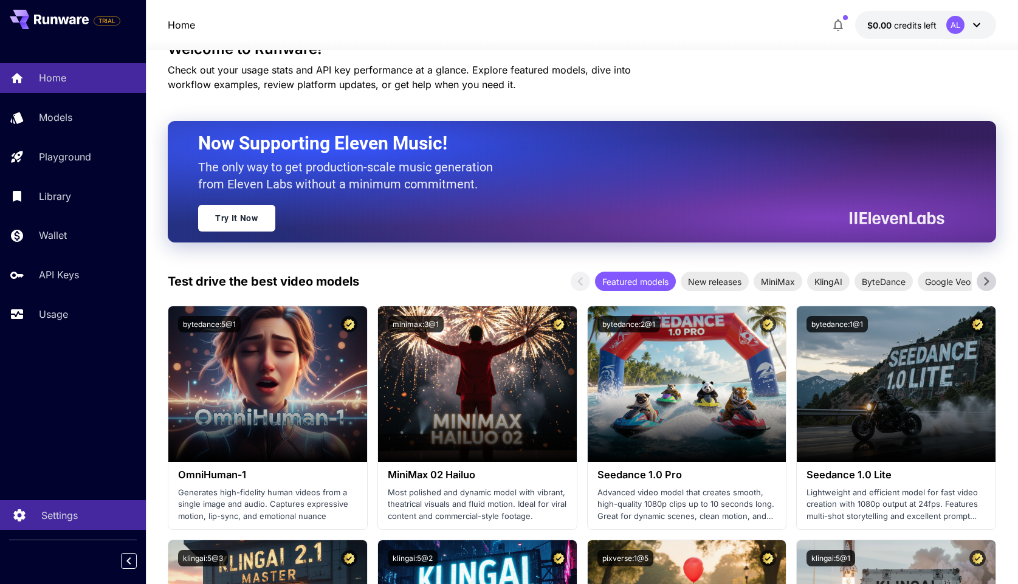
click at [44, 521] on p "Settings" at bounding box center [59, 515] width 36 height 15
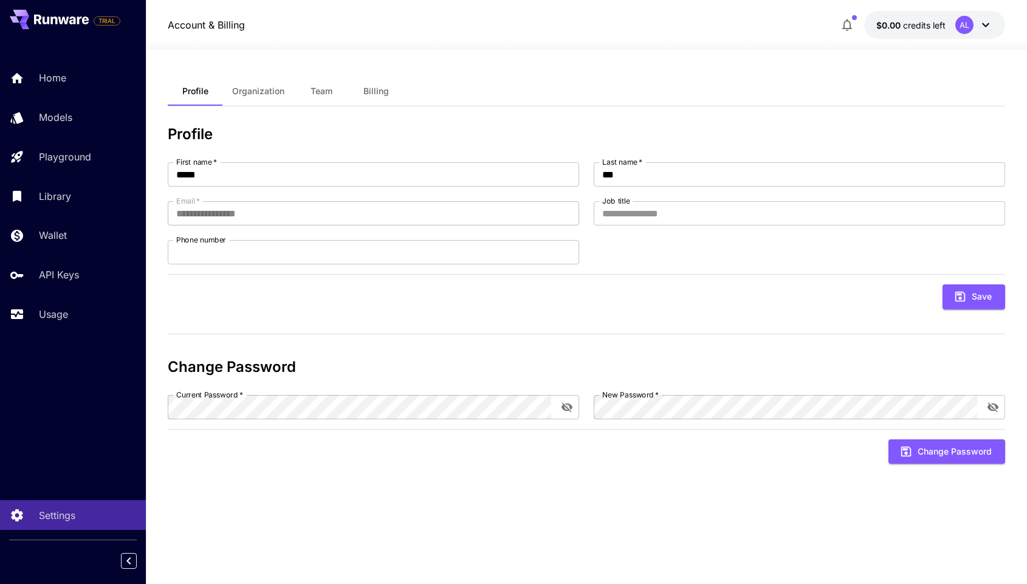
click at [242, 98] on button "Organization" at bounding box center [258, 91] width 72 height 29
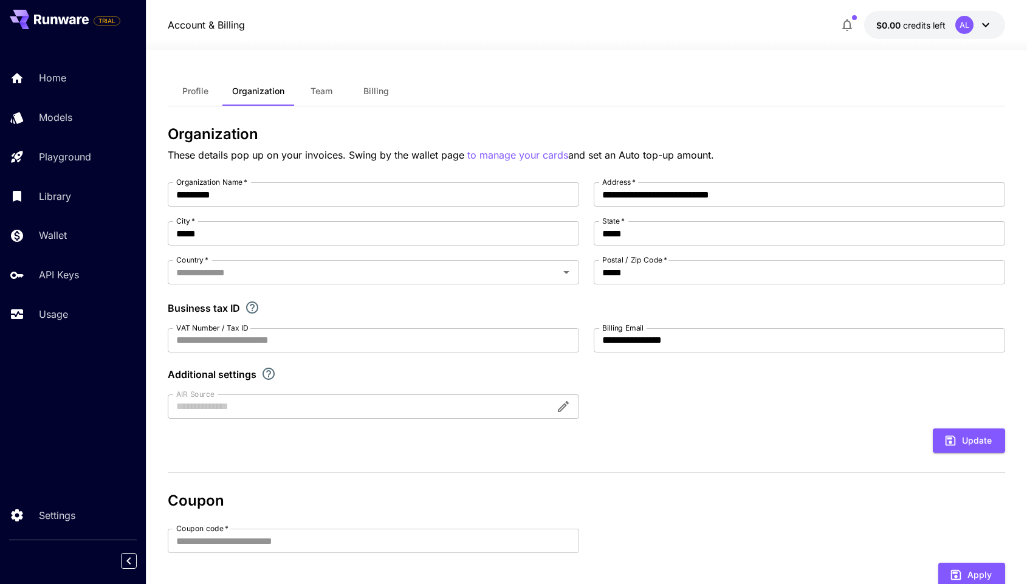
type input "**********"
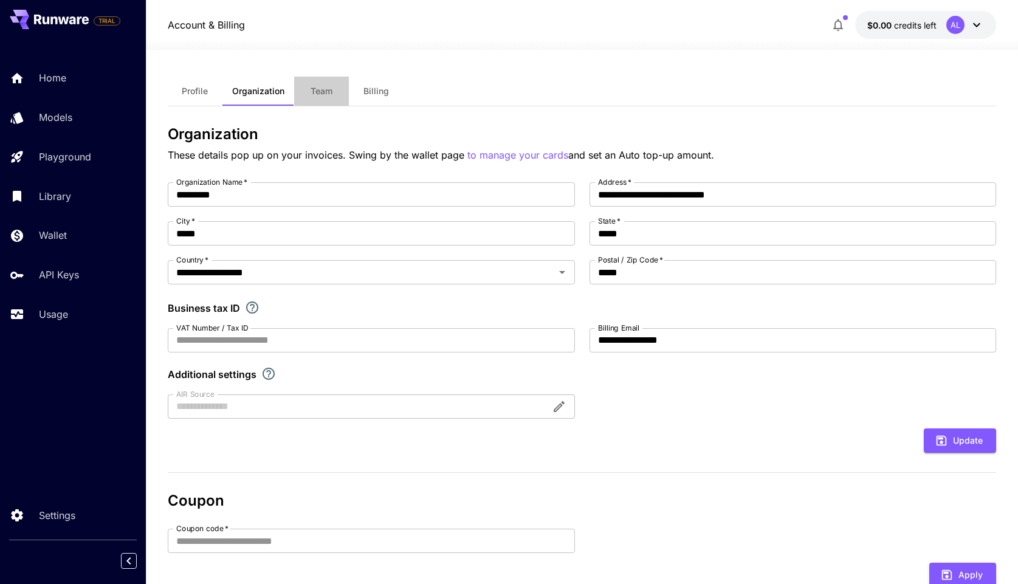
click at [316, 95] on span "Team" at bounding box center [322, 91] width 22 height 11
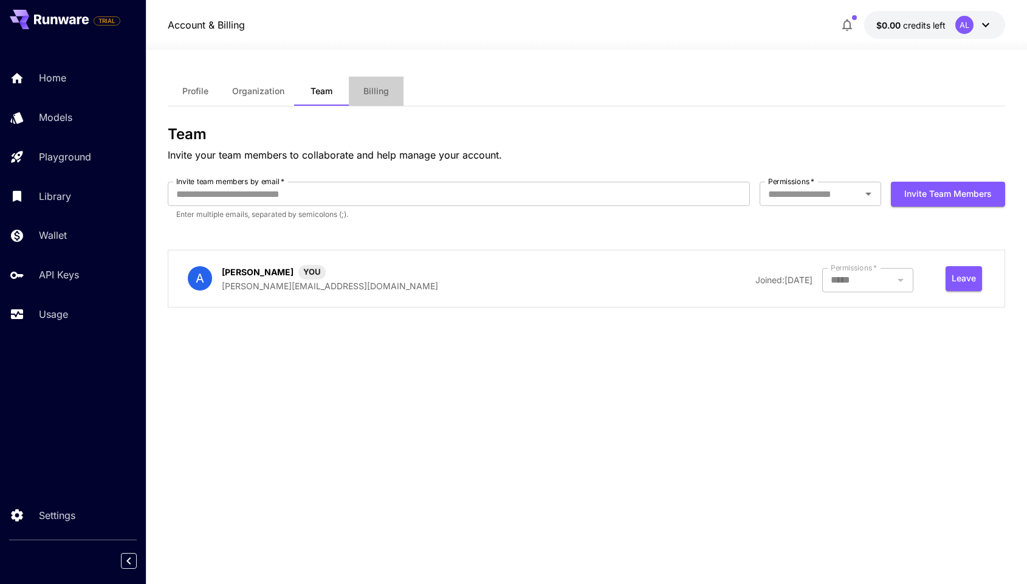
click at [369, 95] on span "Billing" at bounding box center [376, 91] width 26 height 11
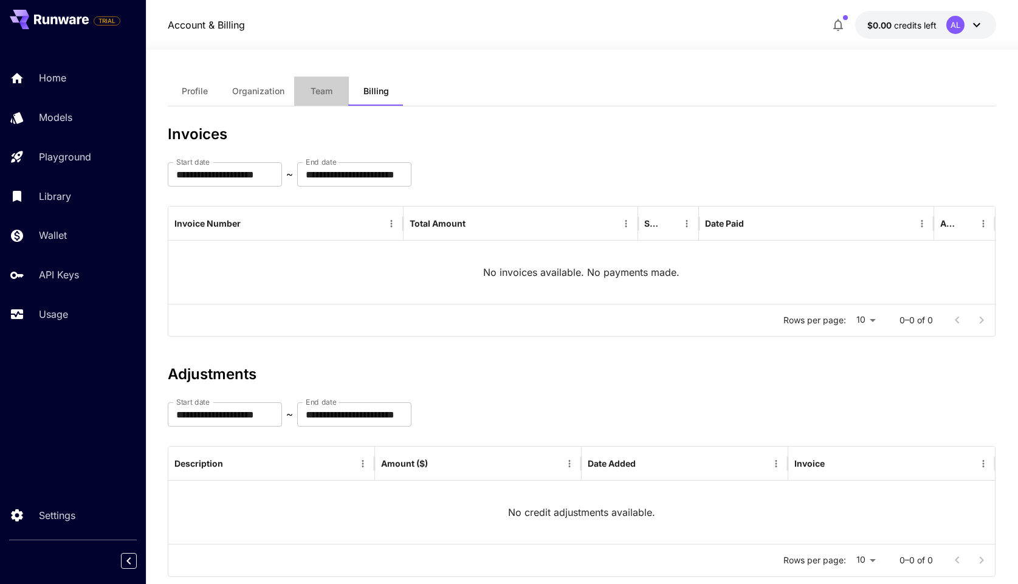
click at [307, 92] on button "Team" at bounding box center [321, 91] width 55 height 29
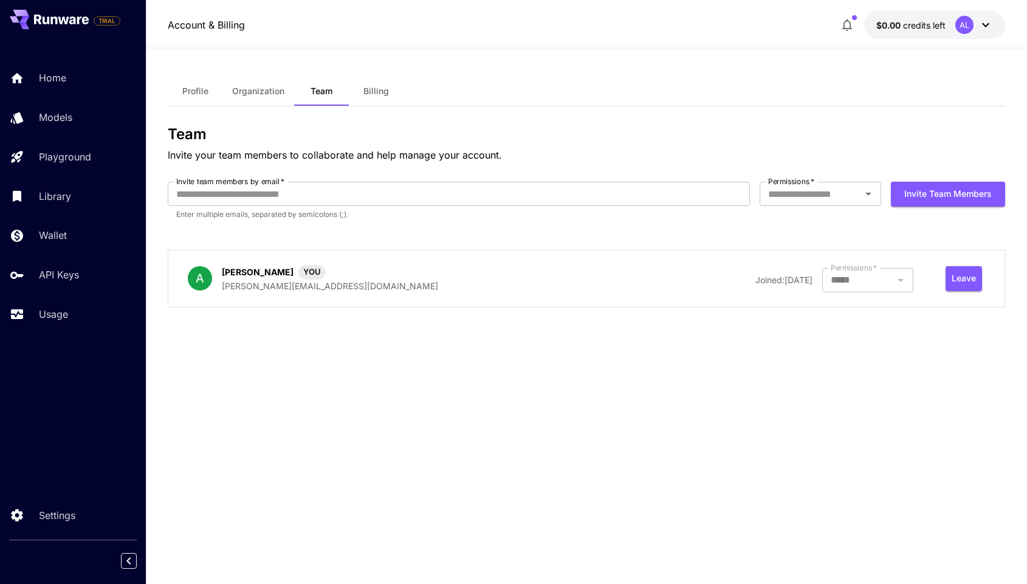
click at [274, 280] on p "[PERSON_NAME][EMAIL_ADDRESS][DOMAIN_NAME]" at bounding box center [330, 286] width 216 height 13
click at [44, 84] on p "Home" at bounding box center [54, 77] width 27 height 15
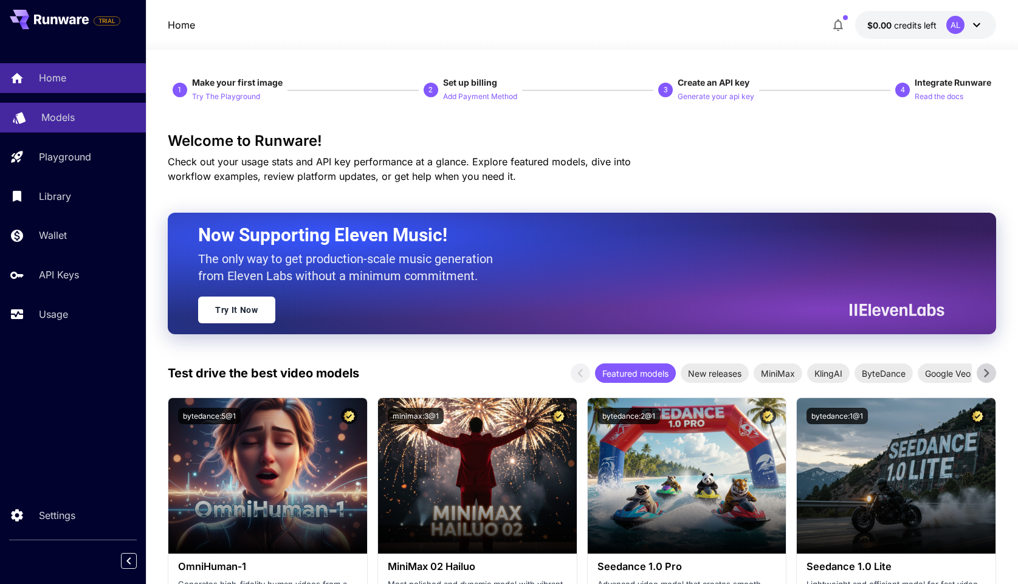
click at [46, 111] on p "Models" at bounding box center [57, 117] width 33 height 15
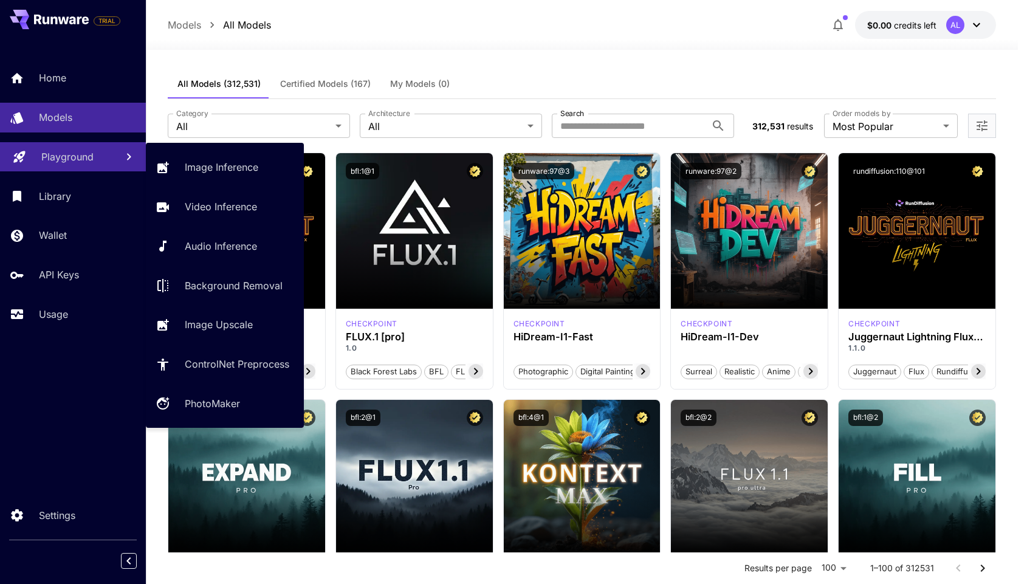
click at [55, 154] on p "Playground" at bounding box center [67, 156] width 52 height 15
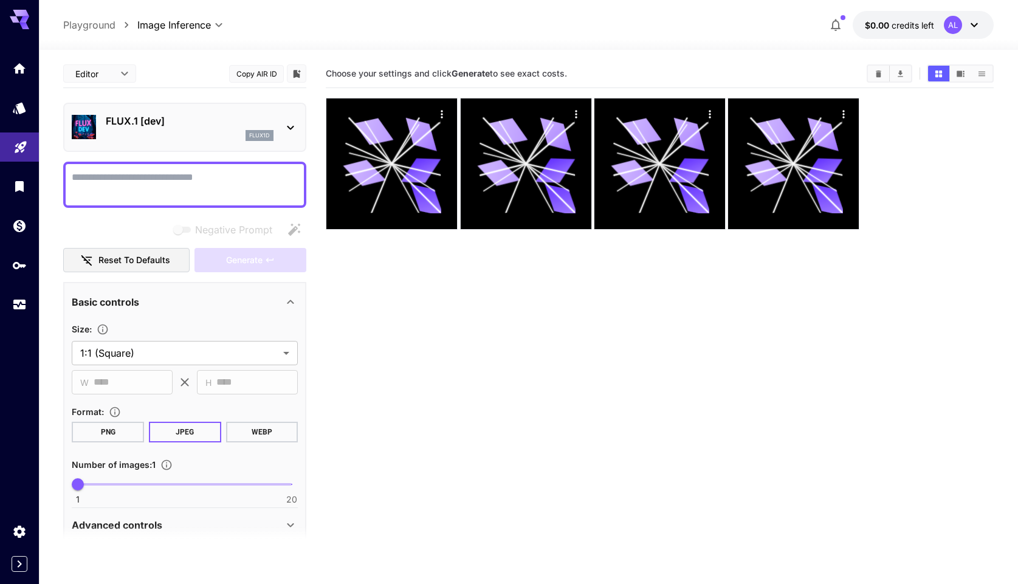
click at [983, 21] on button "$0.00 credits left AL" at bounding box center [923, 25] width 141 height 28
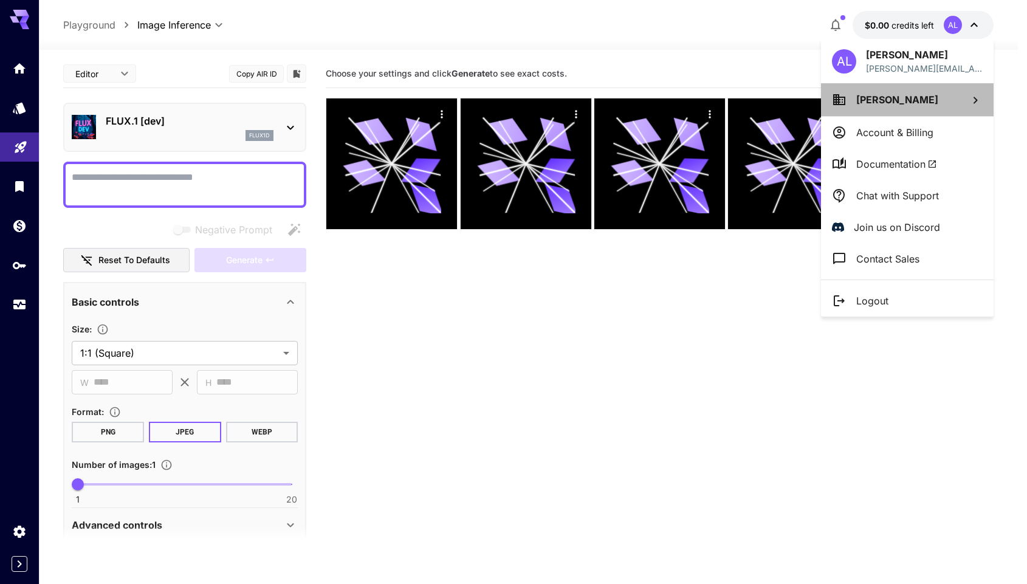
click at [904, 106] on li "[PERSON_NAME]" at bounding box center [907, 99] width 173 height 33
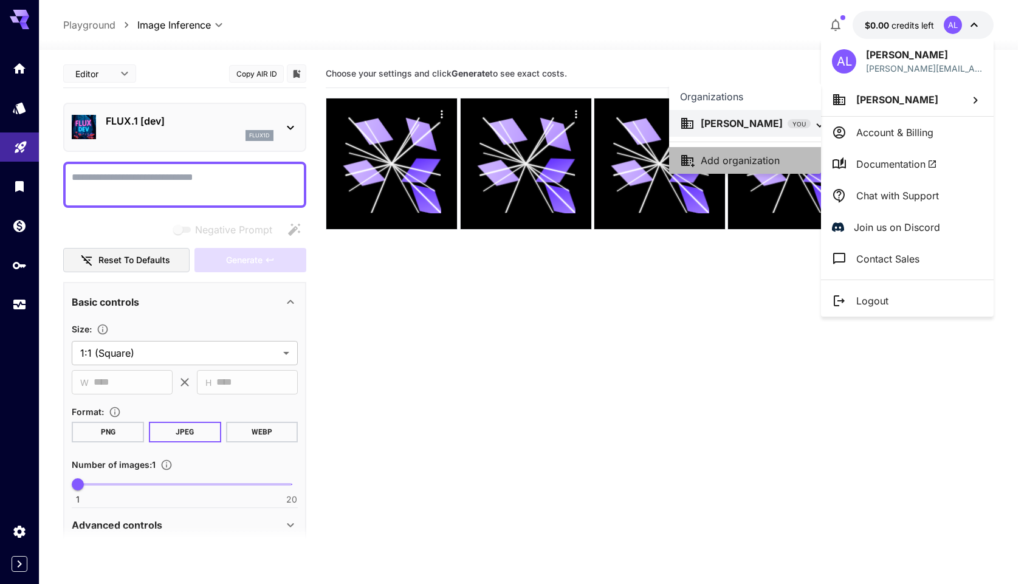
click at [769, 171] on li "Add organization" at bounding box center [745, 160] width 152 height 27
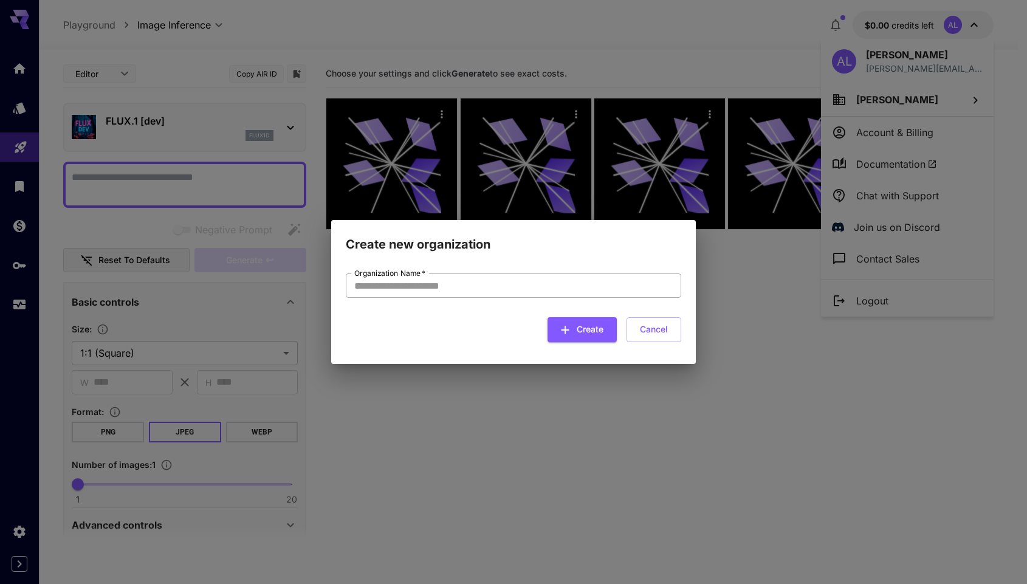
click at [494, 289] on input "Organization Name   *" at bounding box center [513, 285] width 335 height 24
type input "*******"
click button "Create" at bounding box center [581, 329] width 69 height 25
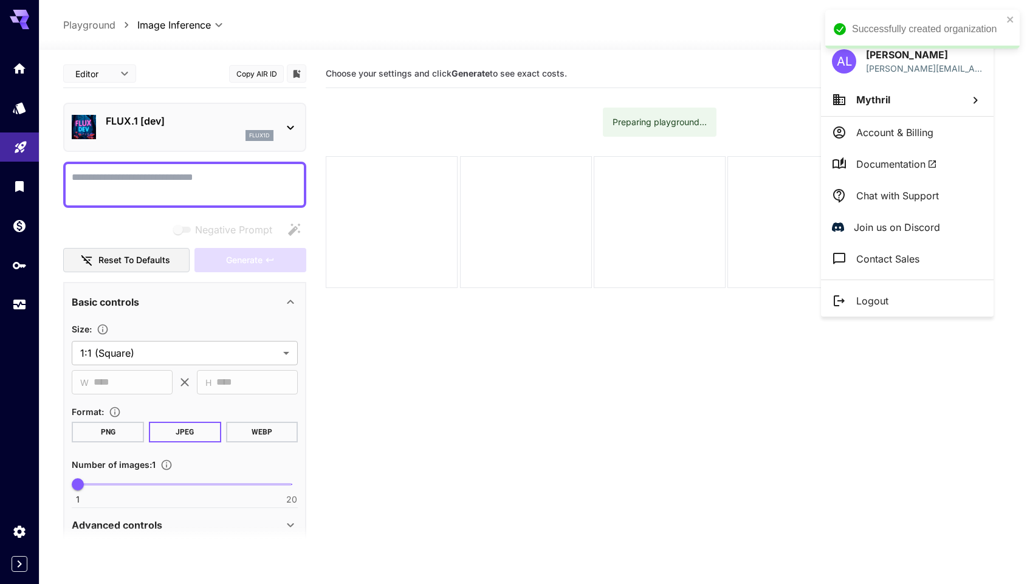
click at [591, 439] on div at bounding box center [513, 292] width 1027 height 584
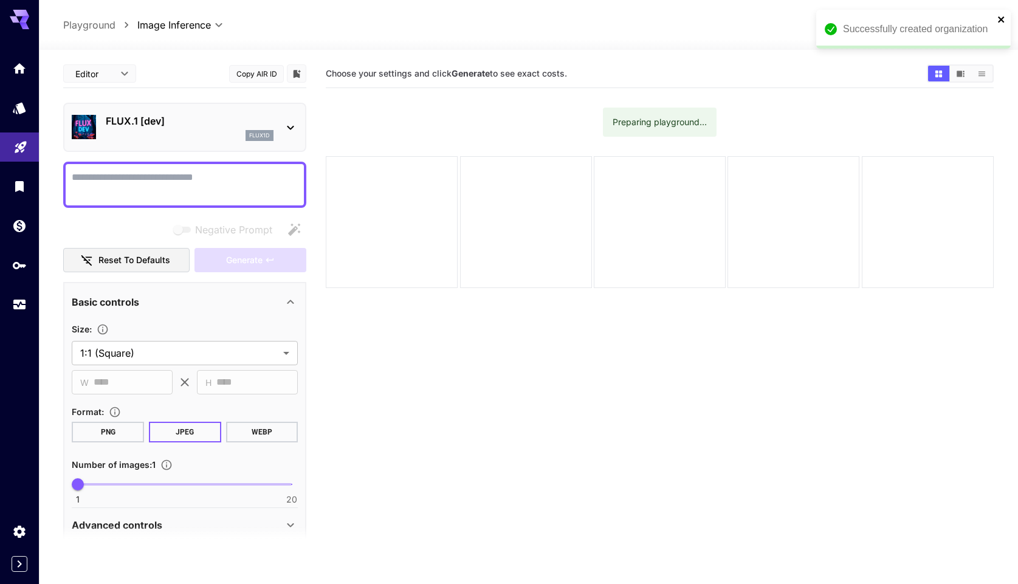
click at [997, 21] on icon "close" at bounding box center [1001, 20] width 9 height 10
click at [983, 26] on button "$0.00 credits left AL" at bounding box center [923, 25] width 141 height 28
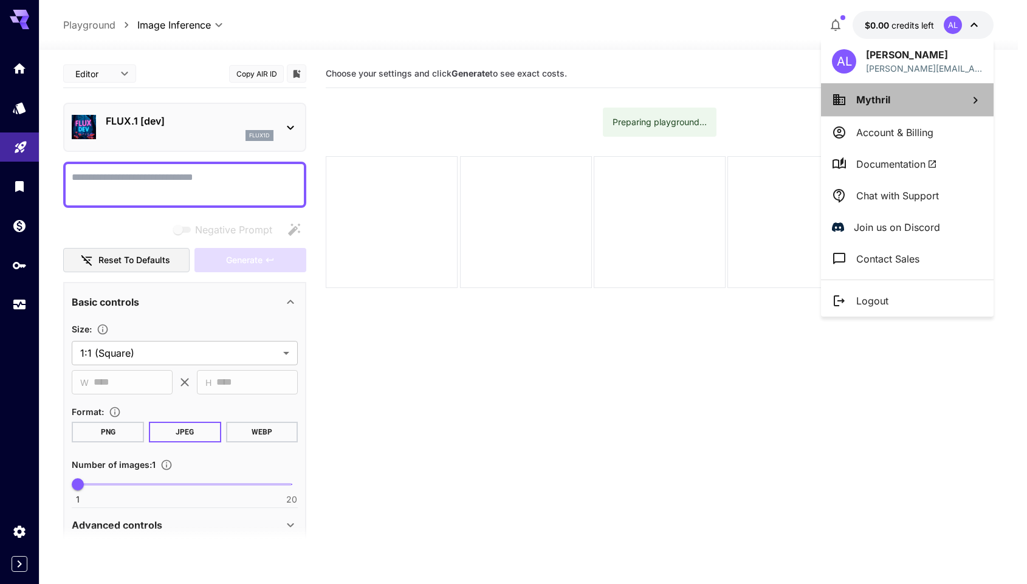
click at [883, 101] on span "Mythril" at bounding box center [873, 100] width 34 height 12
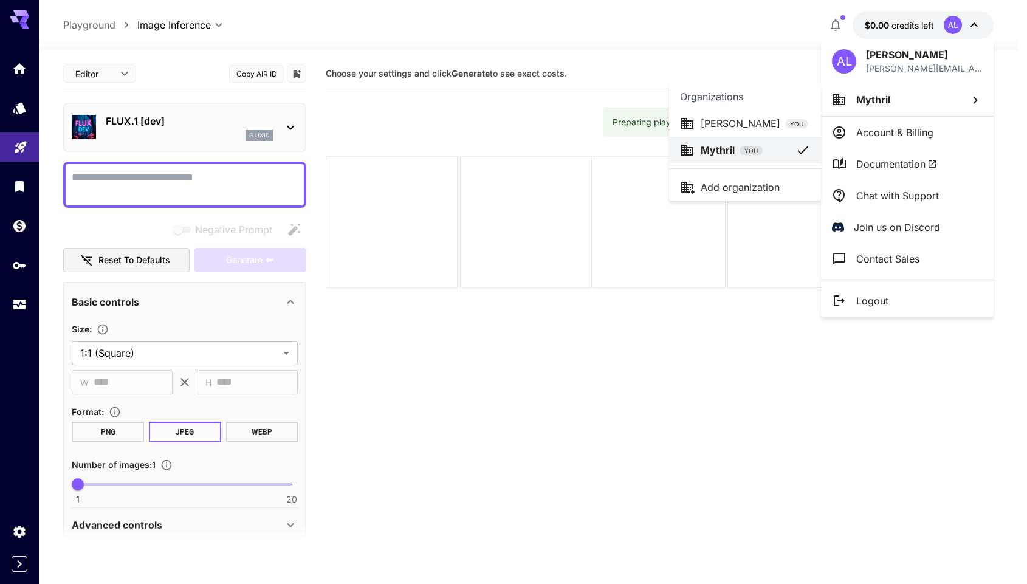
click at [770, 130] on div "Alana Lee YOU" at bounding box center [755, 123] width 108 height 15
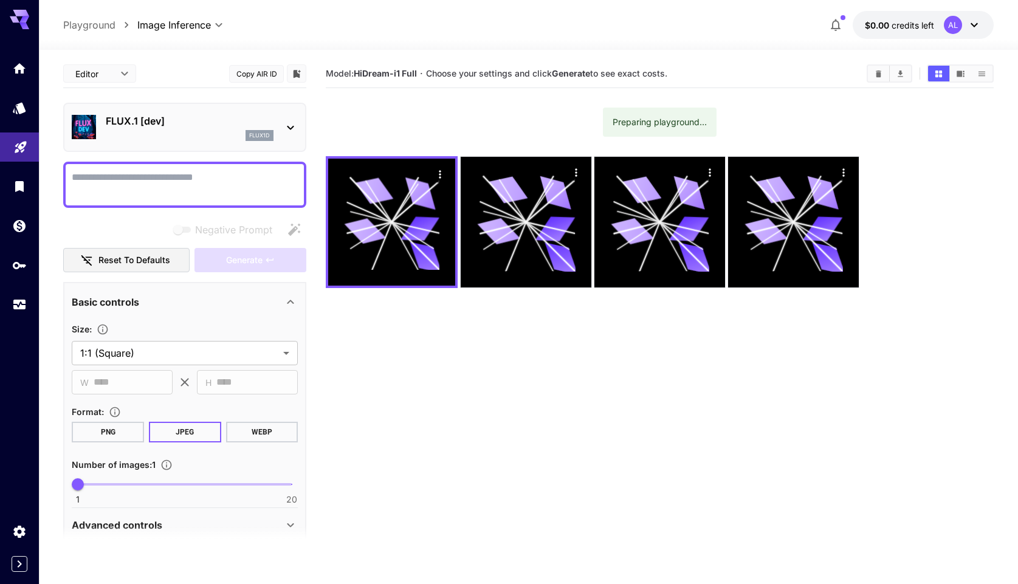
click at [972, 32] on div "AL" at bounding box center [963, 25] width 38 height 18
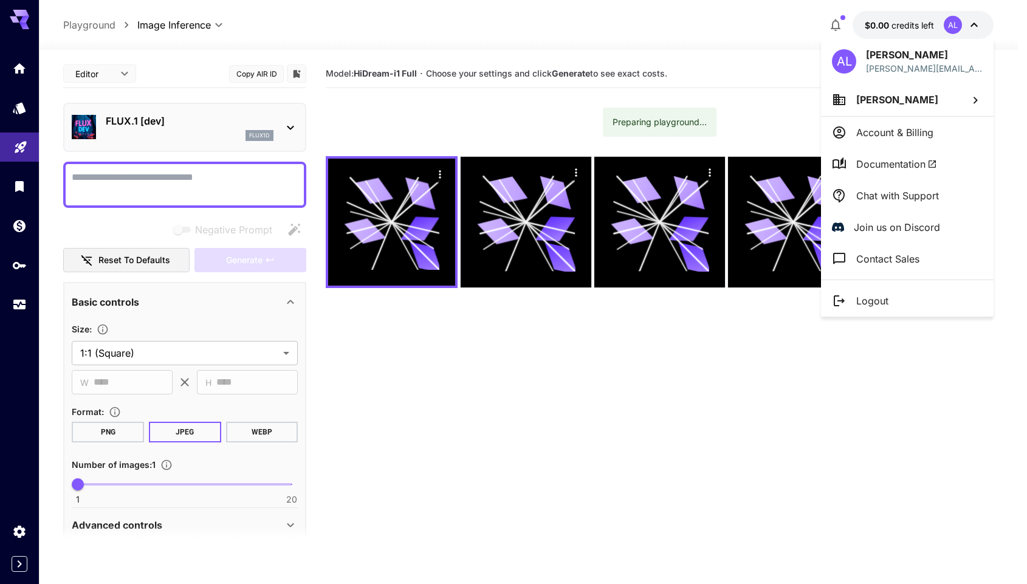
click at [868, 104] on span "[PERSON_NAME]" at bounding box center [897, 100] width 82 height 12
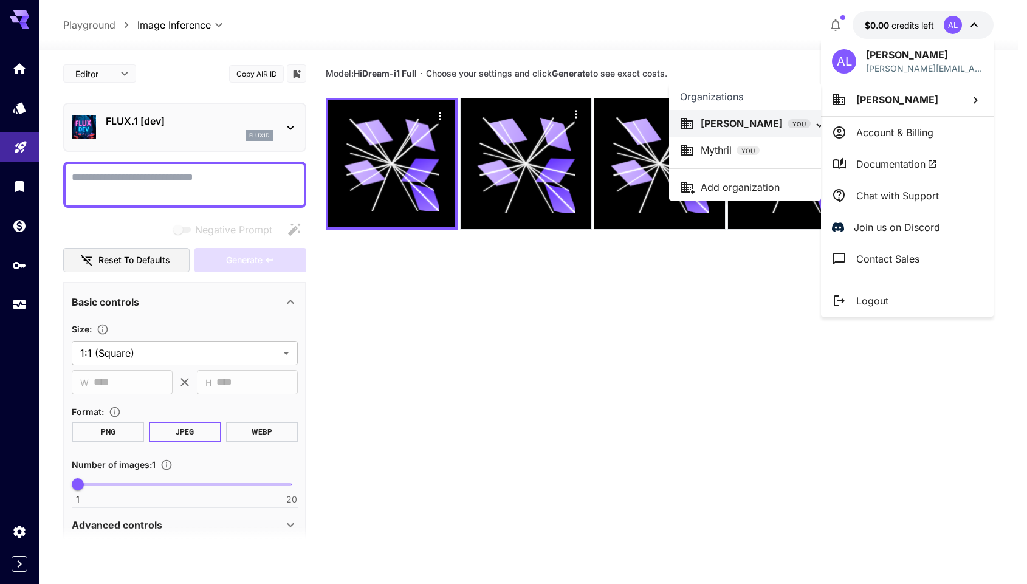
click at [202, 29] on div at bounding box center [513, 292] width 1027 height 584
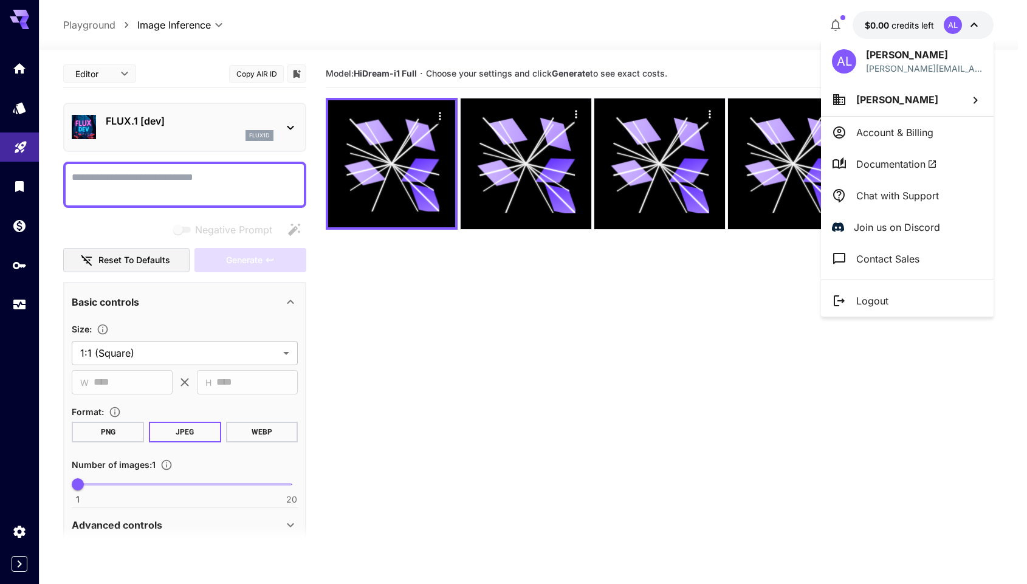
click at [25, 19] on div at bounding box center [513, 292] width 1027 height 584
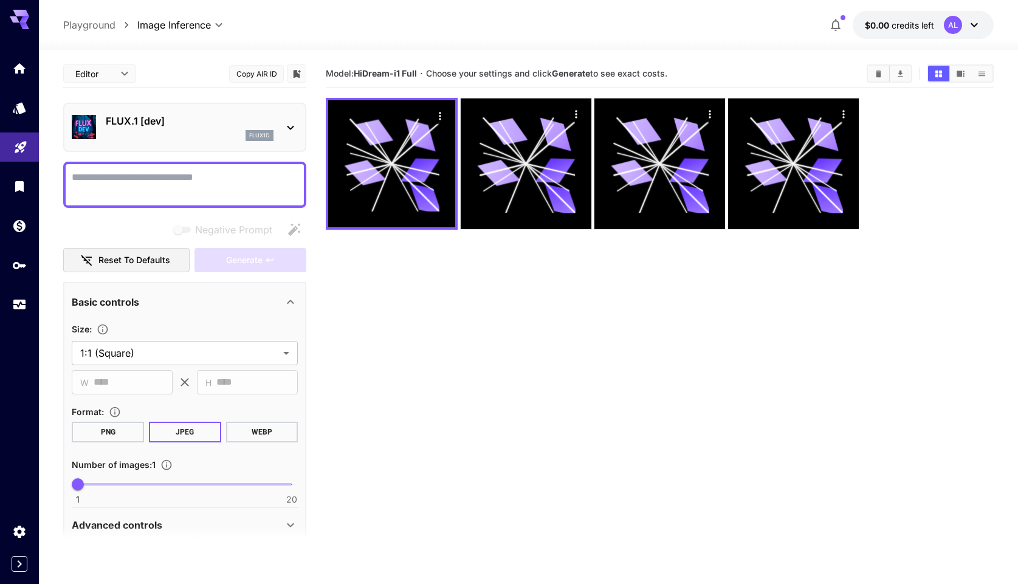
type textarea "**********"
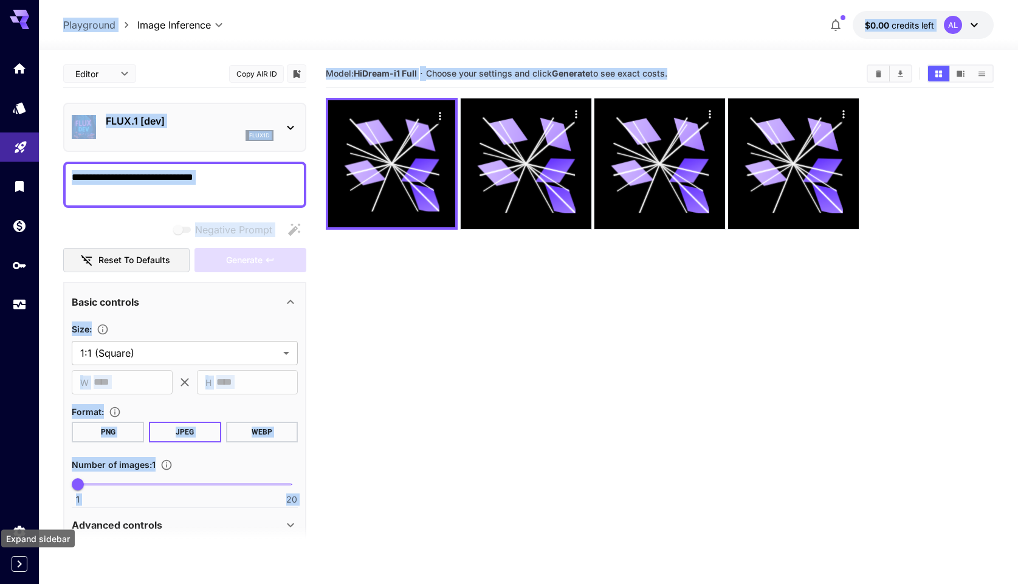
click at [16, 566] on icon "Expand sidebar" at bounding box center [19, 564] width 15 height 15
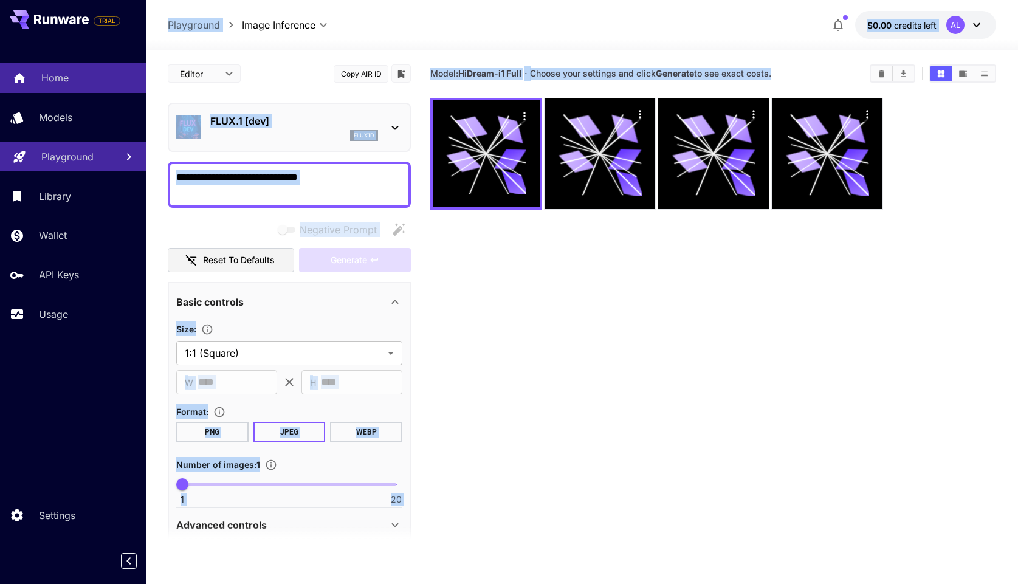
click at [75, 87] on link "Home" at bounding box center [73, 78] width 146 height 30
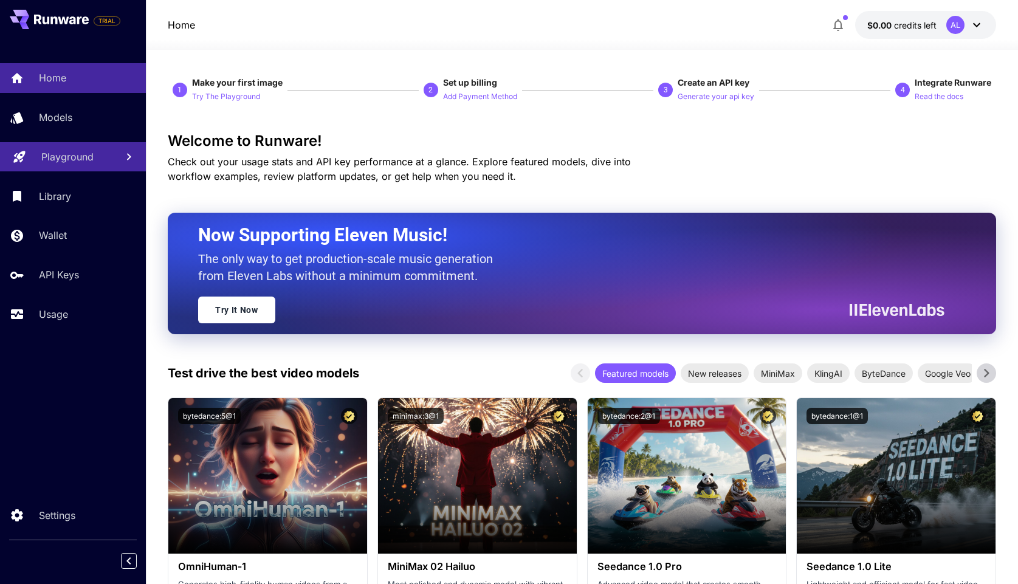
click at [981, 29] on icon at bounding box center [976, 25] width 15 height 15
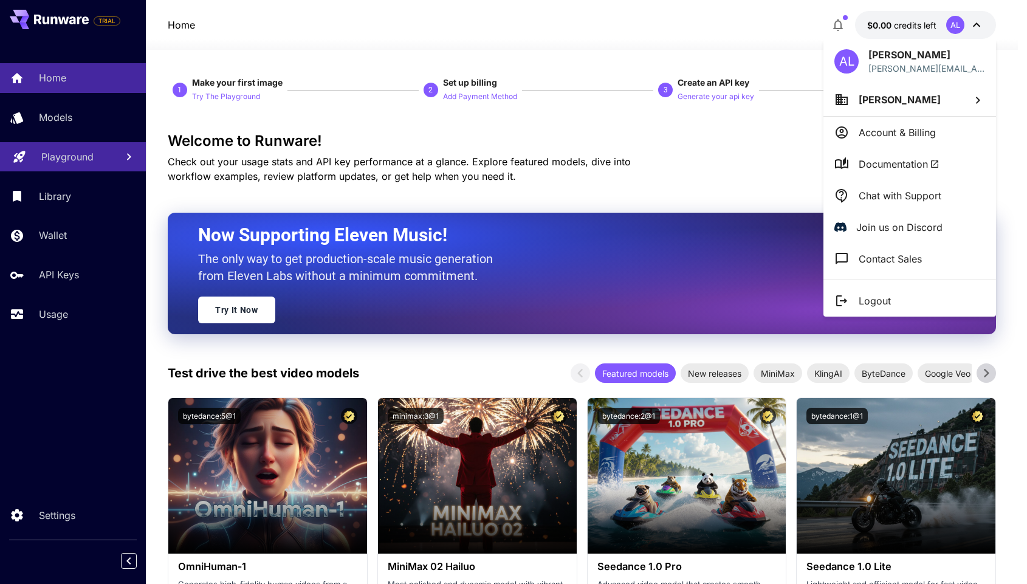
click at [901, 125] on p "Account & Billing" at bounding box center [897, 132] width 77 height 15
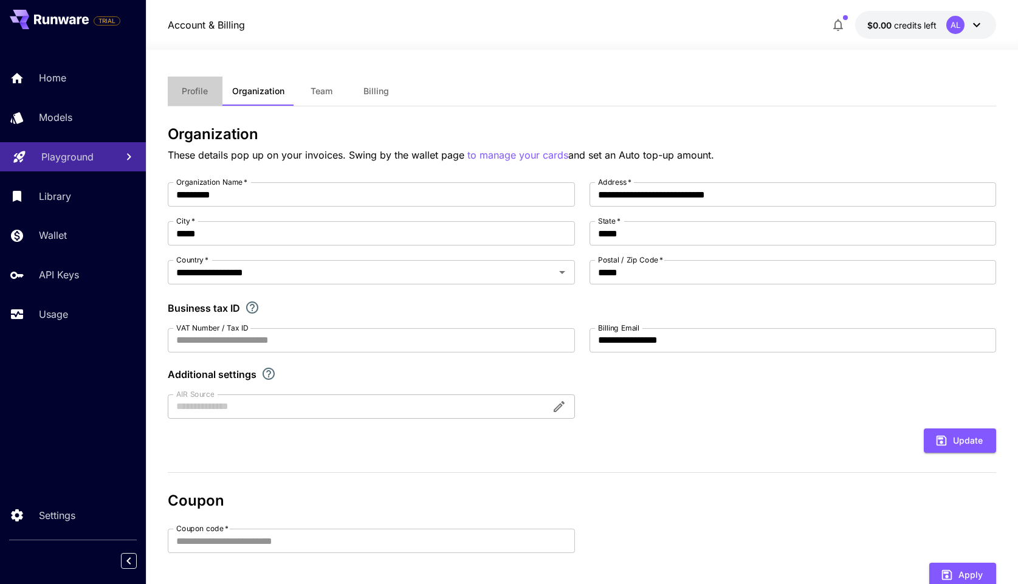
click at [195, 80] on button "Profile" at bounding box center [195, 91] width 55 height 29
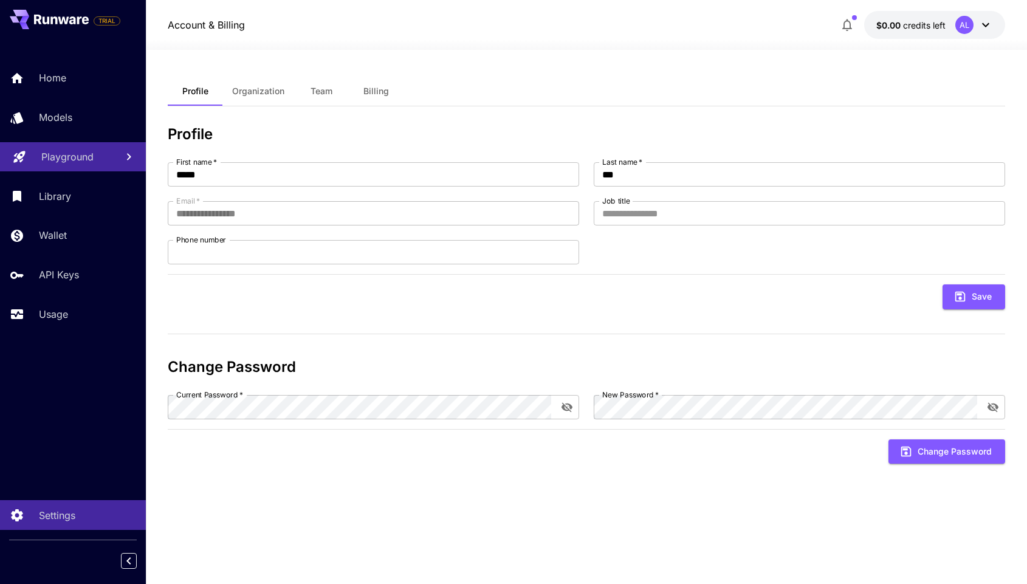
click at [369, 88] on span "Billing" at bounding box center [376, 91] width 26 height 11
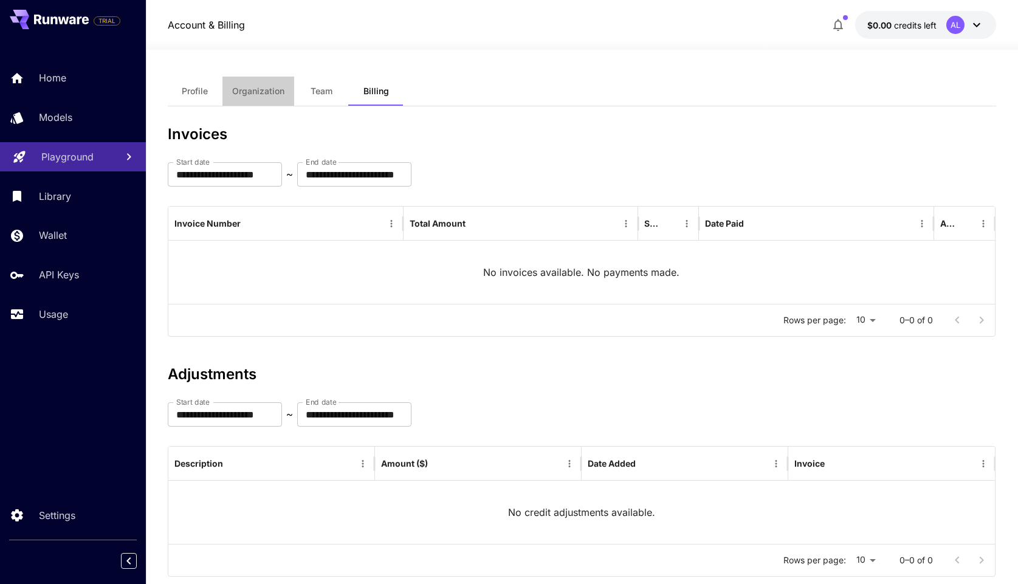
click at [283, 92] on span "Organization" at bounding box center [258, 91] width 52 height 11
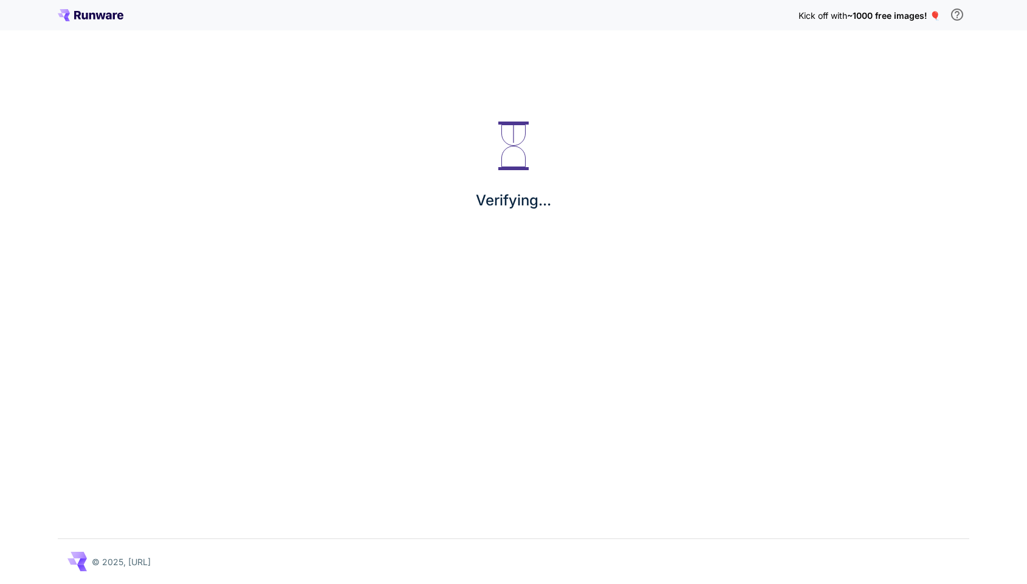
scroll to position [659, 0]
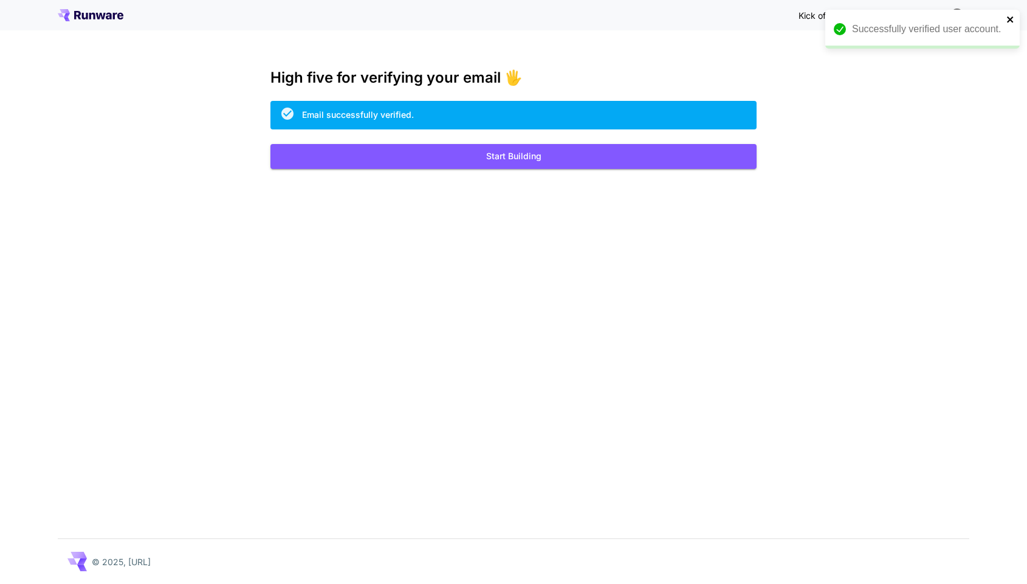
click at [1014, 19] on icon "close" at bounding box center [1010, 20] width 9 height 10
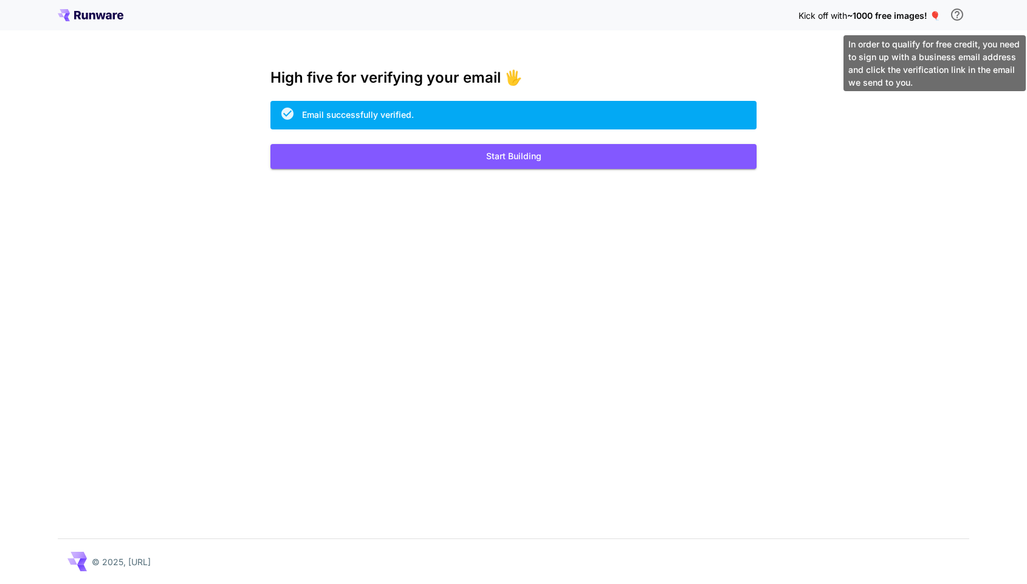
click at [954, 68] on div "In order to qualify for free credit, you need to sign up with a business email …" at bounding box center [934, 63] width 182 height 56
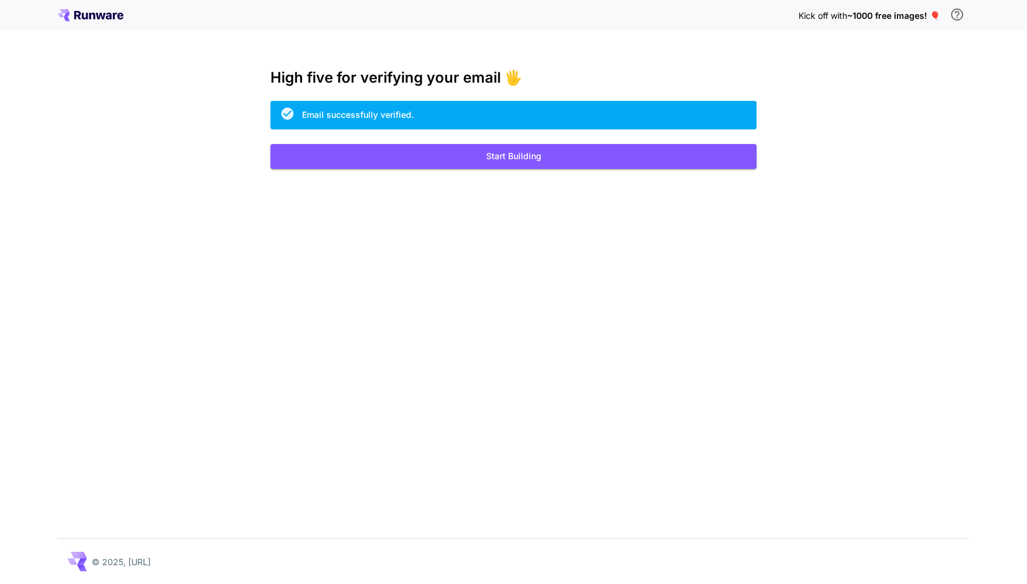
click at [620, 113] on div "Email successfully verified." at bounding box center [513, 115] width 486 height 29
click at [450, 101] on div "Email successfully verified." at bounding box center [513, 115] width 486 height 29
click at [428, 160] on button "Start Building" at bounding box center [513, 156] width 486 height 25
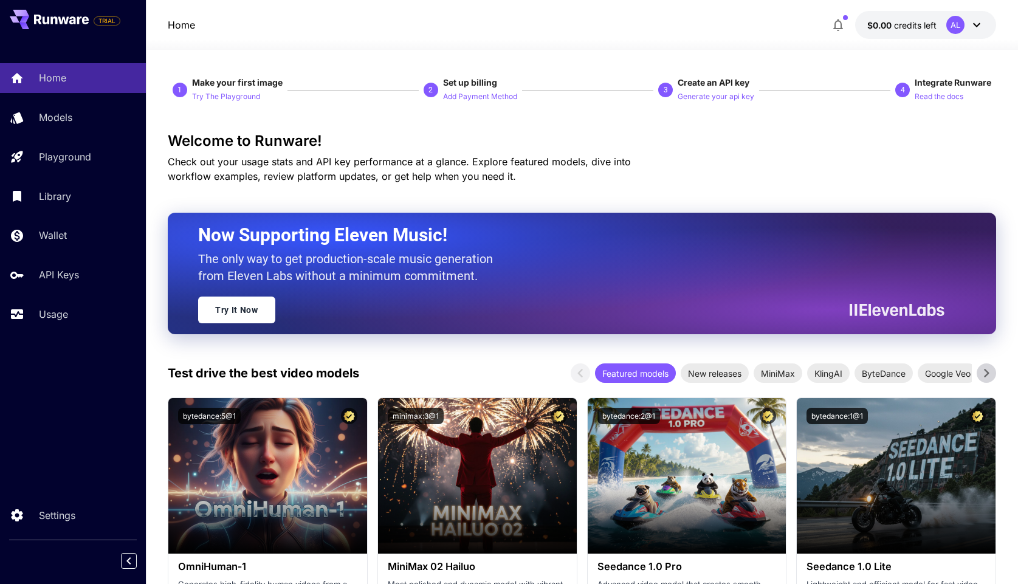
click at [833, 24] on icon "button" at bounding box center [838, 25] width 15 height 15
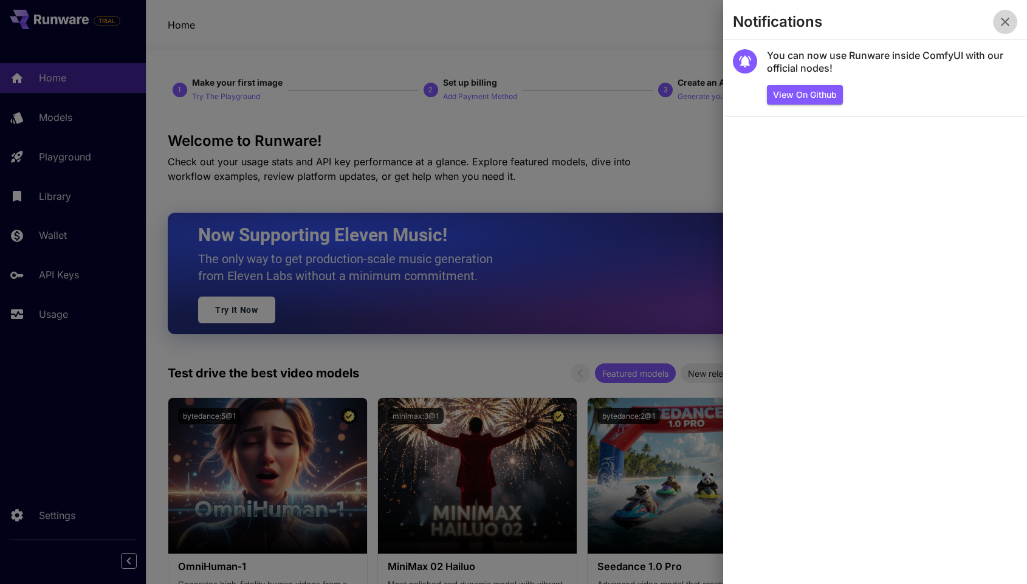
click at [1006, 22] on icon "button" at bounding box center [1005, 22] width 9 height 9
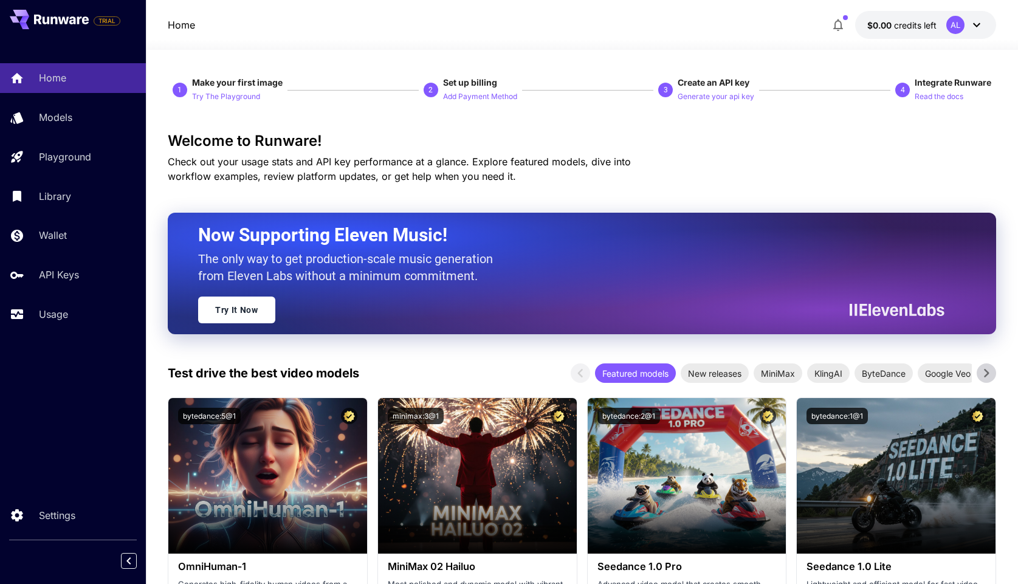
click at [988, 26] on button "$0.00 credits left AL" at bounding box center [925, 25] width 141 height 28
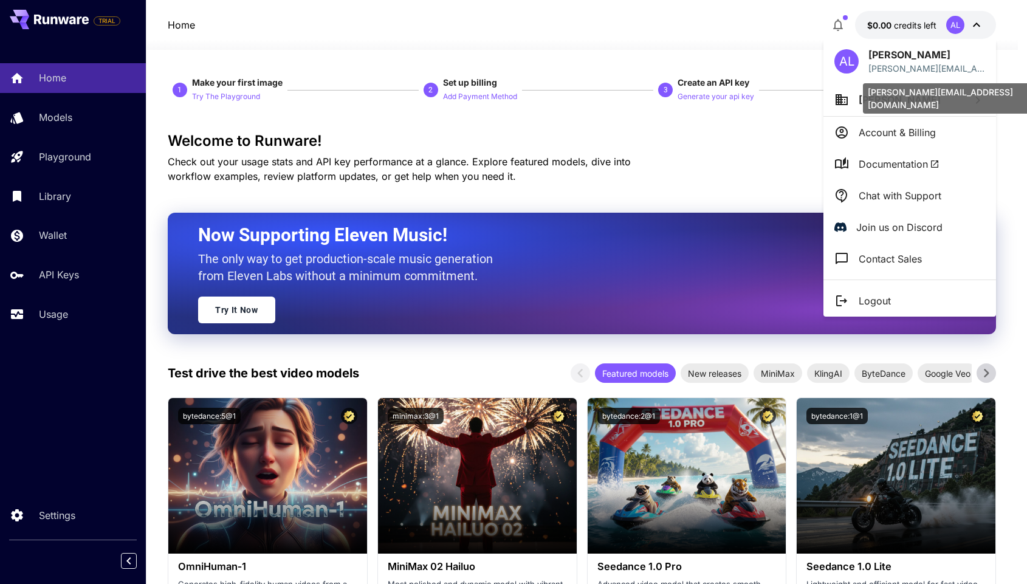
click at [880, 62] on p "[PERSON_NAME][EMAIL_ADDRESS][DOMAIN_NAME]" at bounding box center [926, 68] width 117 height 13
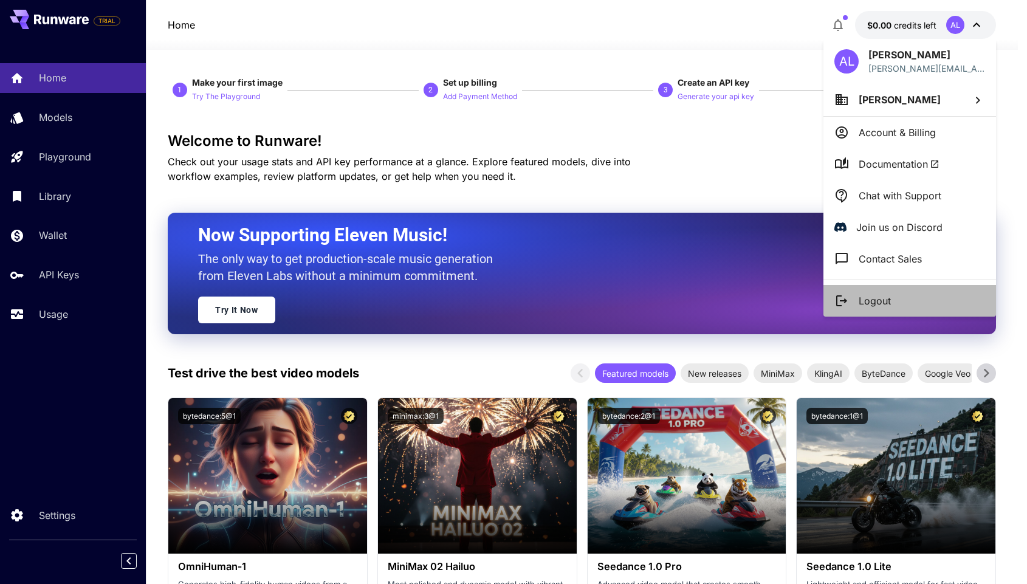
click at [904, 303] on li "Logout" at bounding box center [909, 301] width 173 height 32
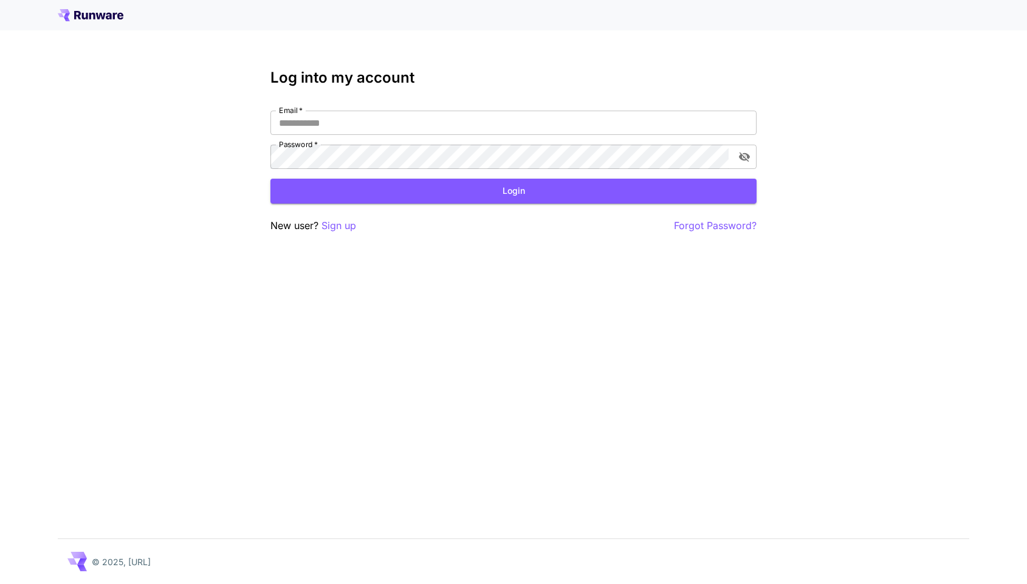
type input "**********"
click at [416, 189] on button "Login" at bounding box center [513, 191] width 486 height 25
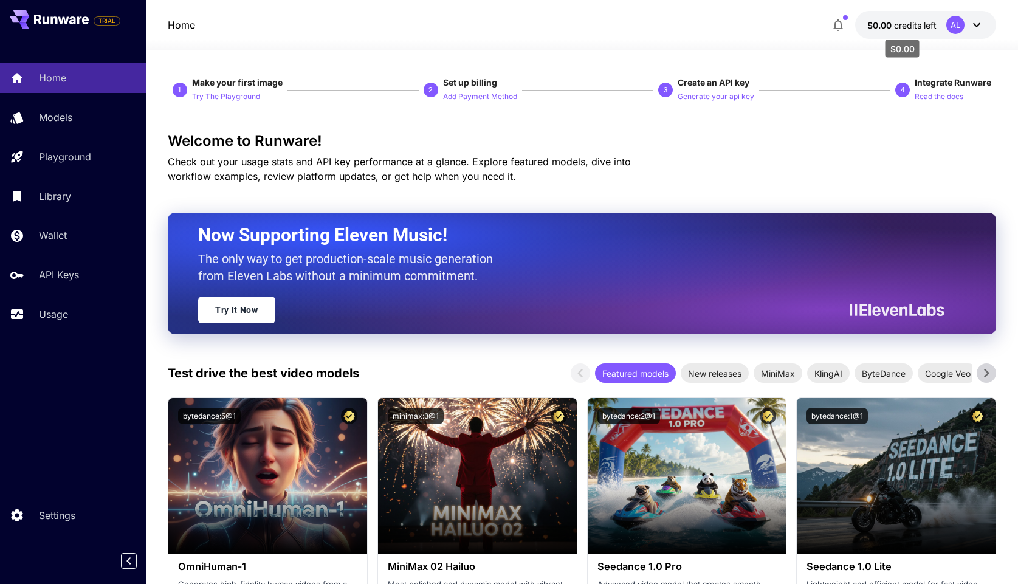
click at [897, 22] on span "credits left" at bounding box center [915, 25] width 43 height 10
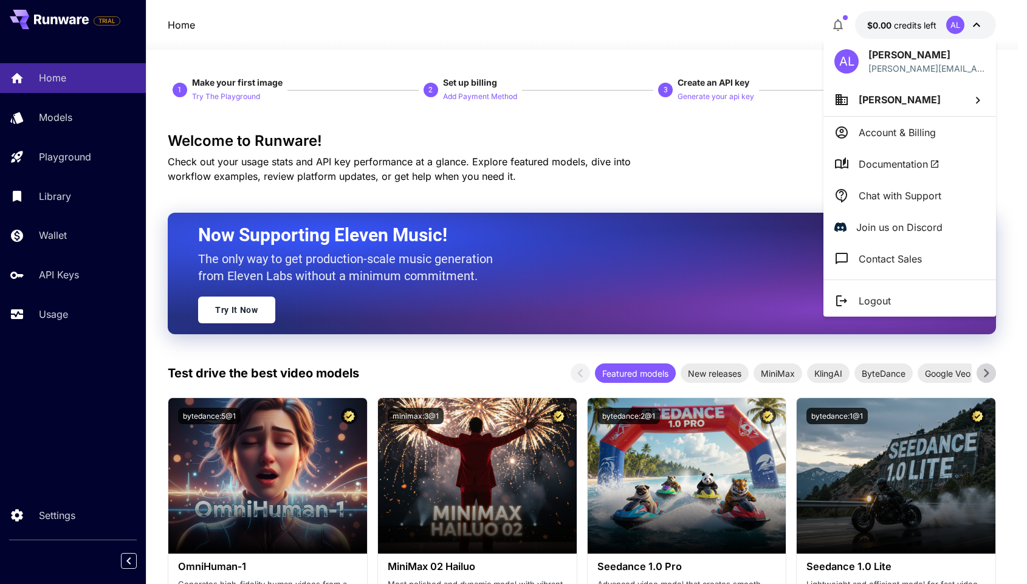
click at [564, 195] on div at bounding box center [513, 292] width 1027 height 584
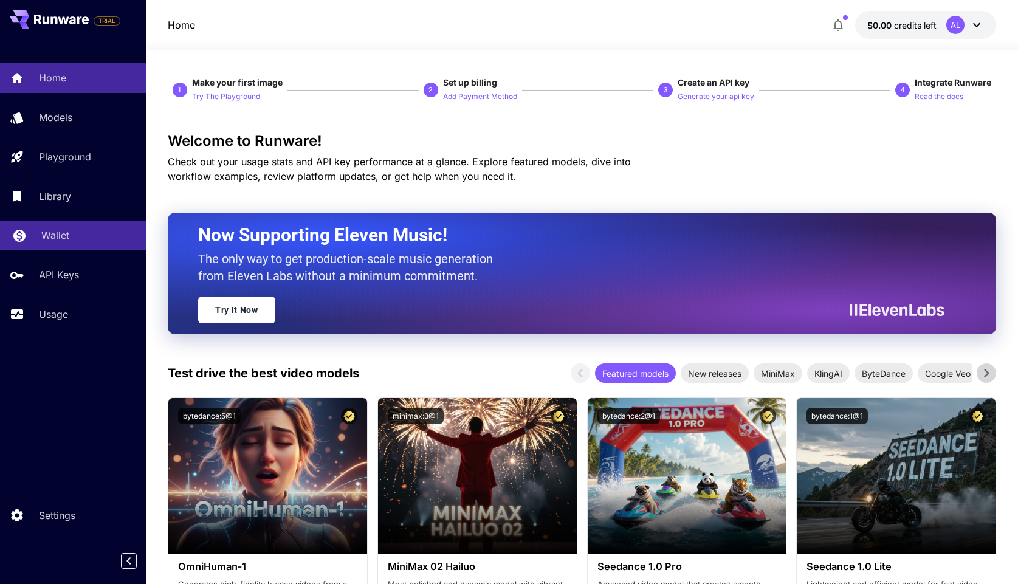
click at [54, 236] on p "Wallet" at bounding box center [55, 235] width 28 height 15
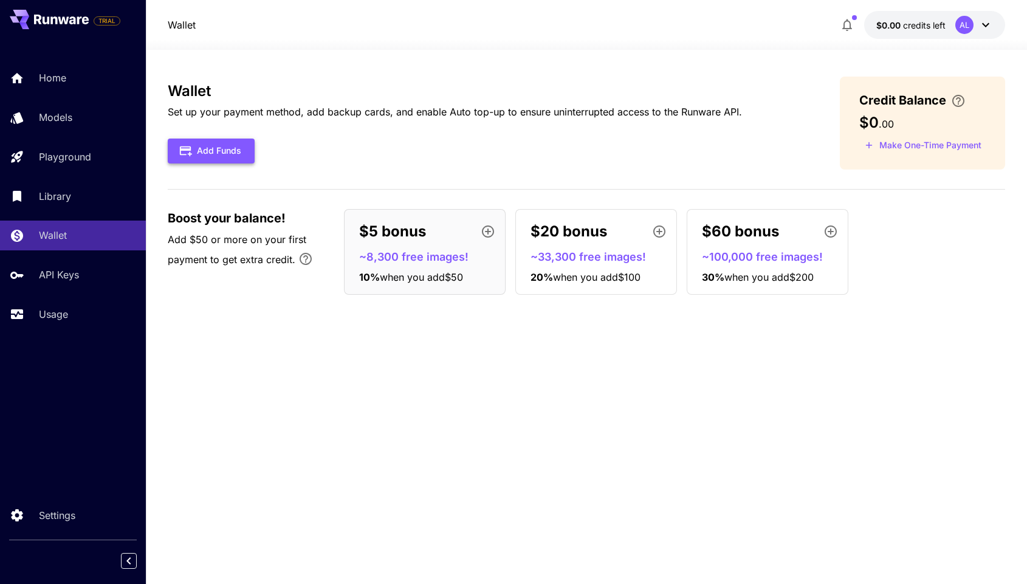
click at [205, 140] on button "Add Funds" at bounding box center [211, 151] width 87 height 25
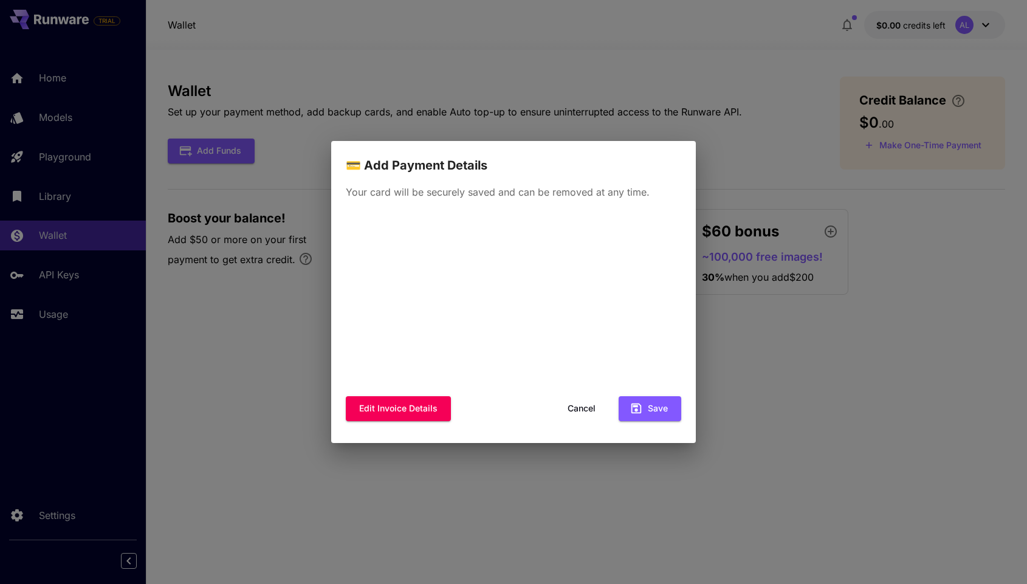
click at [777, 431] on div "💳 Add Payment Details Your card will be securely saved and can be removed at an…" at bounding box center [513, 292] width 1027 height 584
click at [569, 410] on button "Cancel" at bounding box center [581, 408] width 55 height 25
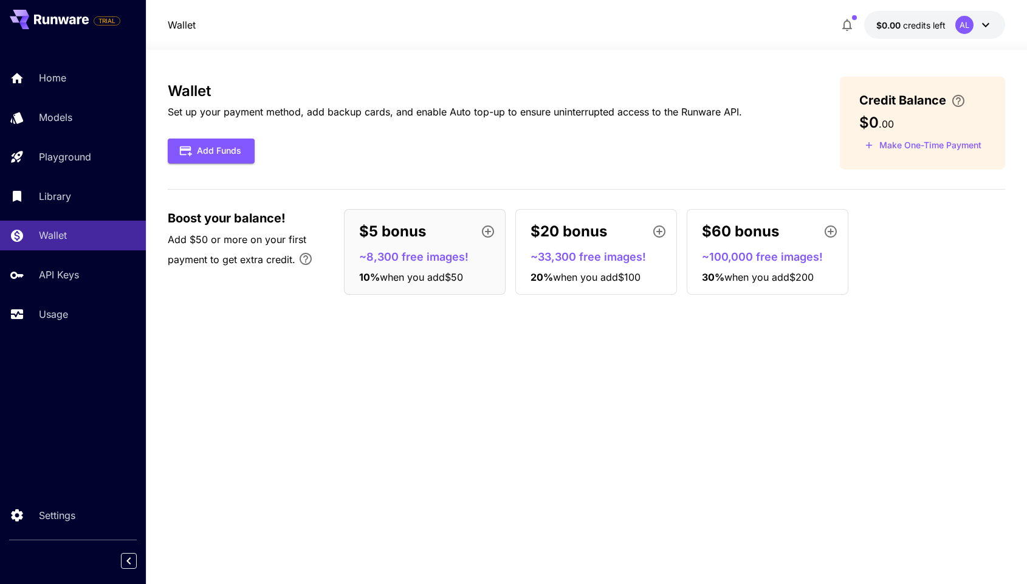
click at [386, 254] on p "~8,300 free images!" at bounding box center [429, 257] width 141 height 16
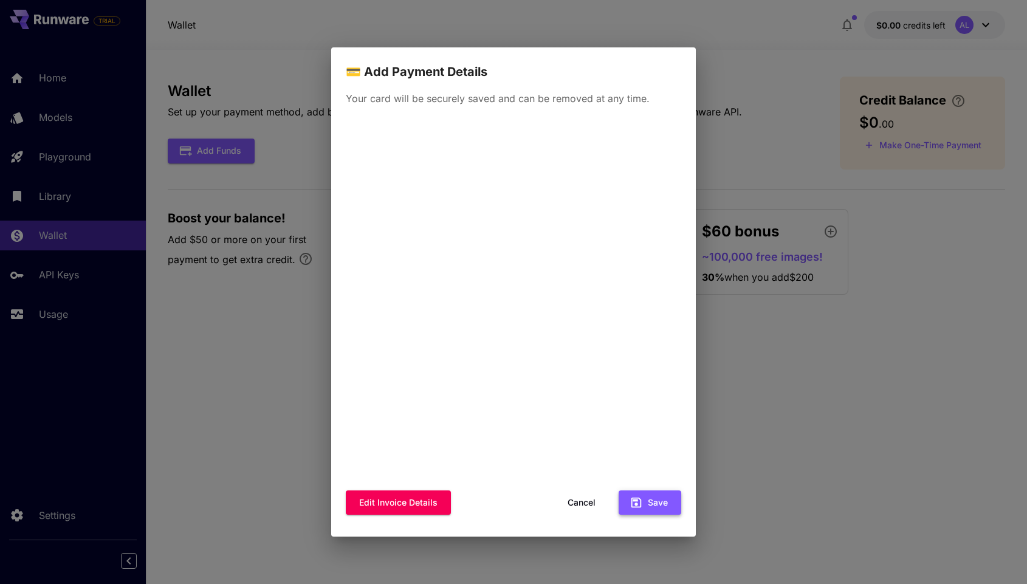
click at [639, 498] on icon "button" at bounding box center [636, 503] width 10 height 10
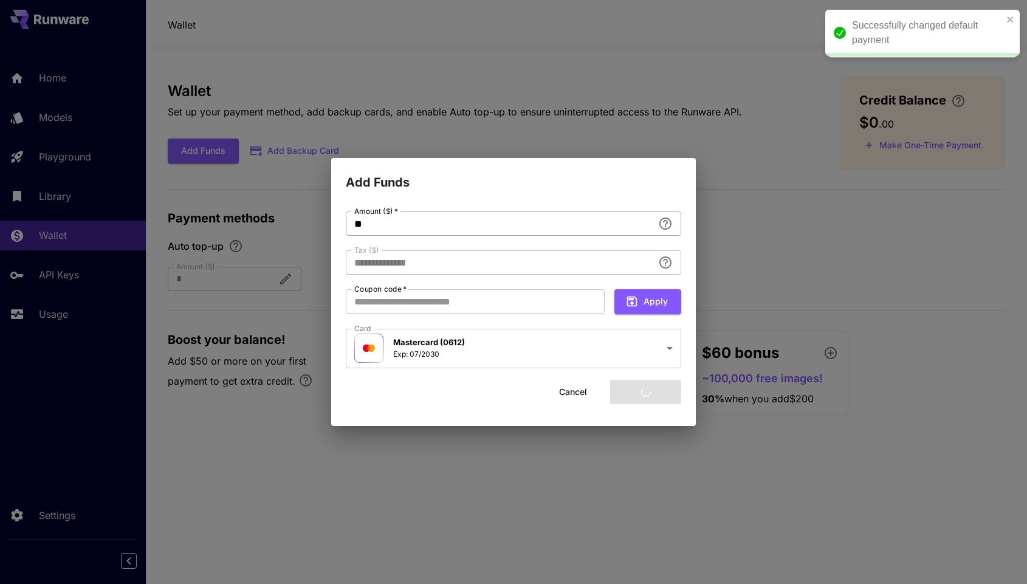
type input "****"
click at [481, 233] on input "**" at bounding box center [499, 223] width 307 height 24
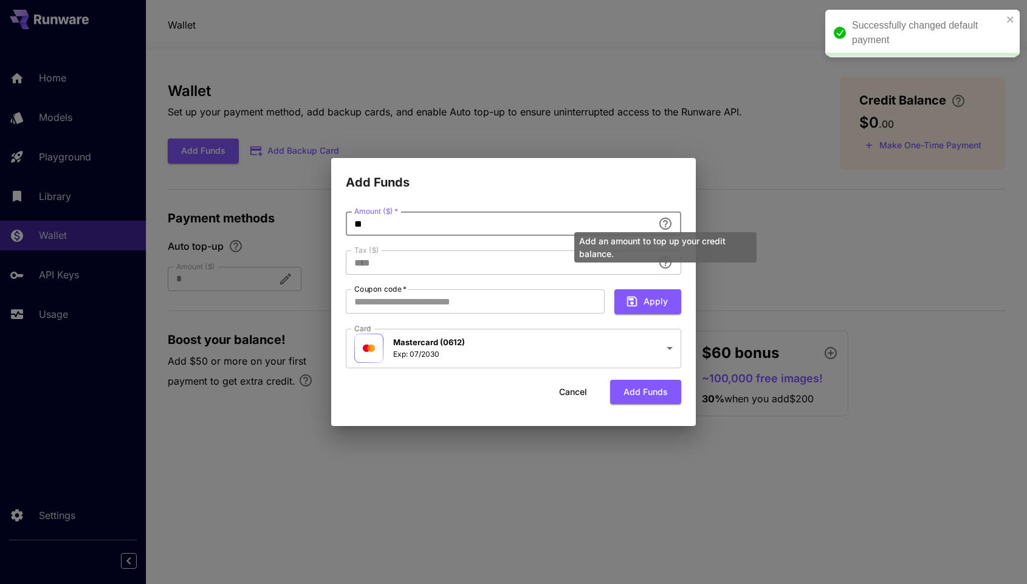
type input "*"
type input "**********"
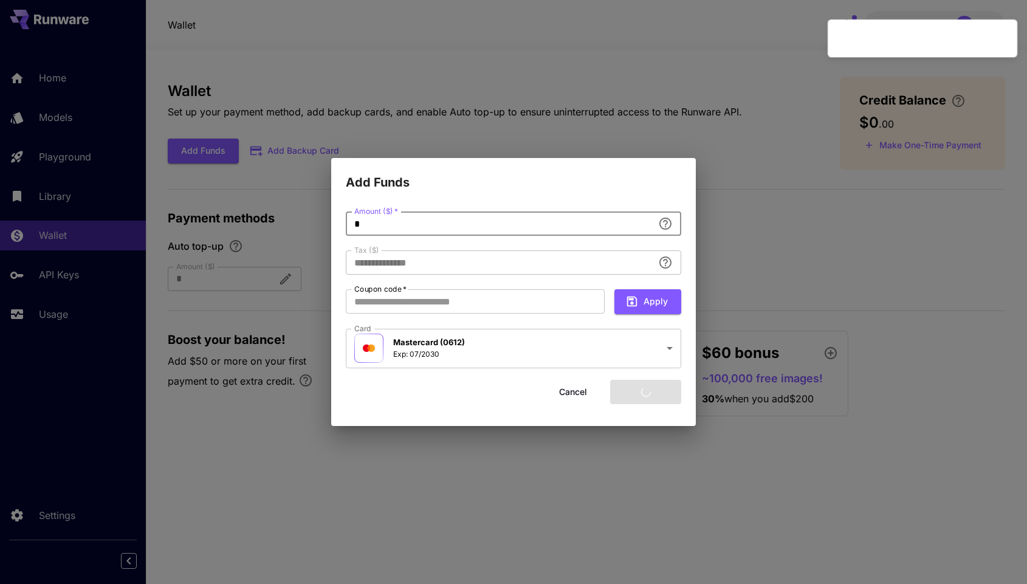
type input "*"
click at [430, 411] on div "**********" at bounding box center [513, 312] width 335 height 202
type input "****"
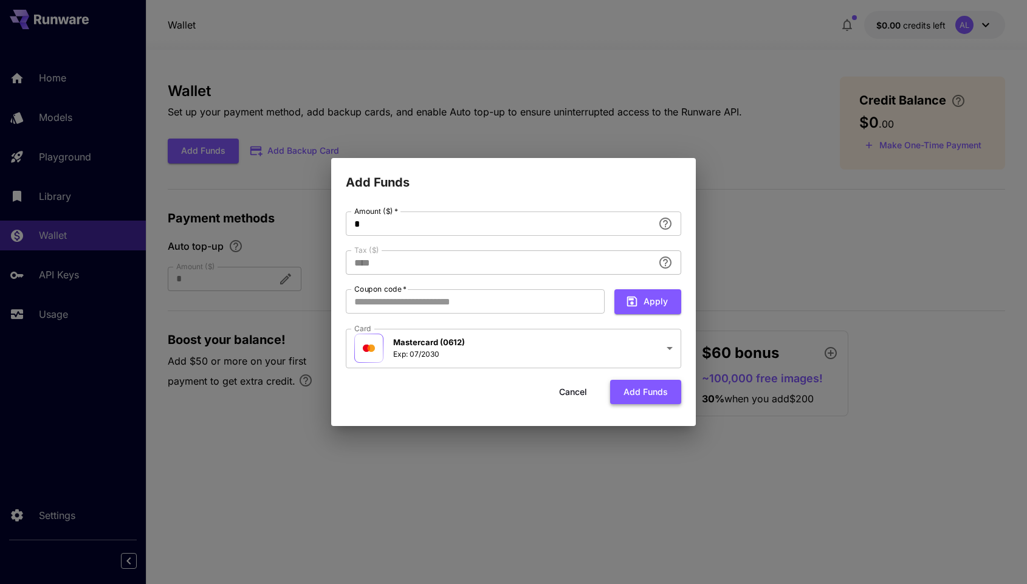
click at [643, 399] on button "Add funds" at bounding box center [645, 392] width 71 height 25
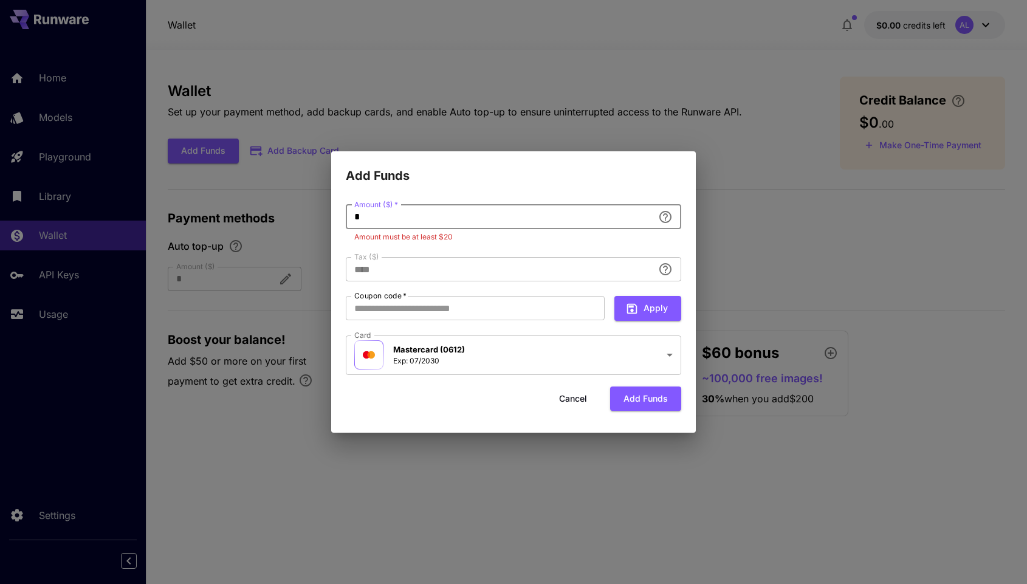
click at [372, 219] on input "*" at bounding box center [499, 217] width 307 height 24
click at [564, 399] on button "Cancel" at bounding box center [573, 398] width 55 height 25
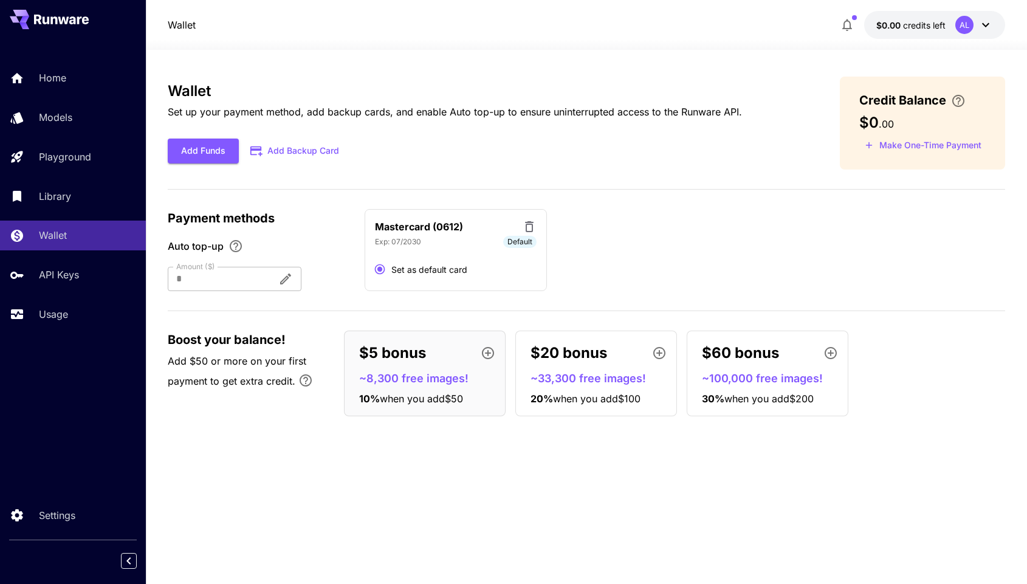
click at [533, 227] on icon at bounding box center [529, 226] width 15 height 15
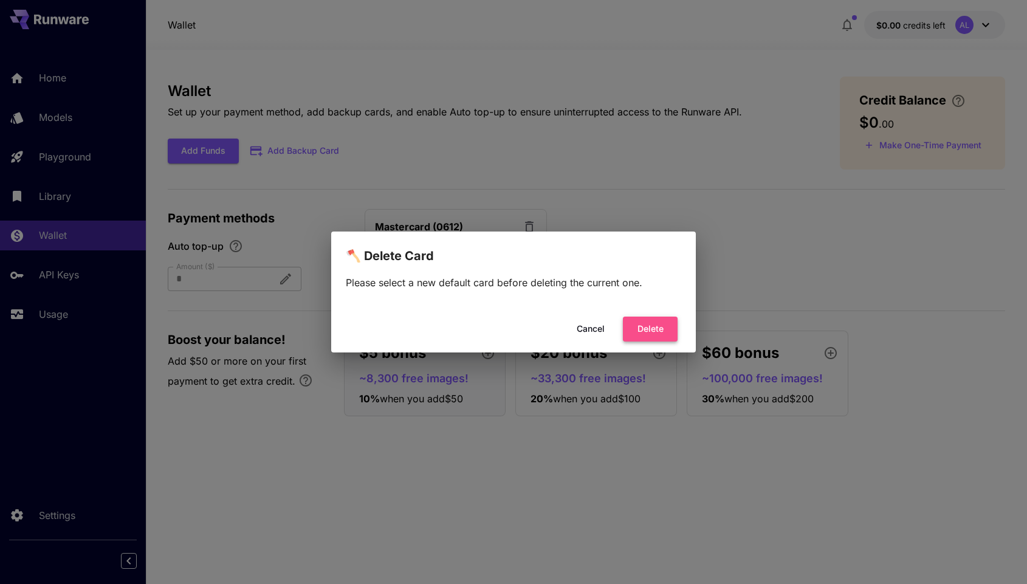
click at [659, 334] on button "Delete" at bounding box center [650, 329] width 55 height 25
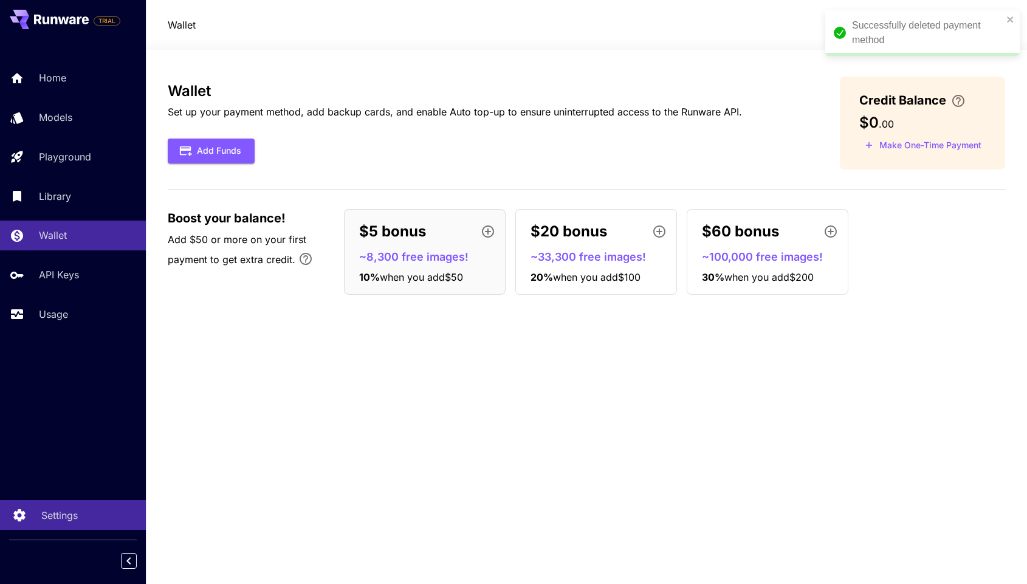
click at [47, 506] on link "Settings" at bounding box center [73, 515] width 146 height 30
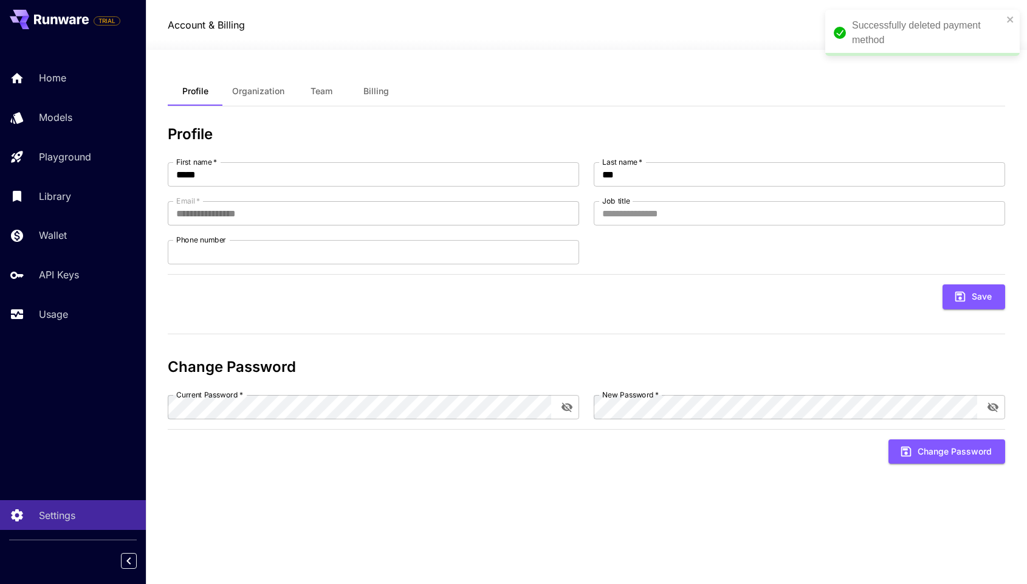
click at [253, 91] on span "Organization" at bounding box center [258, 91] width 52 height 11
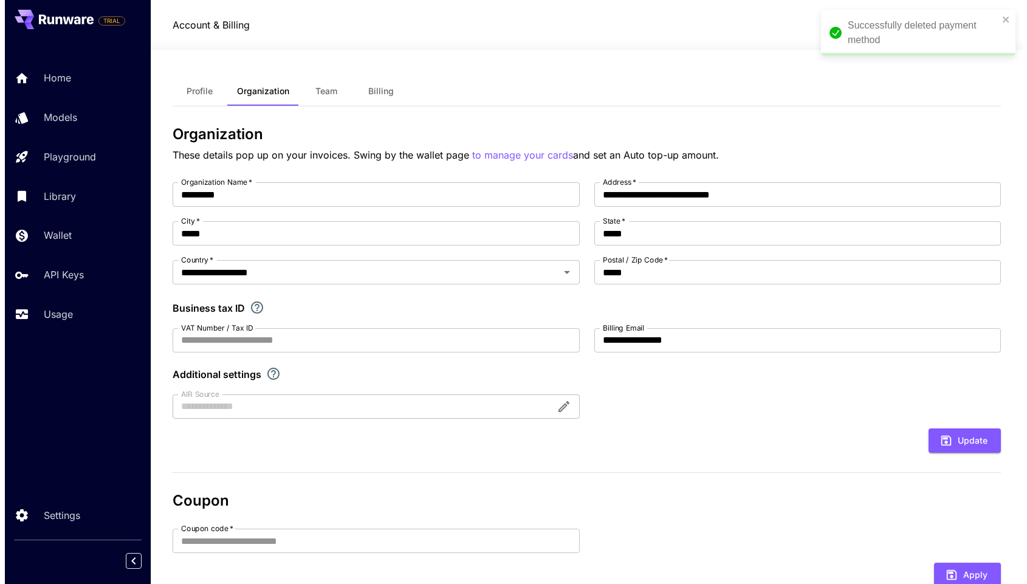
scroll to position [249, 0]
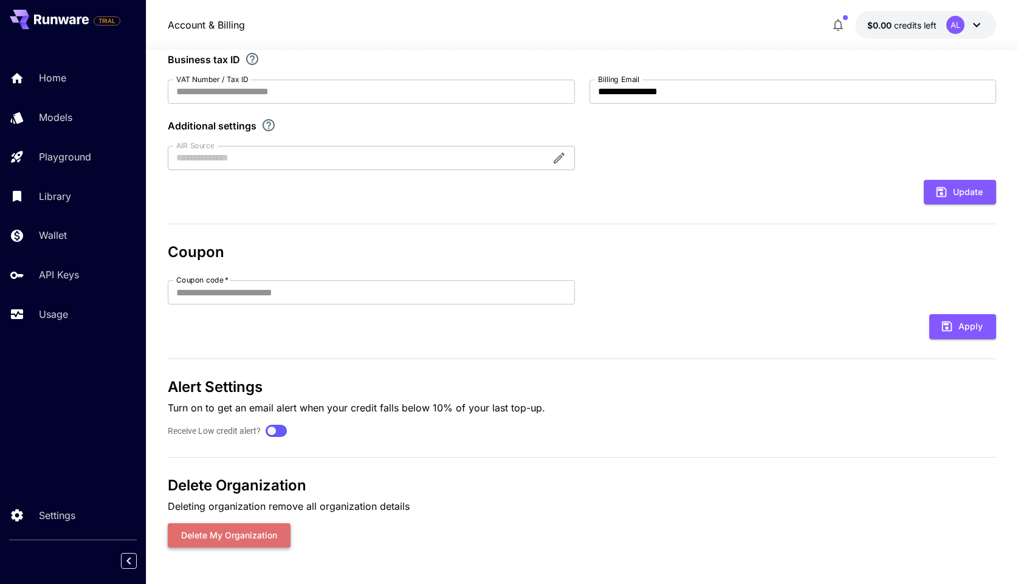
click at [264, 533] on button "Delete my organization" at bounding box center [229, 535] width 123 height 25
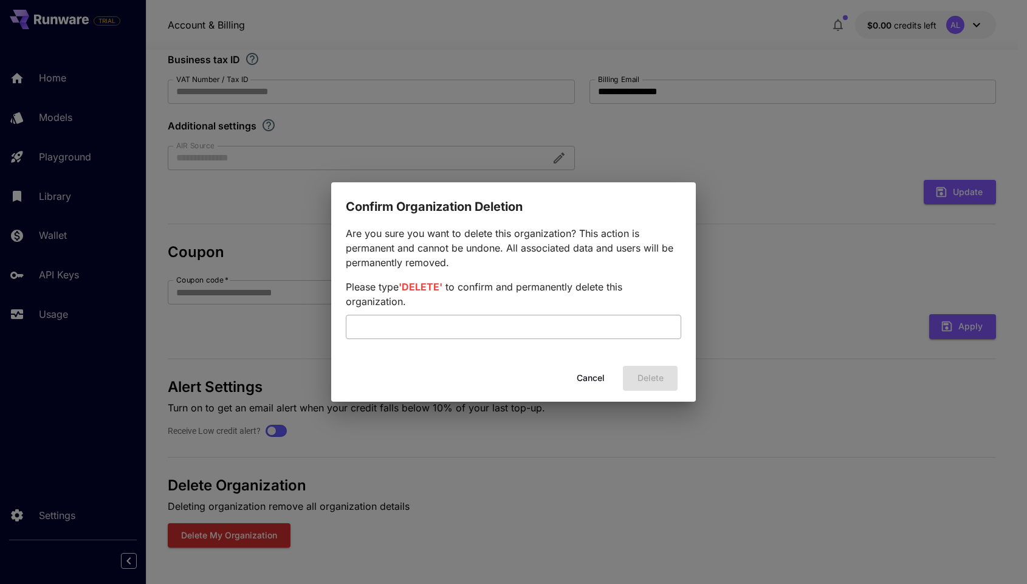
click at [575, 332] on input "text" at bounding box center [513, 327] width 335 height 24
type input "******"
click at [654, 387] on button "Delete" at bounding box center [650, 378] width 55 height 25
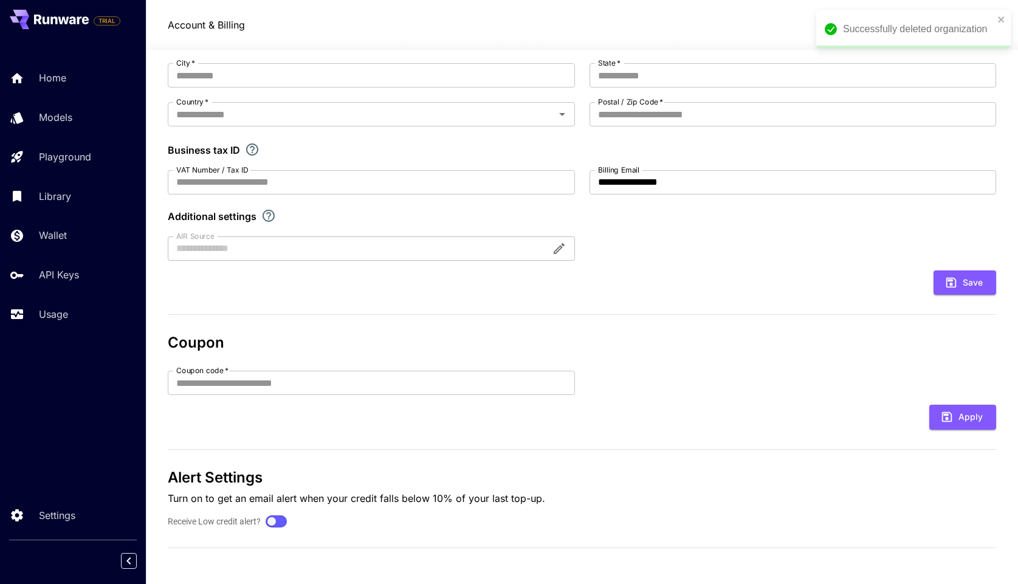
scroll to position [0, 0]
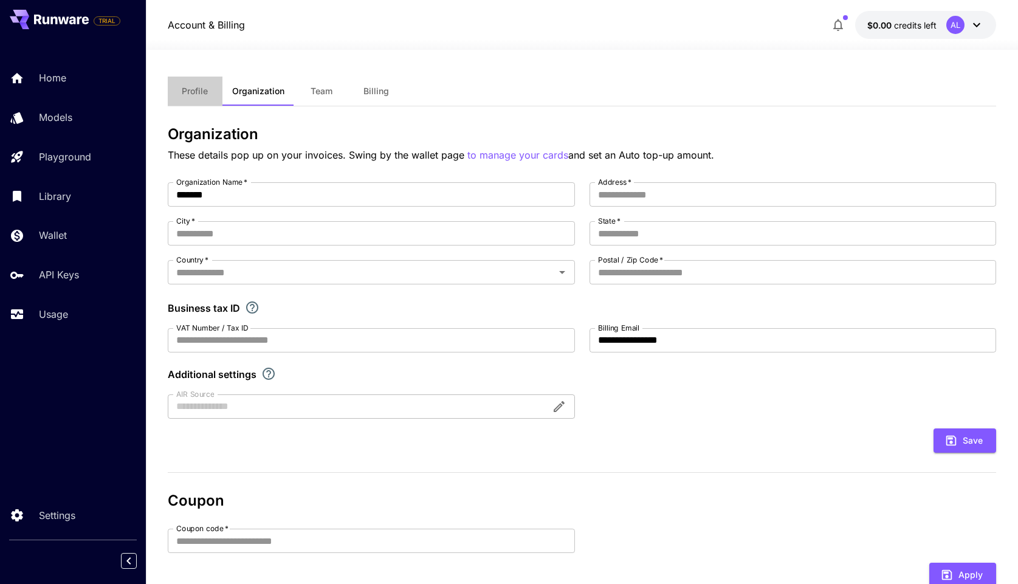
click at [194, 89] on span "Profile" at bounding box center [195, 91] width 26 height 11
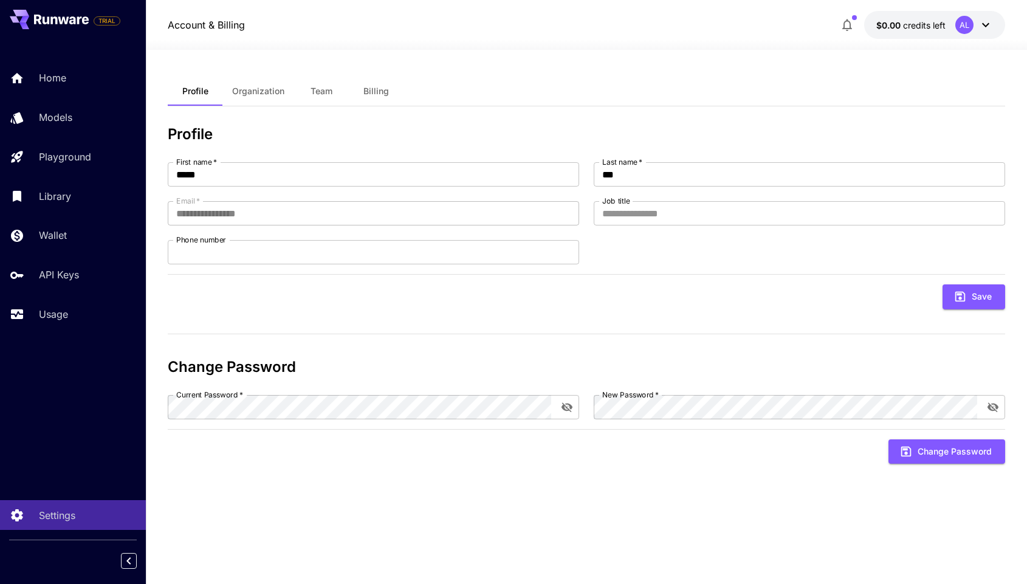
click at [319, 94] on span "Team" at bounding box center [322, 91] width 22 height 11
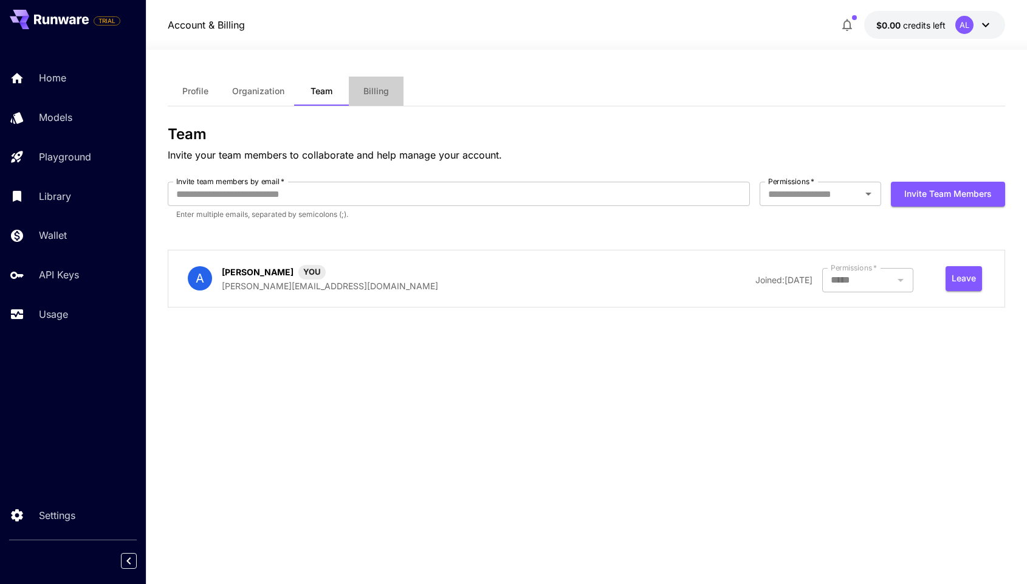
click at [378, 92] on span "Billing" at bounding box center [376, 91] width 26 height 11
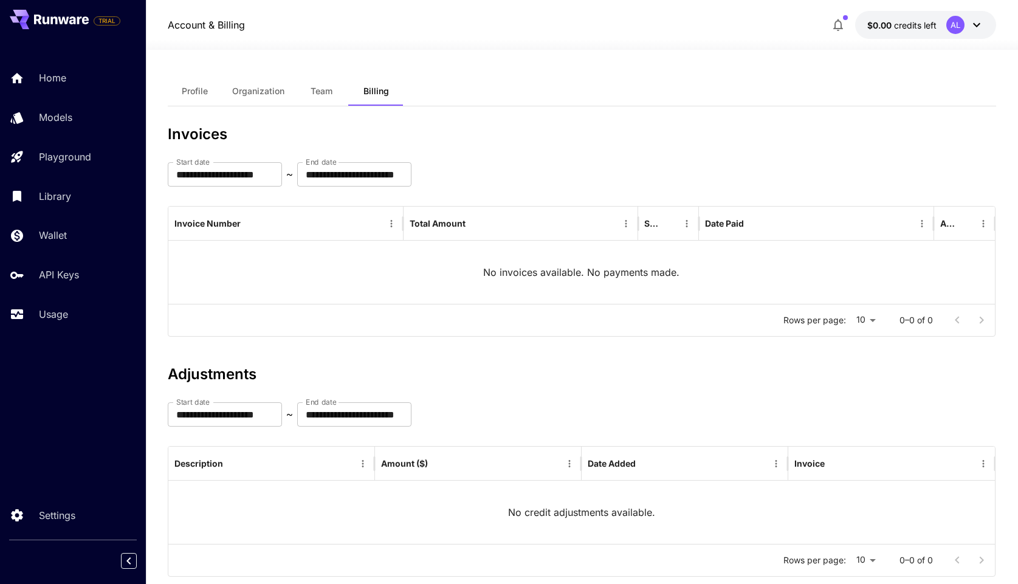
click at [843, 33] on button "button" at bounding box center [838, 25] width 24 height 24
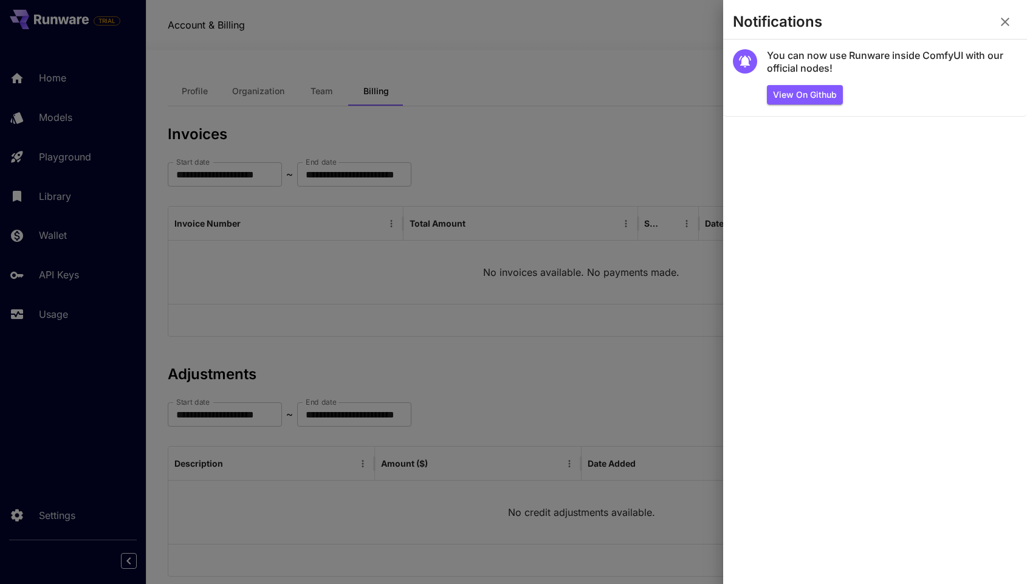
click at [999, 22] on icon "button" at bounding box center [1005, 22] width 15 height 15
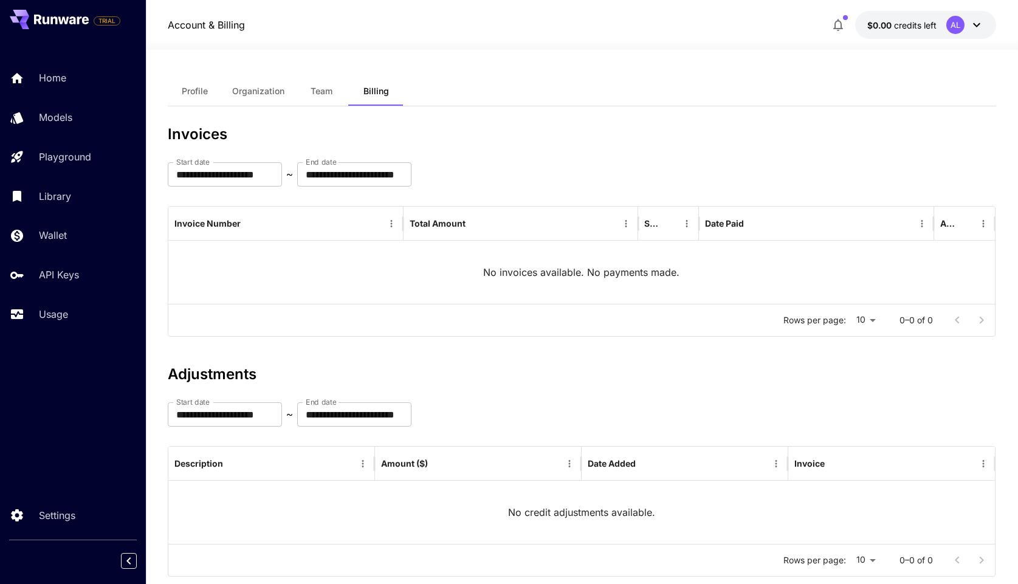
click at [975, 19] on icon at bounding box center [976, 25] width 15 height 15
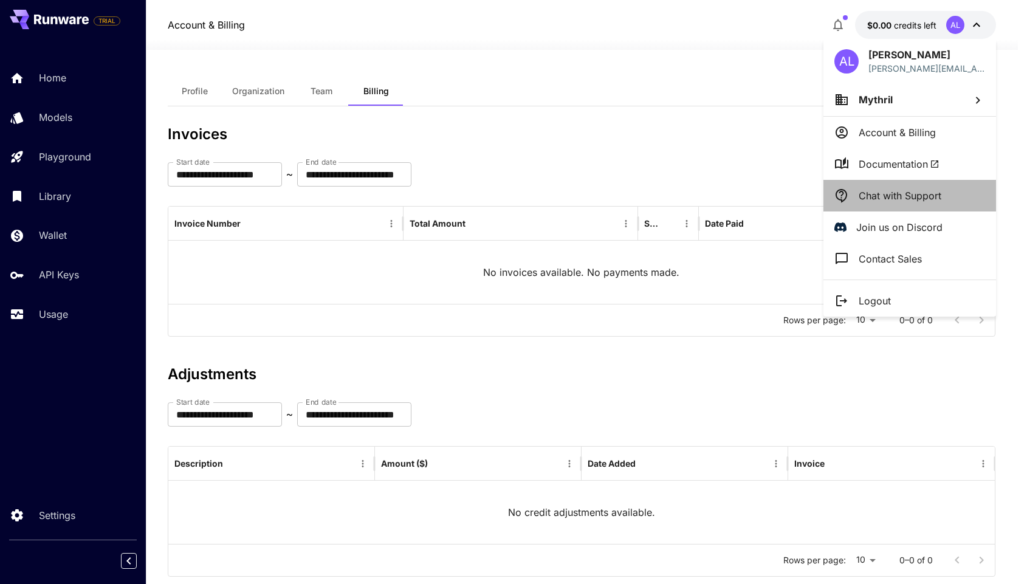
click at [925, 196] on p "Chat with Support" at bounding box center [900, 195] width 83 height 15
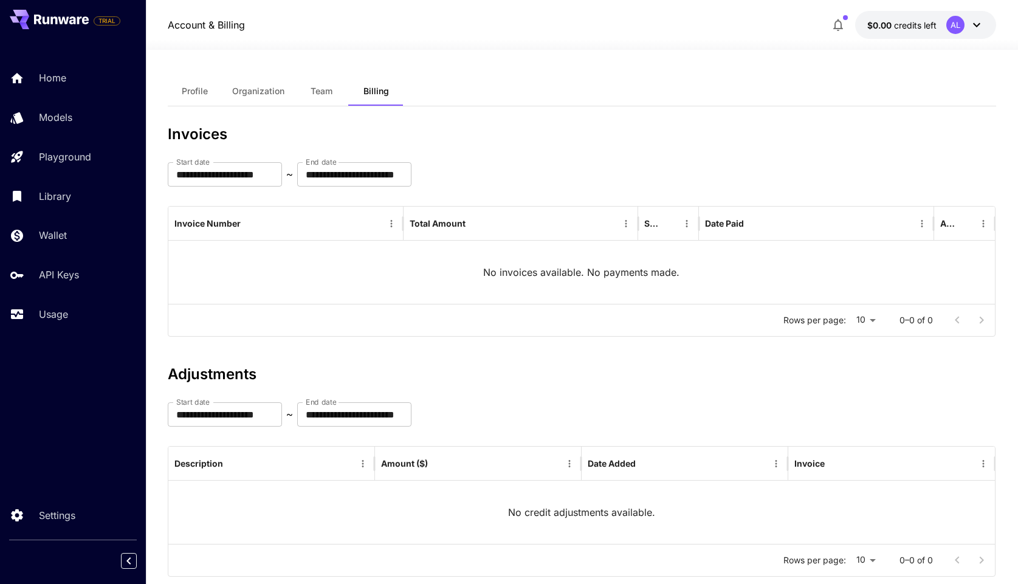
scroll to position [2, 0]
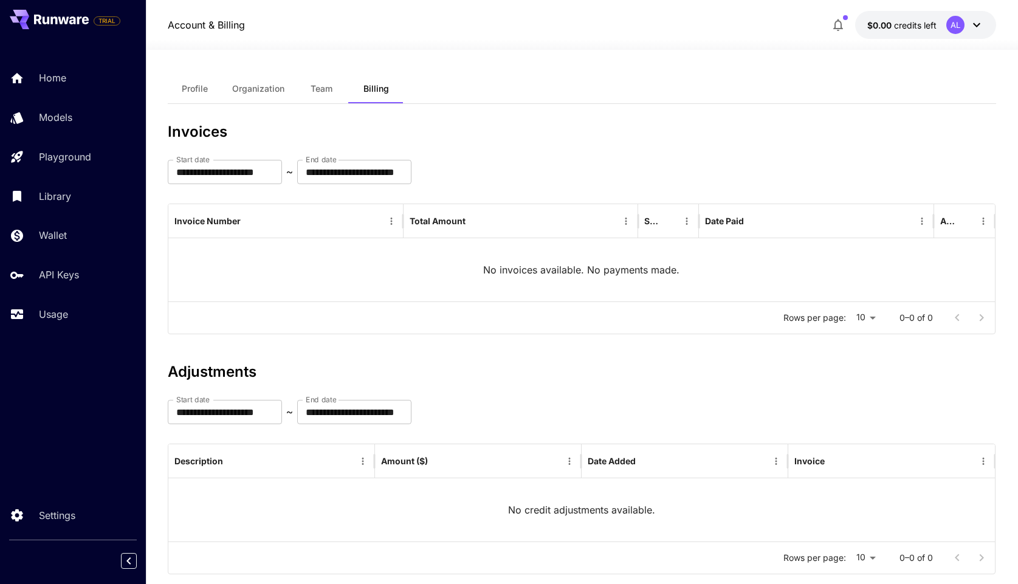
click at [80, 403] on div "TRIAL Home Models Playground Library Wallet API Keys Usage Settings" at bounding box center [73, 292] width 146 height 584
click at [202, 87] on span "Profile" at bounding box center [195, 88] width 26 height 11
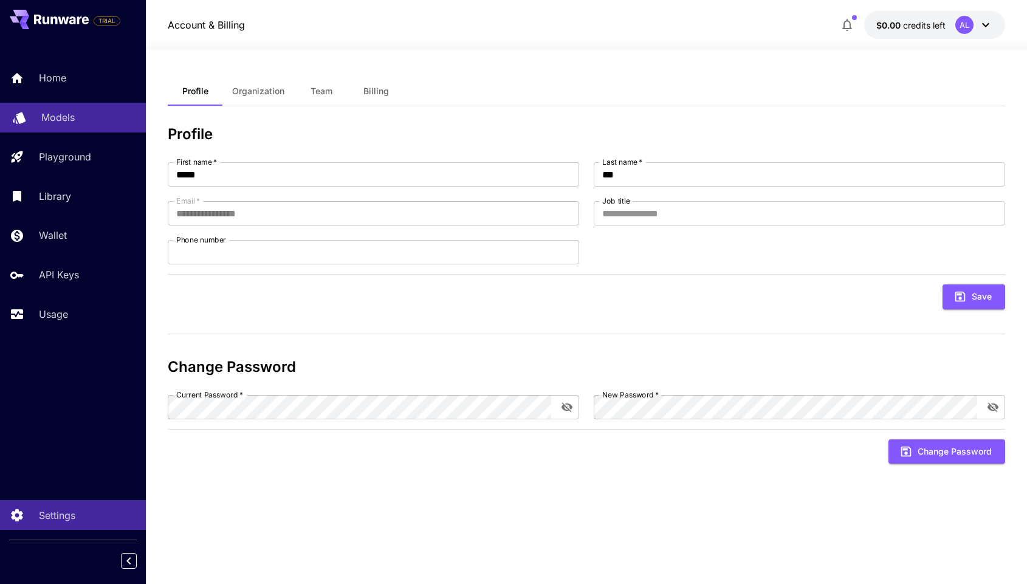
click at [57, 128] on link "Models" at bounding box center [73, 118] width 146 height 30
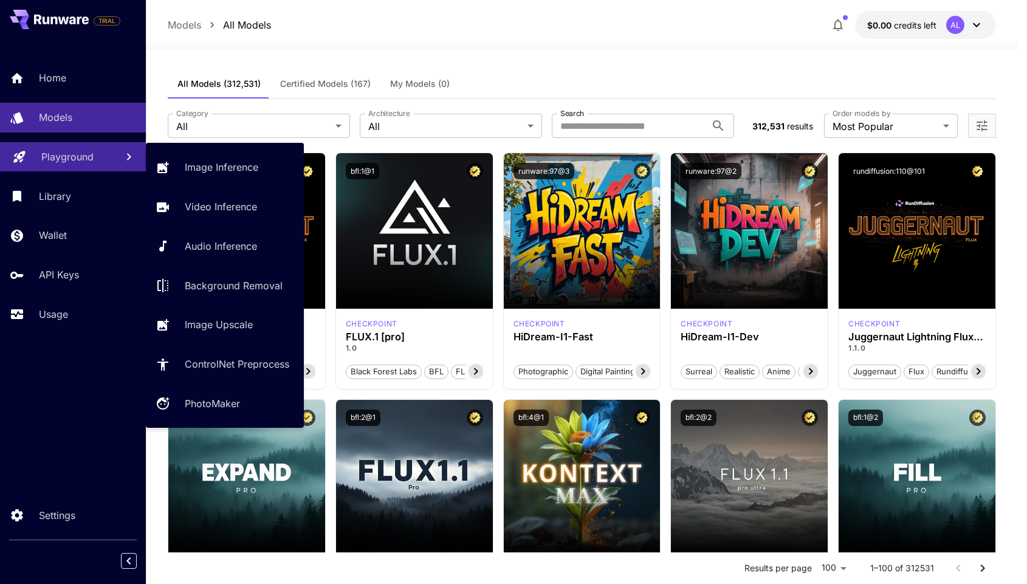
click at [64, 163] on p "Playground" at bounding box center [67, 156] width 52 height 15
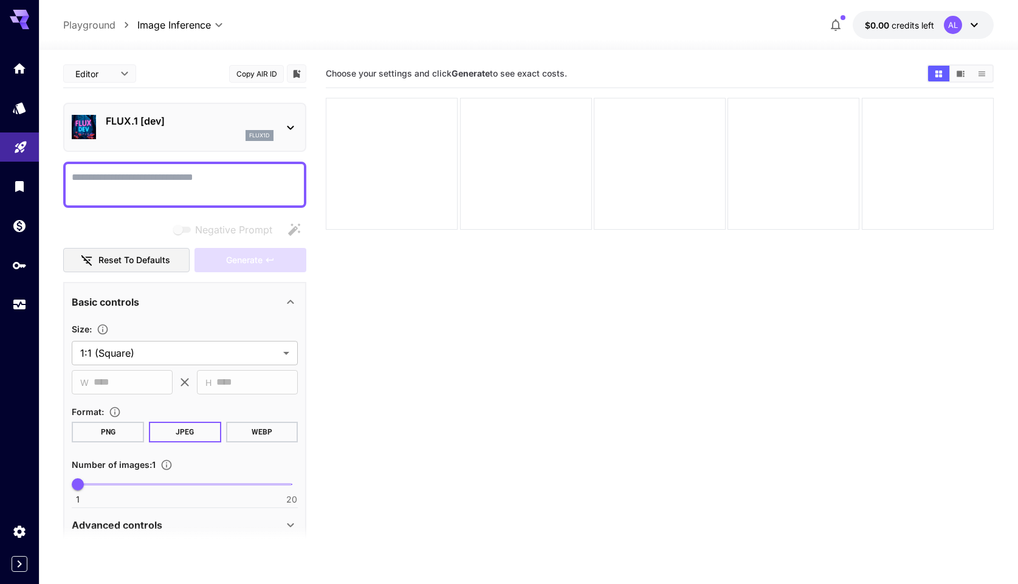
click at [513, 335] on section "Choose your settings and click Generate to see exact costs." at bounding box center [659, 352] width 667 height 584
click at [581, 453] on section "Choose your settings and click Generate to see exact costs." at bounding box center [659, 352] width 667 height 584
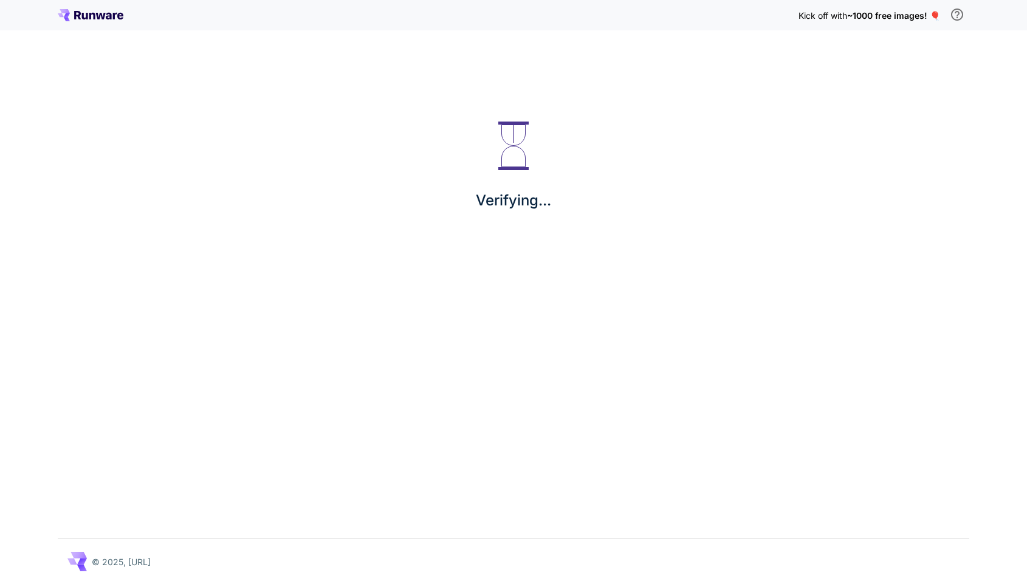
scroll to position [659, 0]
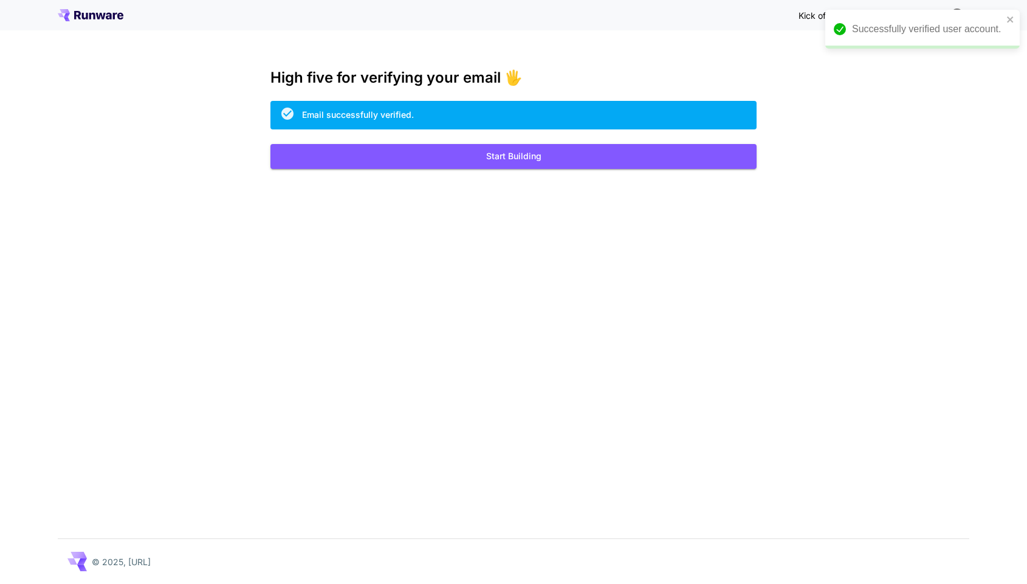
click at [804, 20] on span "Kick off with" at bounding box center [822, 15] width 49 height 10
click at [1012, 16] on icon "close" at bounding box center [1010, 20] width 9 height 10
click at [500, 121] on div "Email successfully verified." at bounding box center [513, 115] width 486 height 29
click at [935, 15] on span "~1000 free images! 🎈" at bounding box center [893, 15] width 93 height 10
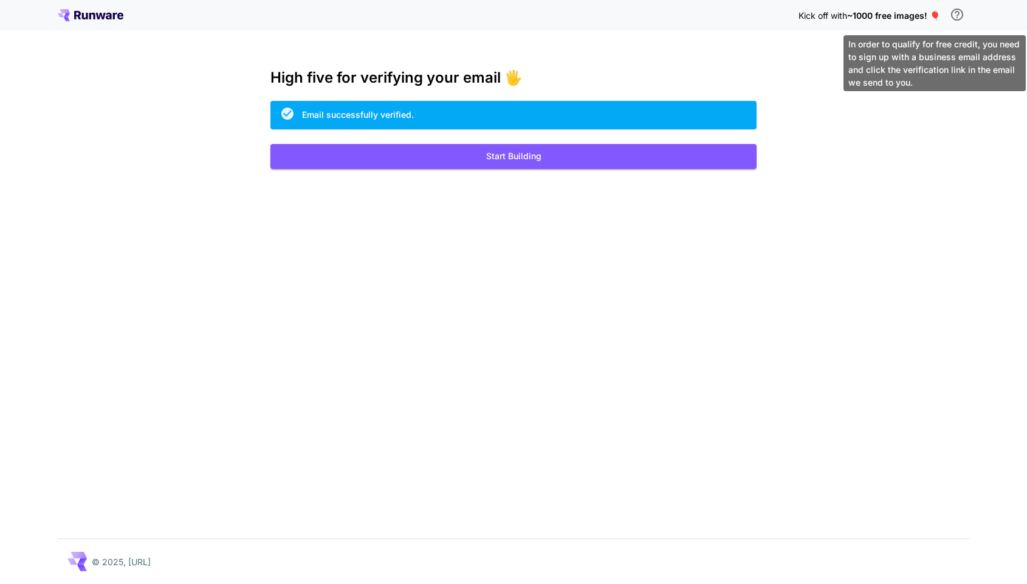
click at [952, 15] on icon "\a In order to qualify for free credit, you need to sign up with a business ema…" at bounding box center [957, 15] width 12 height 12
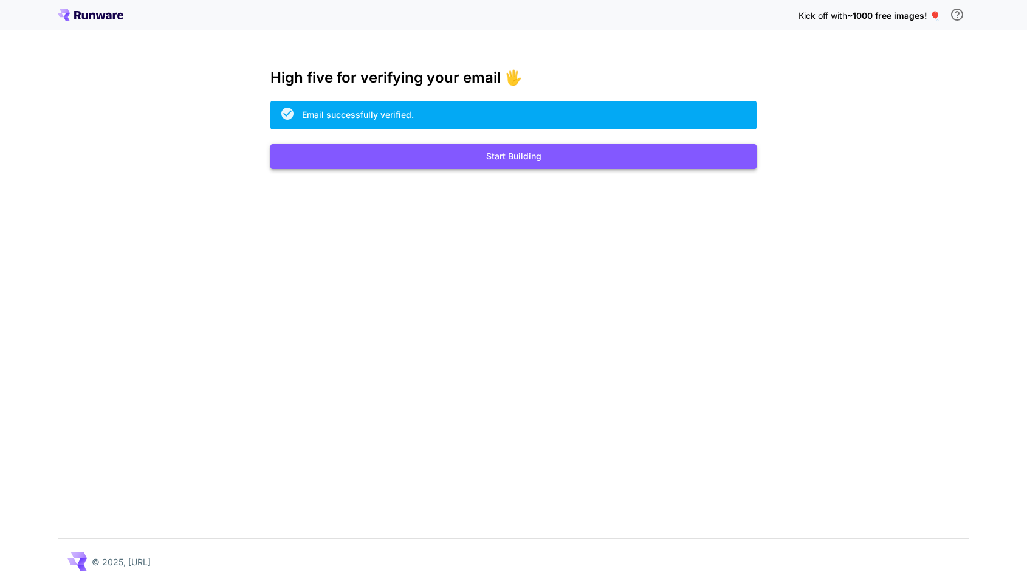
click at [598, 157] on button "Start Building" at bounding box center [513, 156] width 486 height 25
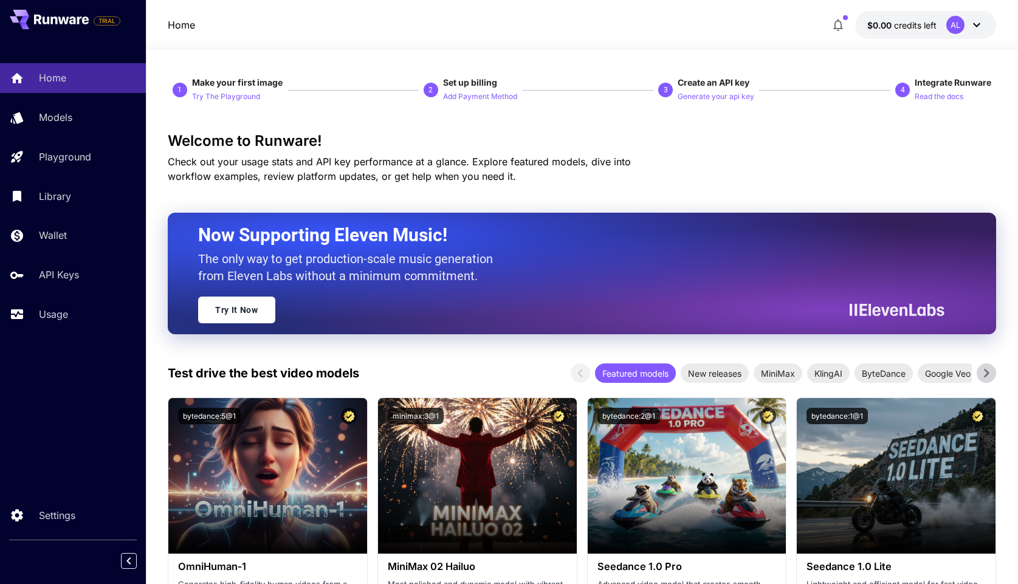
click at [836, 30] on icon "button" at bounding box center [838, 25] width 15 height 15
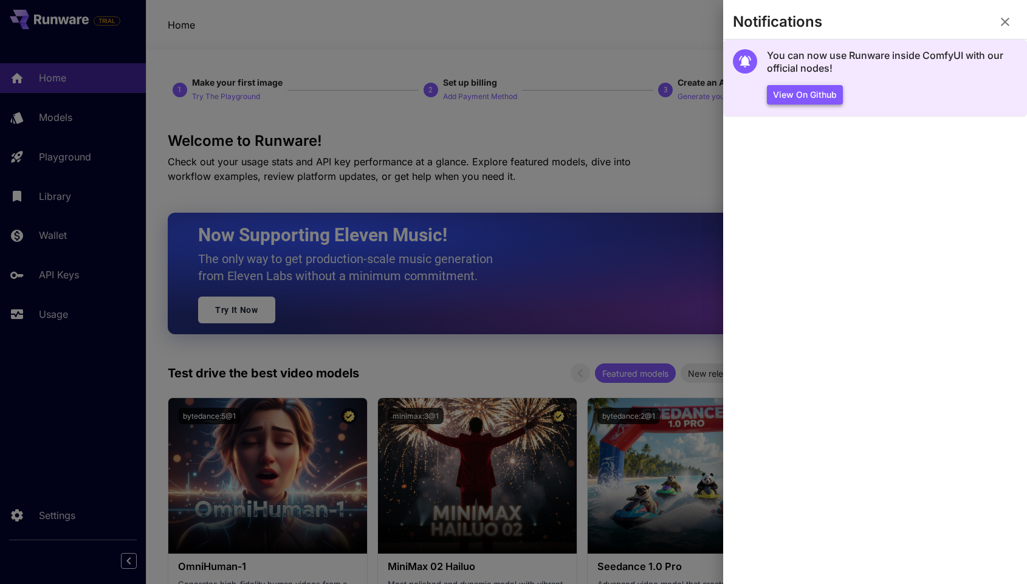
click at [789, 101] on button "View on Github" at bounding box center [805, 95] width 76 height 20
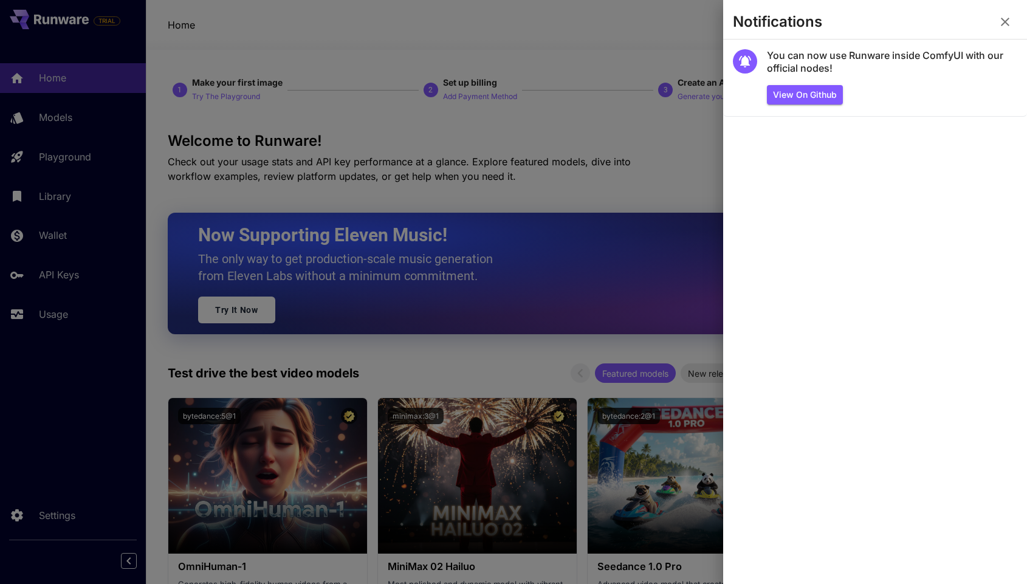
click at [1006, 22] on icon "button" at bounding box center [1005, 22] width 9 height 9
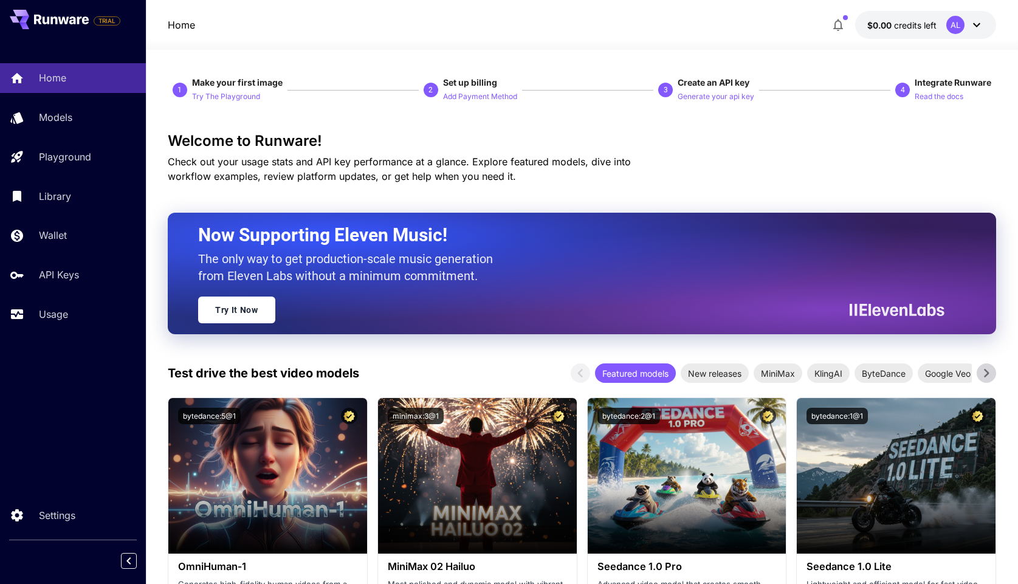
click at [973, 24] on icon at bounding box center [976, 25] width 15 height 15
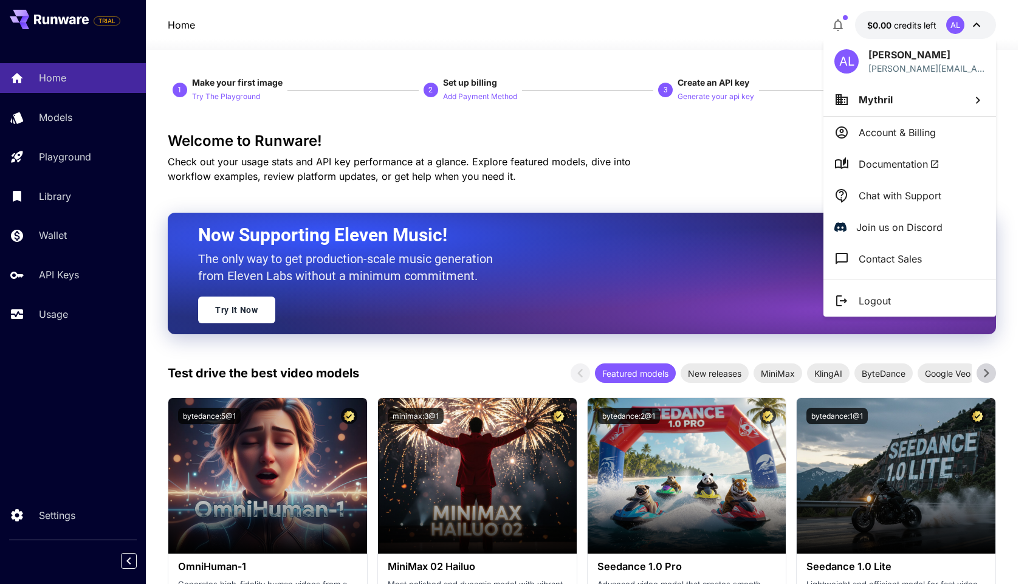
click at [771, 182] on div at bounding box center [513, 292] width 1027 height 584
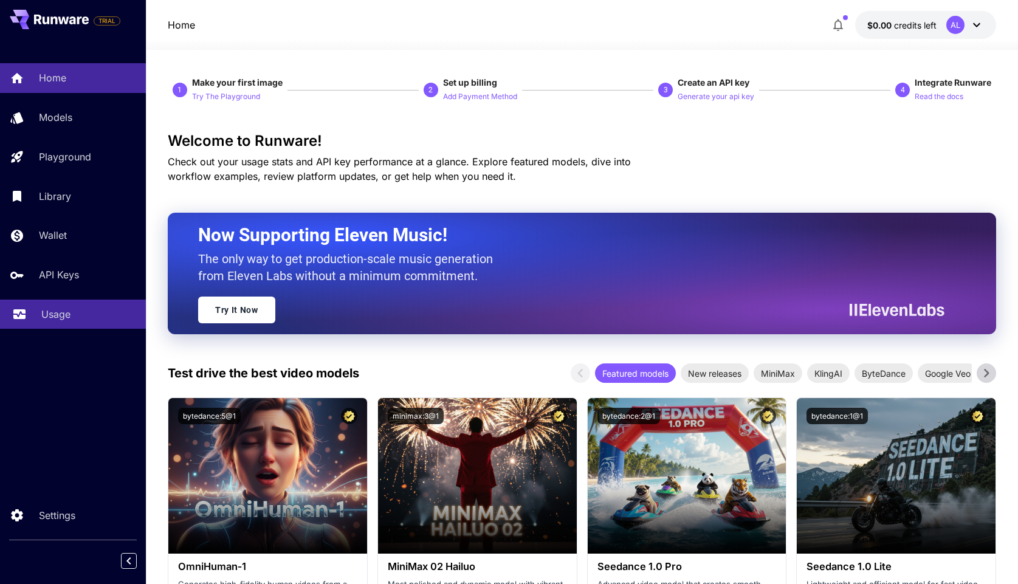
click at [67, 309] on p "Usage" at bounding box center [55, 314] width 29 height 15
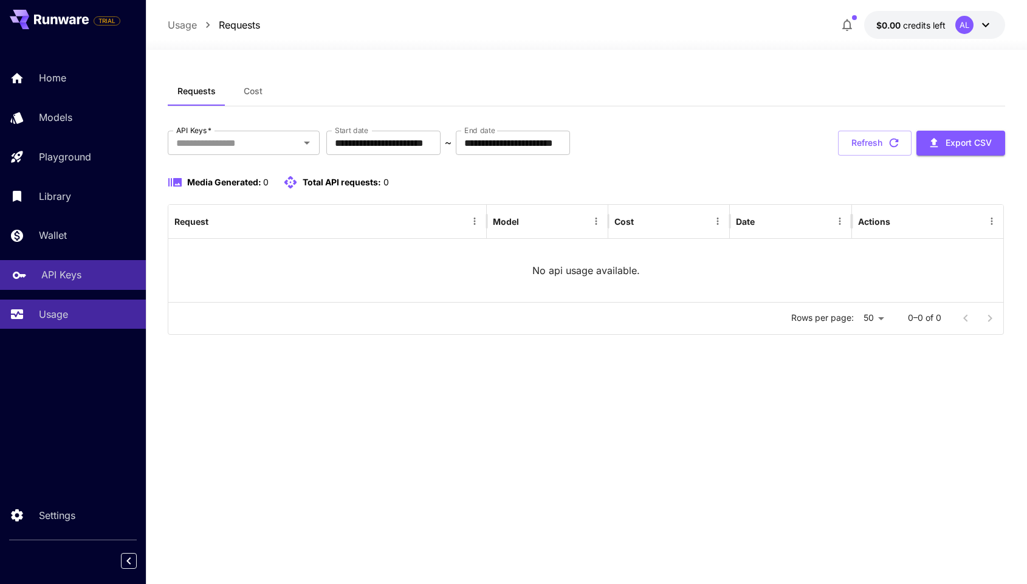
click at [75, 269] on p "API Keys" at bounding box center [61, 274] width 40 height 15
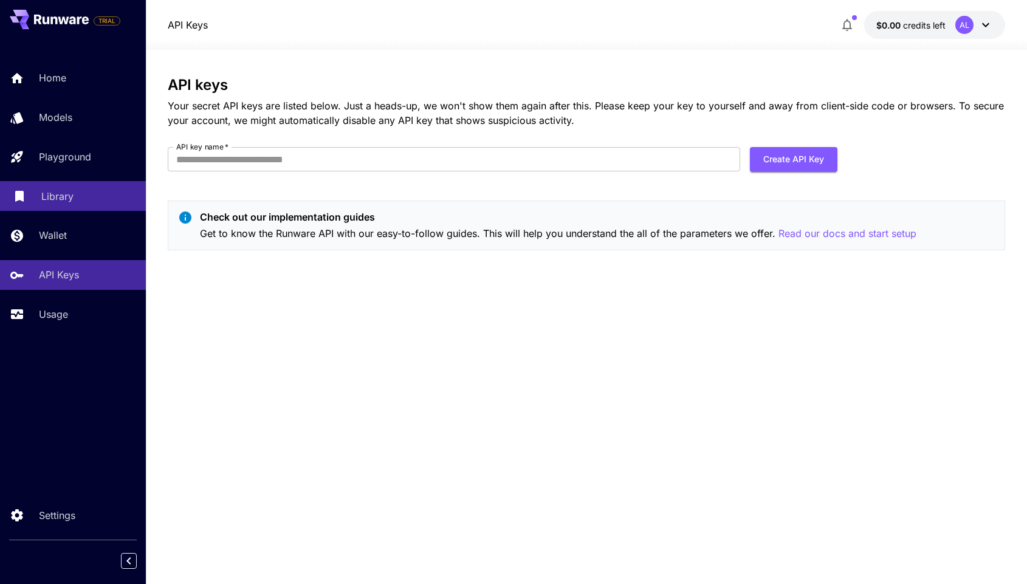
click at [70, 183] on link "Library" at bounding box center [73, 196] width 146 height 30
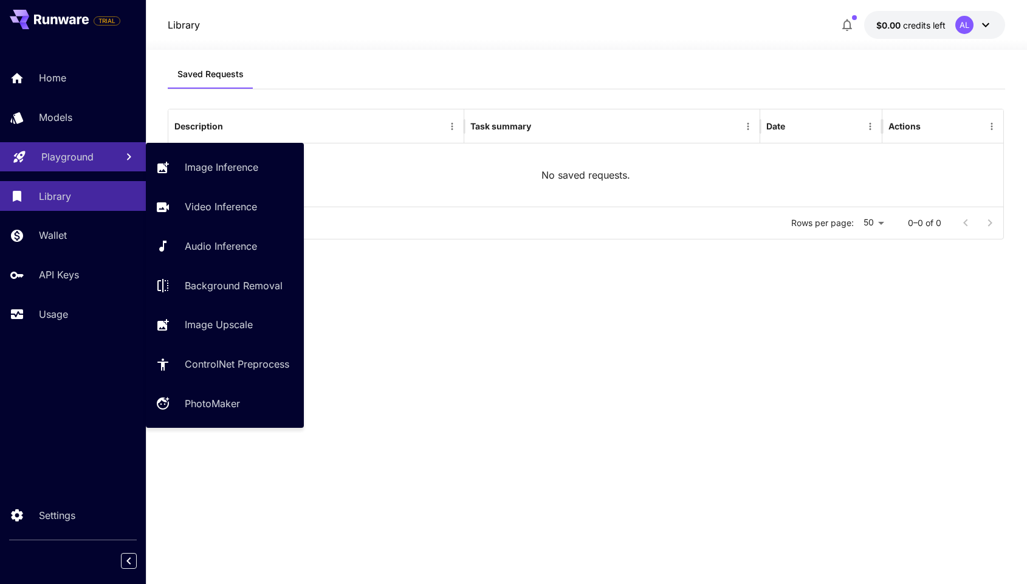
click at [70, 148] on link "Playground" at bounding box center [73, 157] width 146 height 30
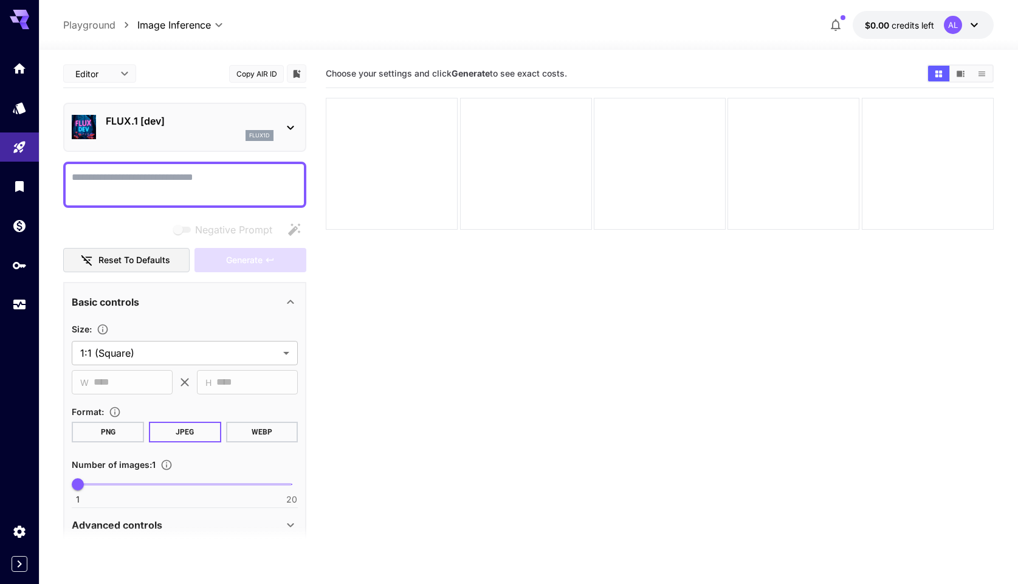
click at [574, 388] on section "Choose your settings and click Generate to see exact costs." at bounding box center [659, 352] width 667 height 584
click at [303, 125] on div "FLUX.1 [dev] flux1d" at bounding box center [184, 127] width 243 height 49
click at [296, 125] on icon at bounding box center [290, 127] width 15 height 15
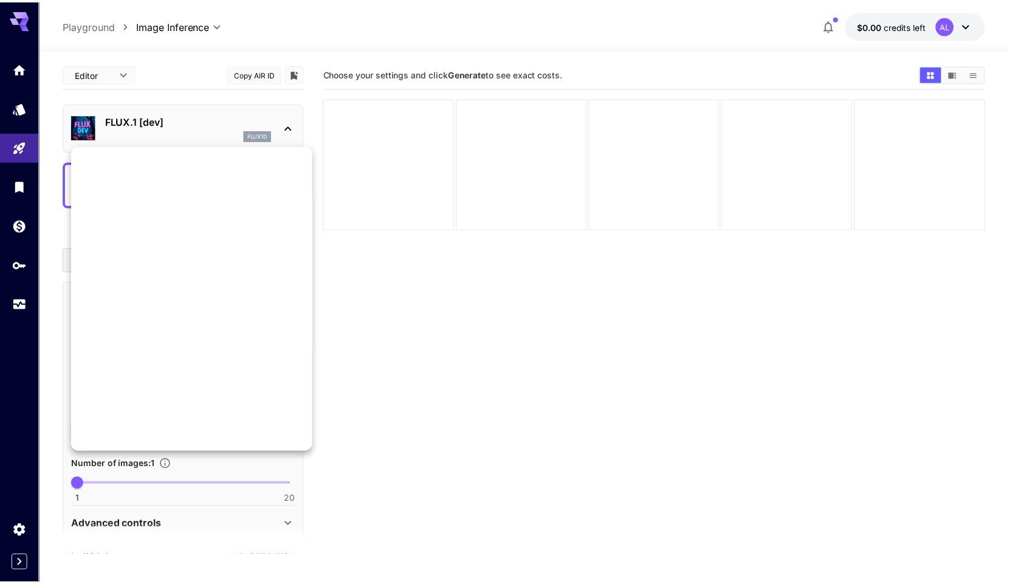
scroll to position [983, 0]
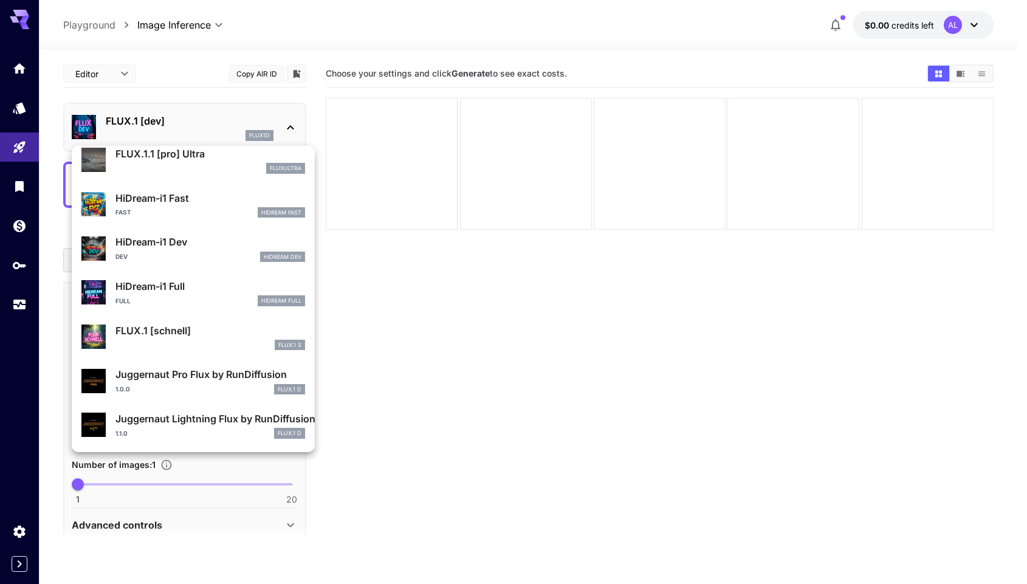
click at [507, 362] on div at bounding box center [513, 292] width 1027 height 584
